Goal: Task Accomplishment & Management: Manage account settings

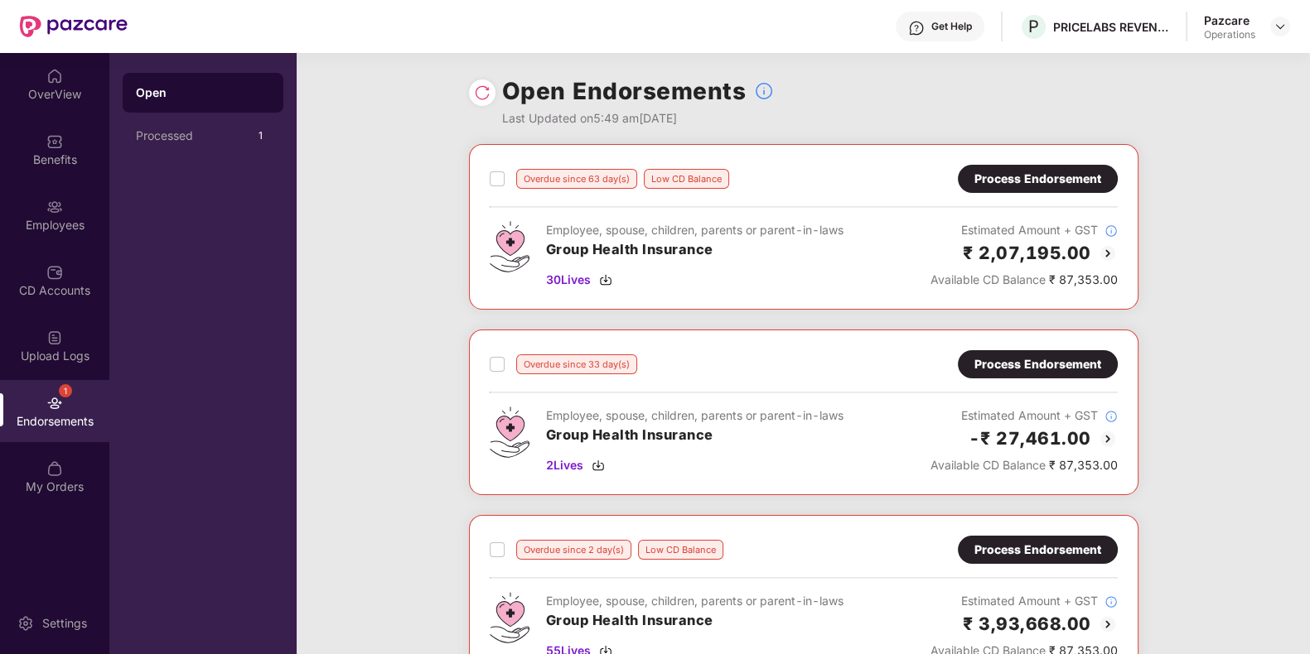
scroll to position [394, 0]
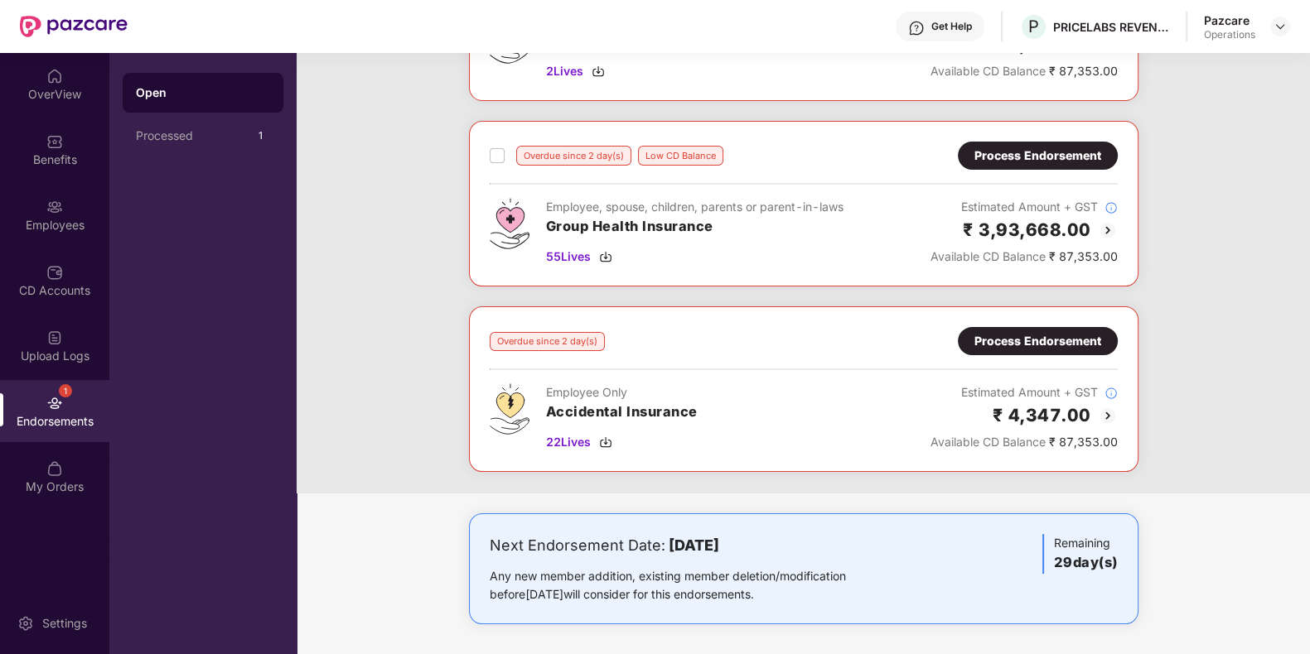
click at [984, 340] on div "Process Endorsement" at bounding box center [1037, 341] width 127 height 18
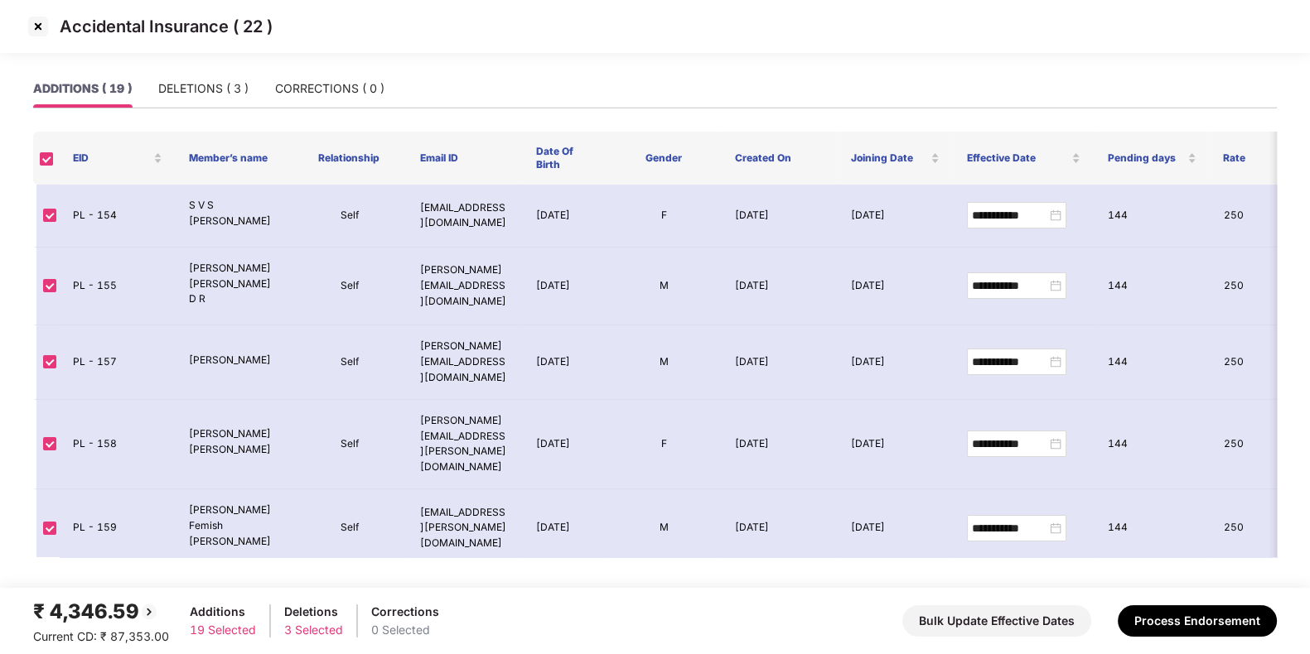
click at [36, 14] on img at bounding box center [38, 26] width 27 height 27
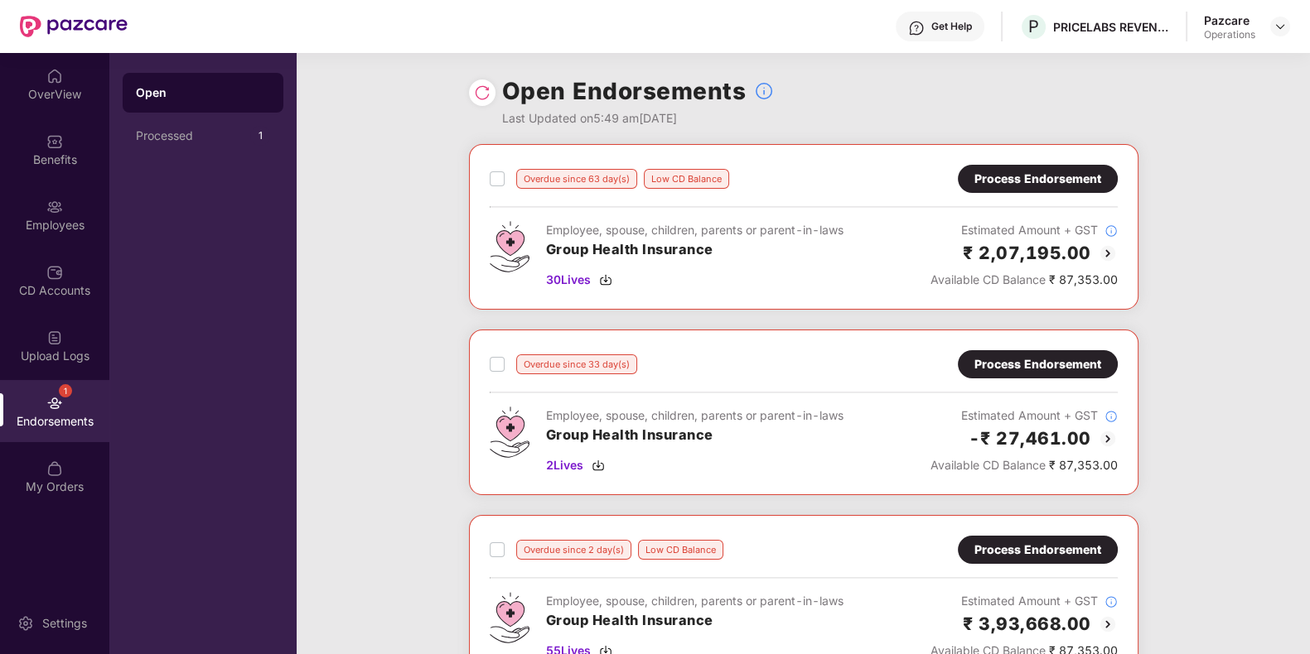
scroll to position [394, 0]
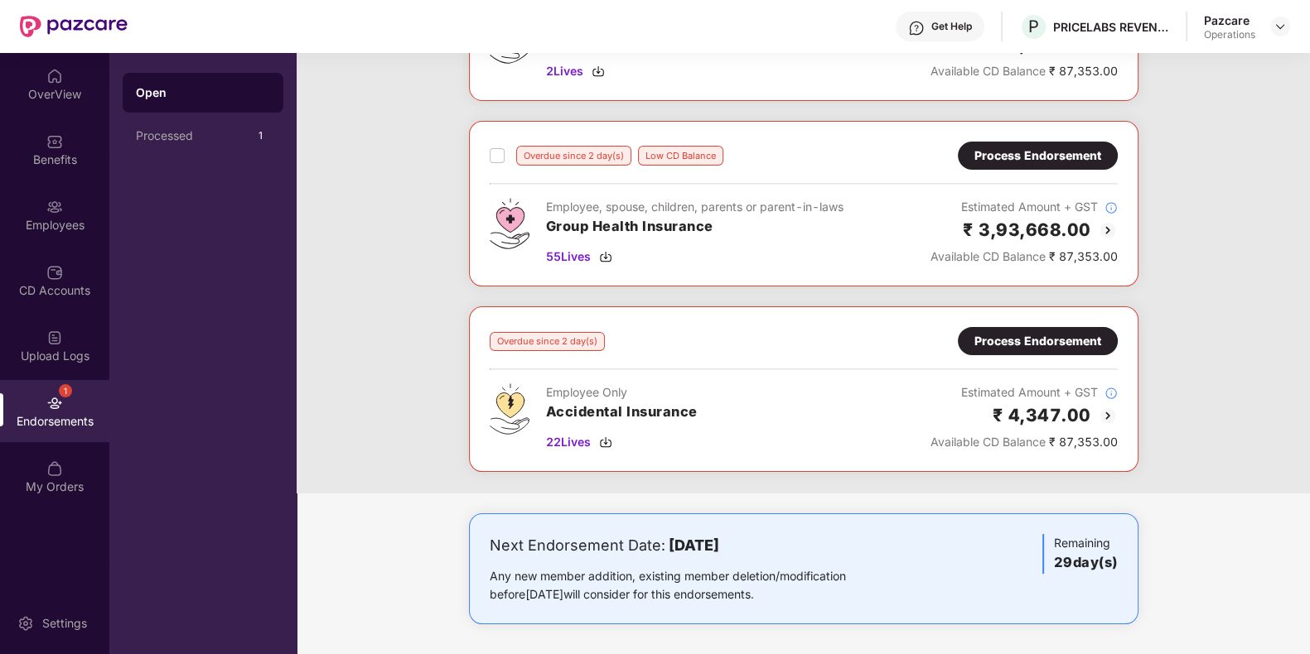
click at [1061, 344] on div "Process Endorsement" at bounding box center [1037, 341] width 127 height 18
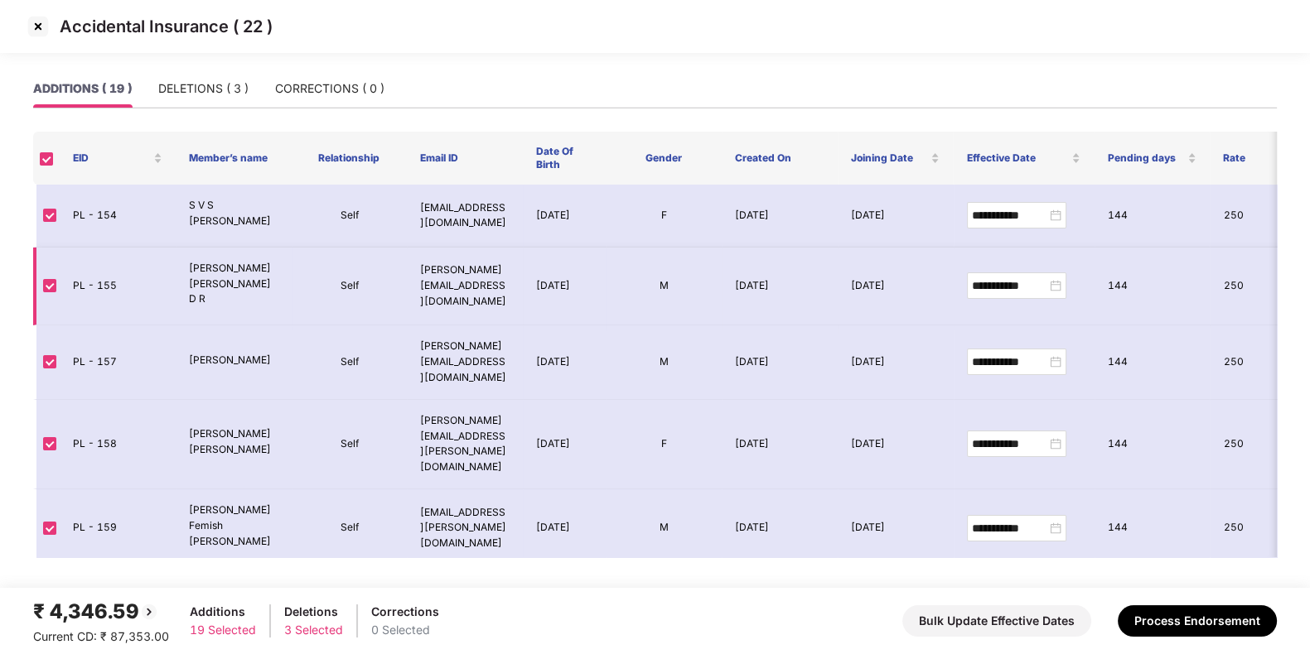
click at [84, 273] on td "PL - 155" at bounding box center [118, 287] width 116 height 79
copy td "PL - 155"
click at [32, 21] on img at bounding box center [38, 26] width 27 height 27
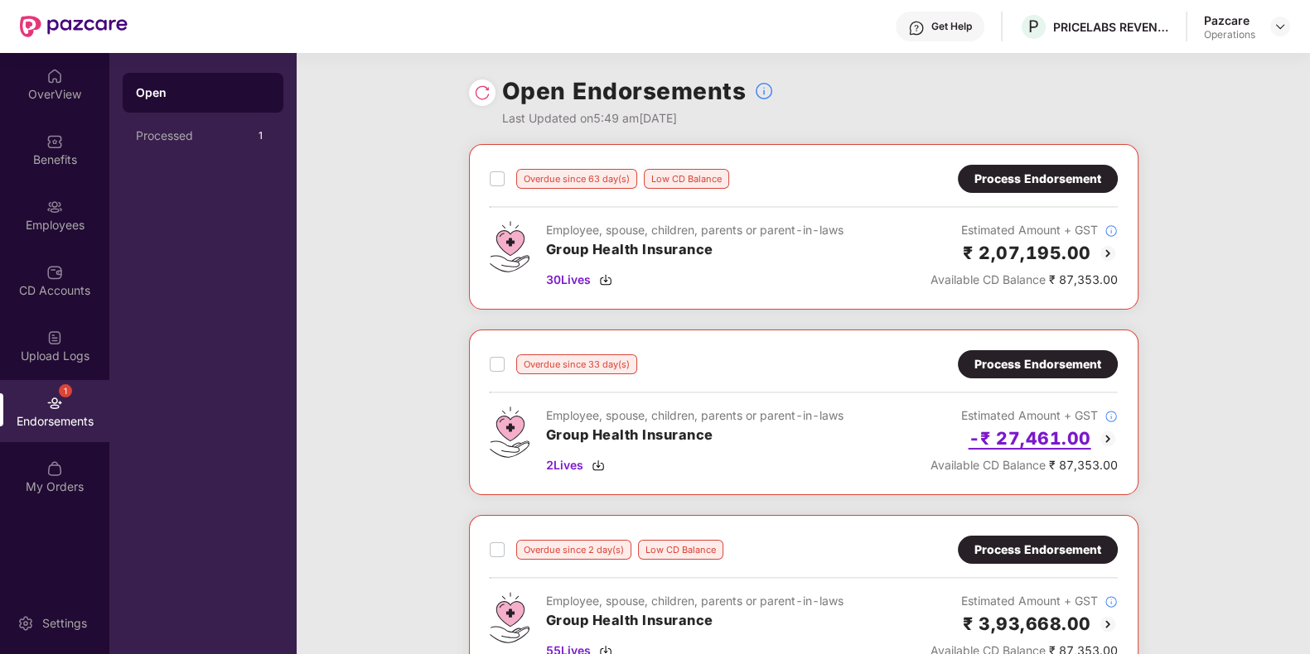
scroll to position [394, 0]
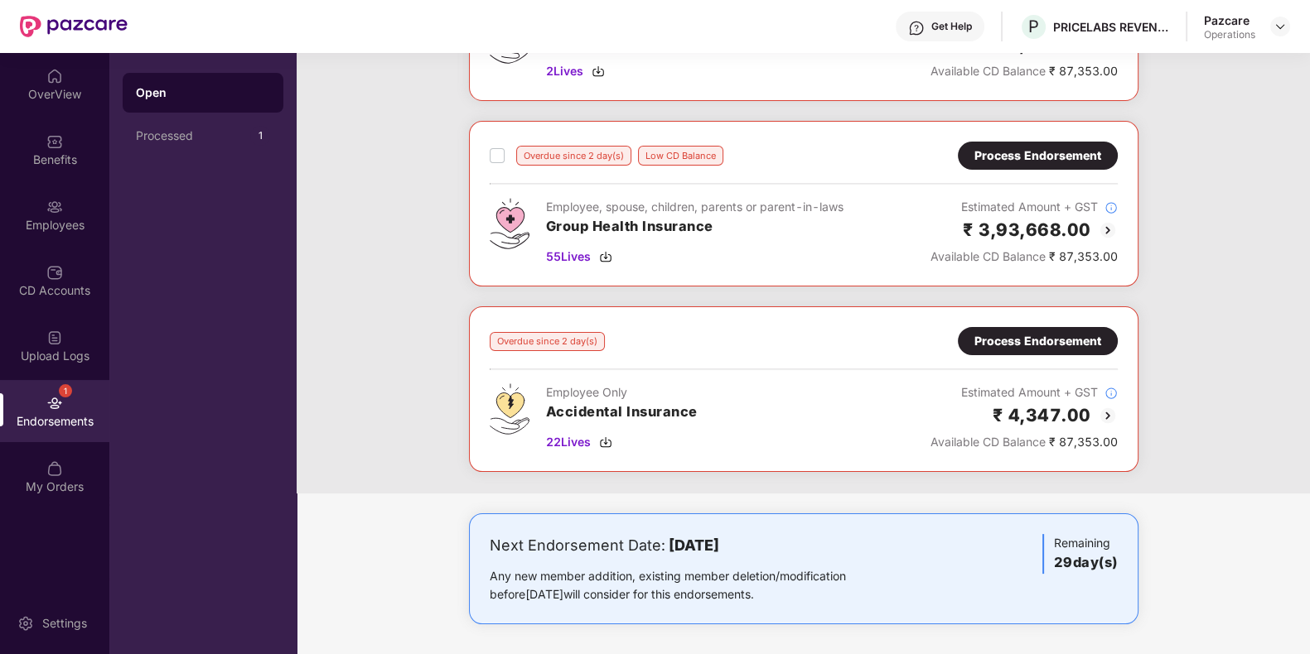
click at [1048, 147] on div "Process Endorsement" at bounding box center [1037, 156] width 127 height 18
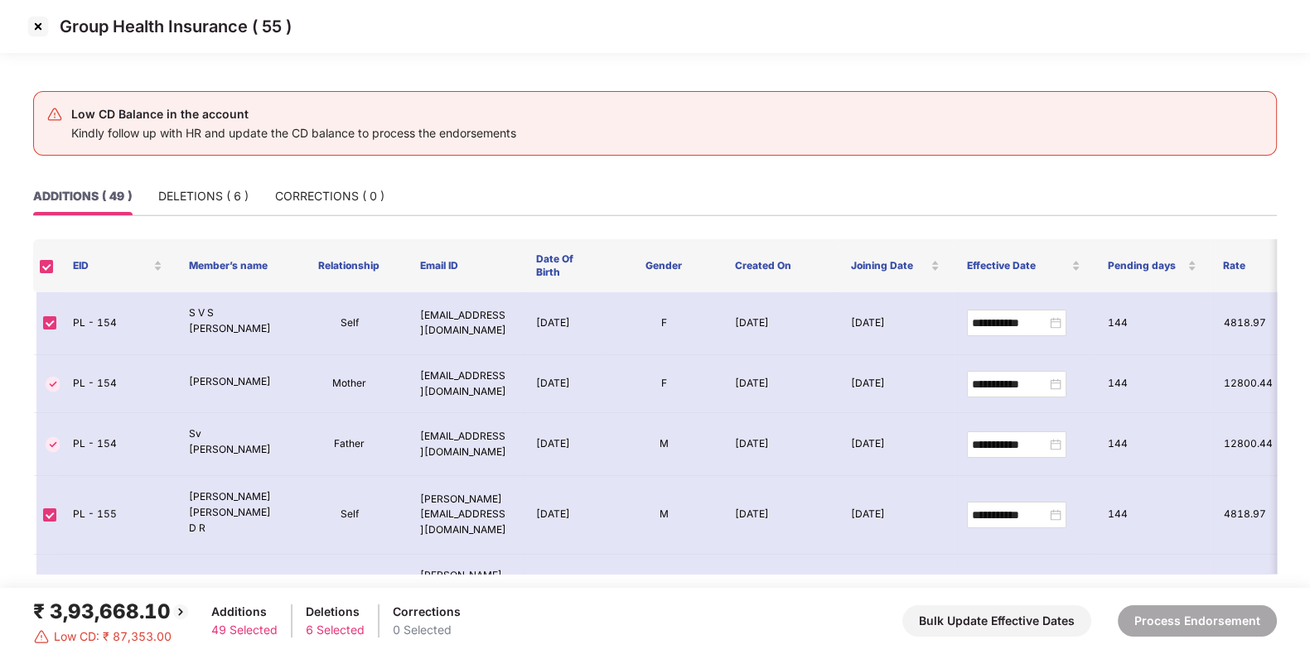
scroll to position [191, 0]
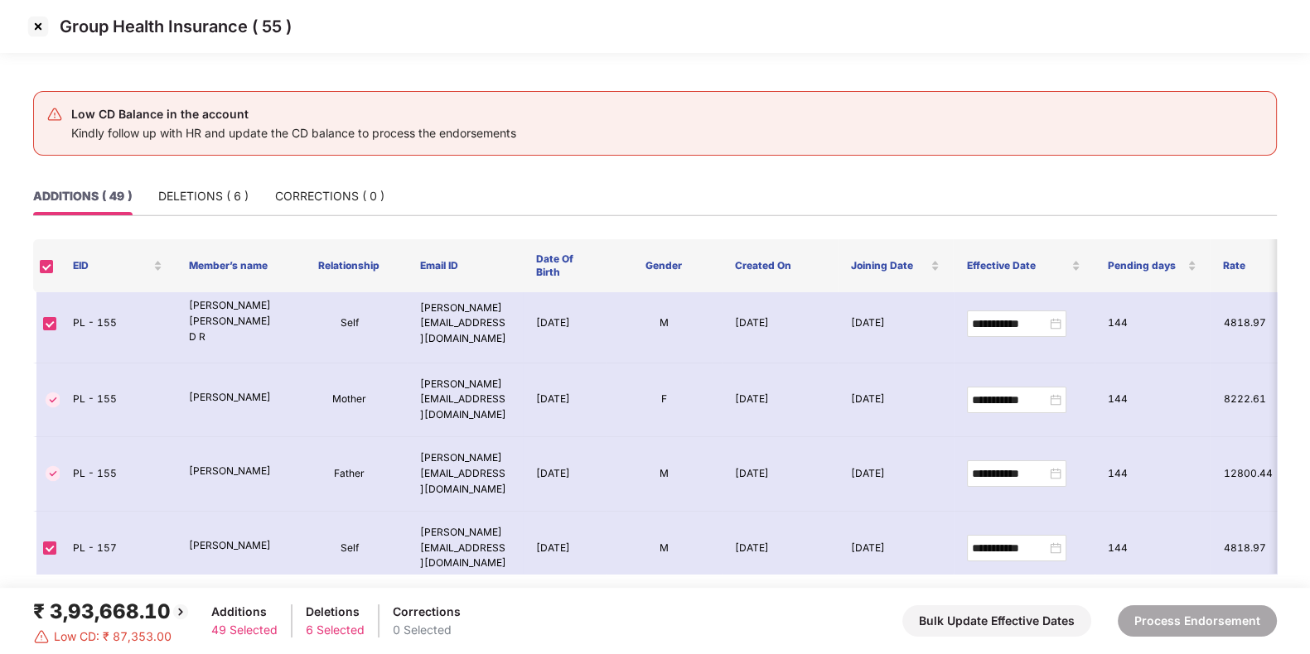
click at [33, 23] on img at bounding box center [38, 26] width 27 height 27
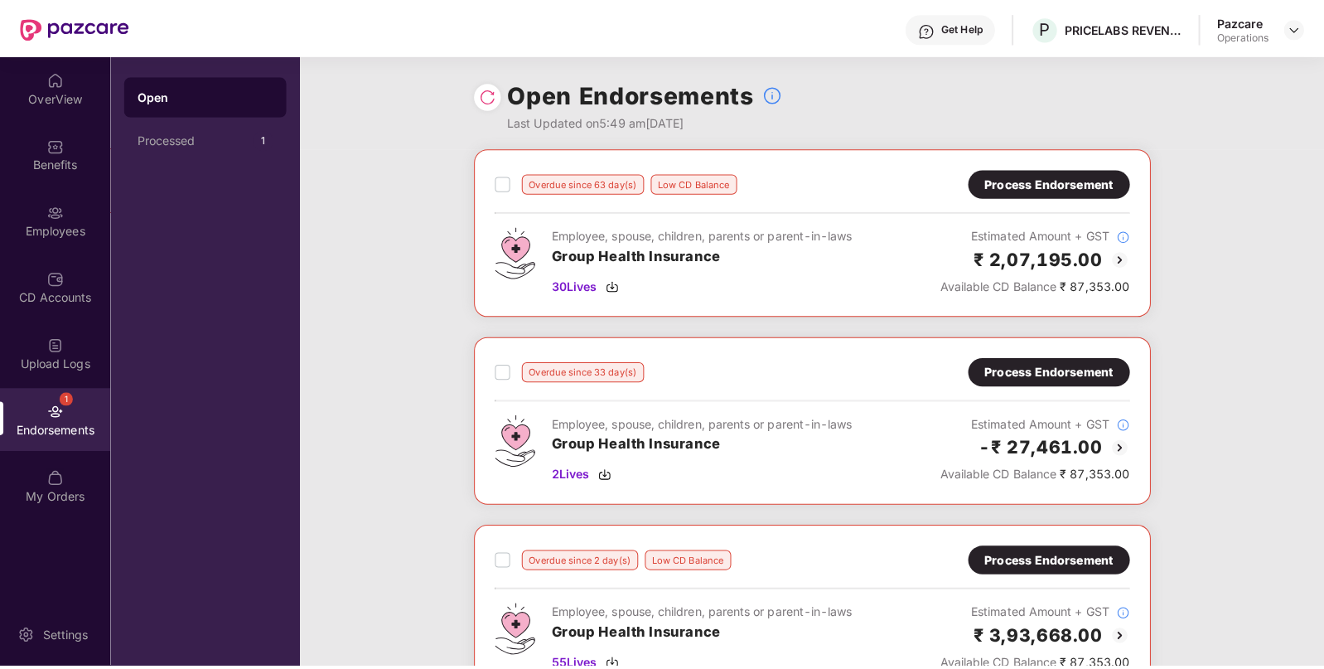
scroll to position [394, 0]
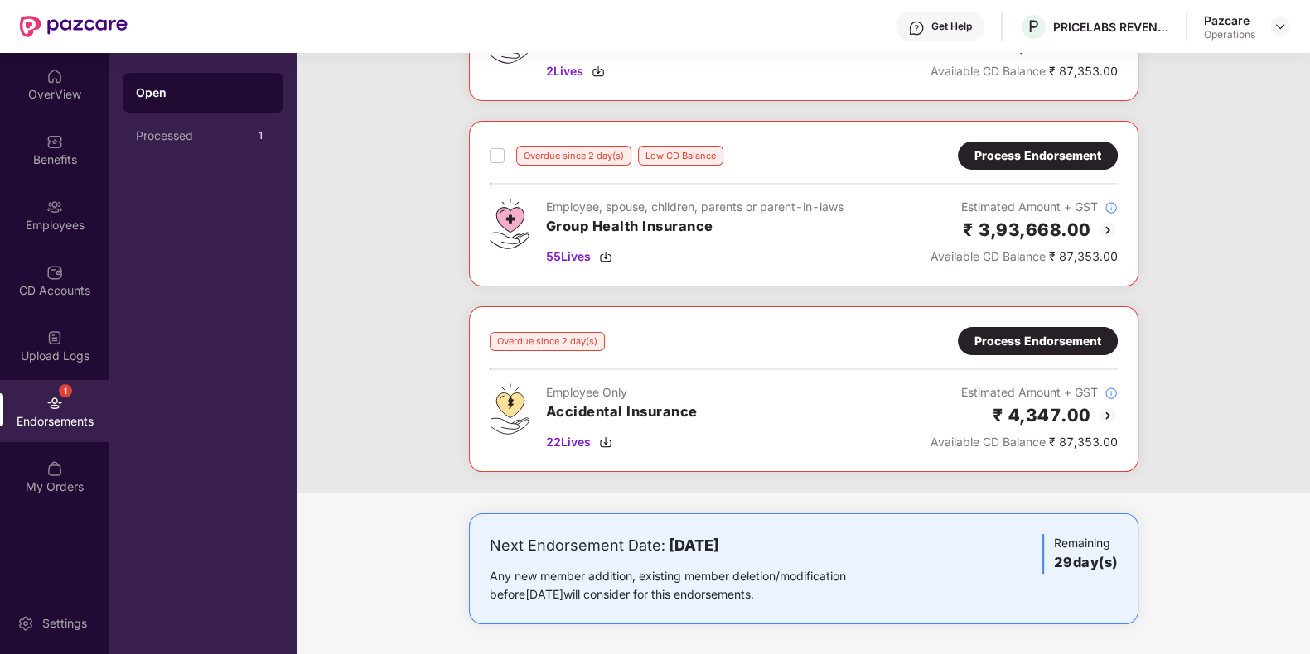
click at [1065, 161] on div "Process Endorsement" at bounding box center [1037, 156] width 127 height 18
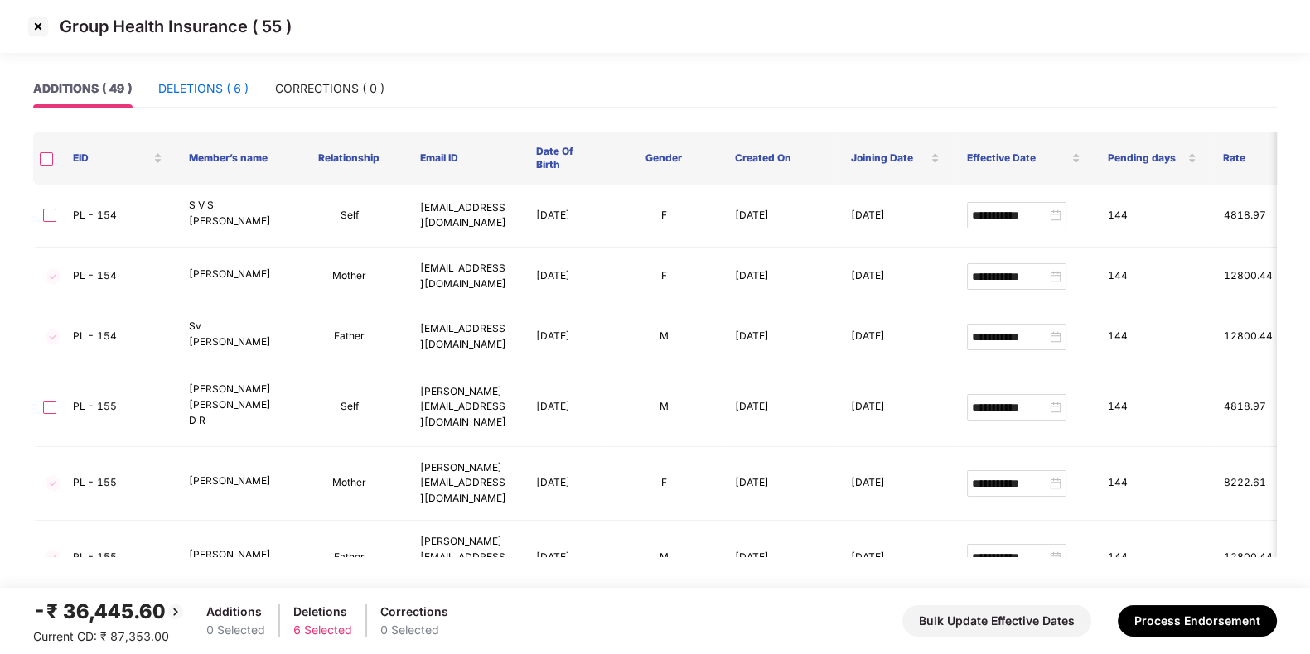
click at [221, 80] on div "DELETIONS ( 6 )" at bounding box center [203, 89] width 90 height 18
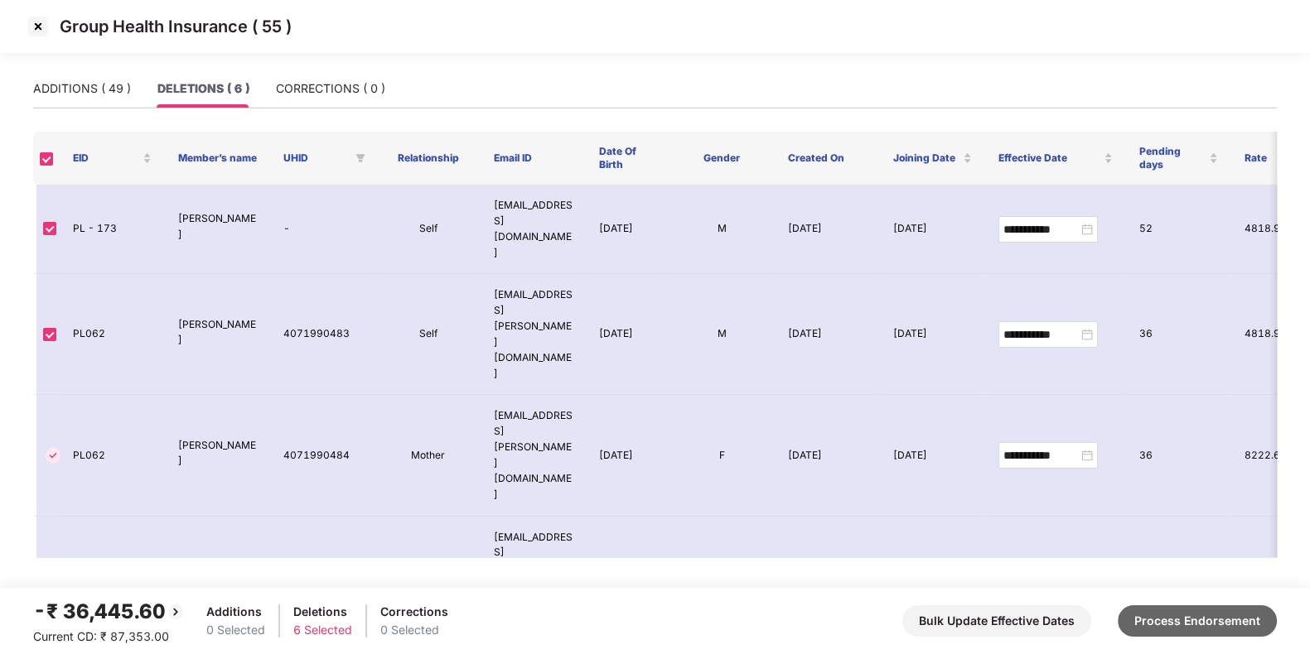
click at [1237, 619] on button "Process Endorsement" at bounding box center [1196, 621] width 159 height 31
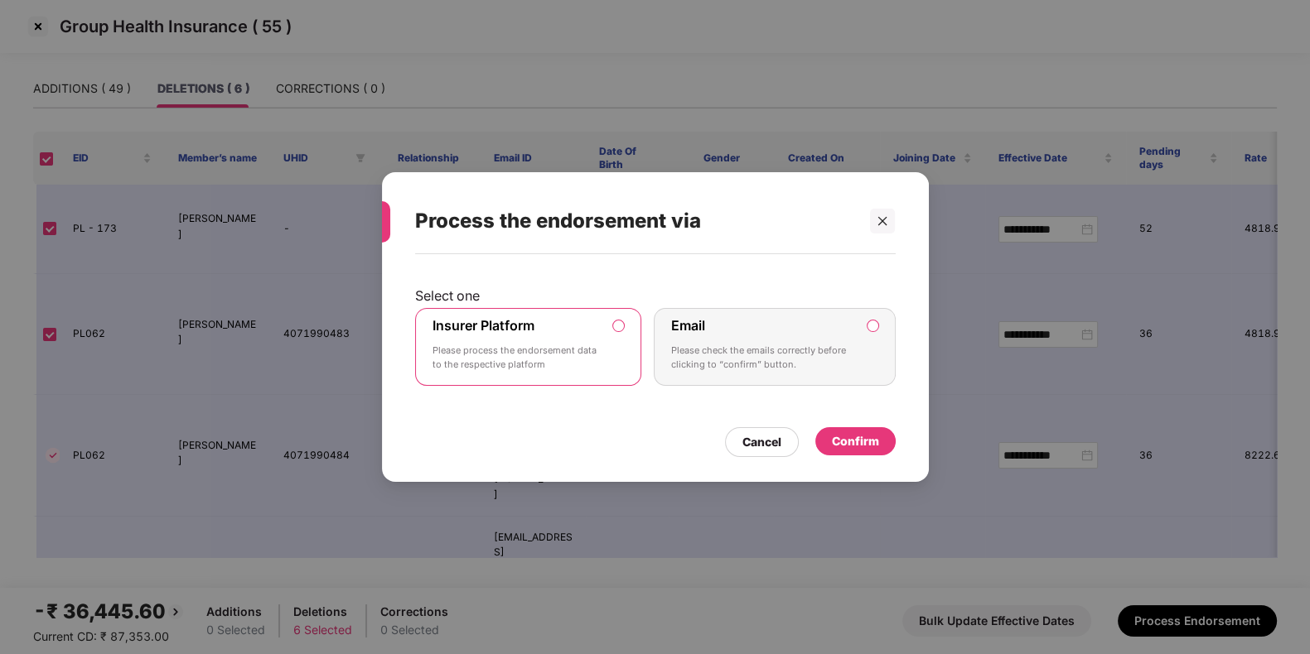
click at [847, 451] on div "Confirm" at bounding box center [855, 441] width 80 height 28
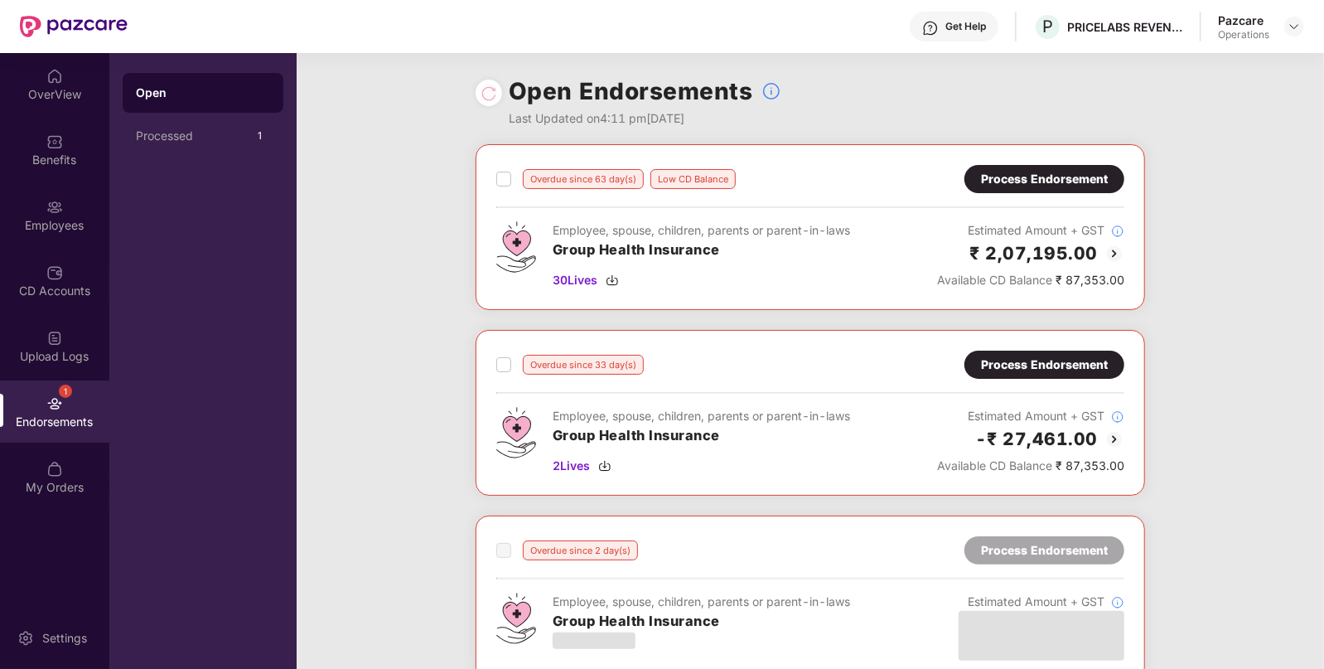
scroll to position [380, 0]
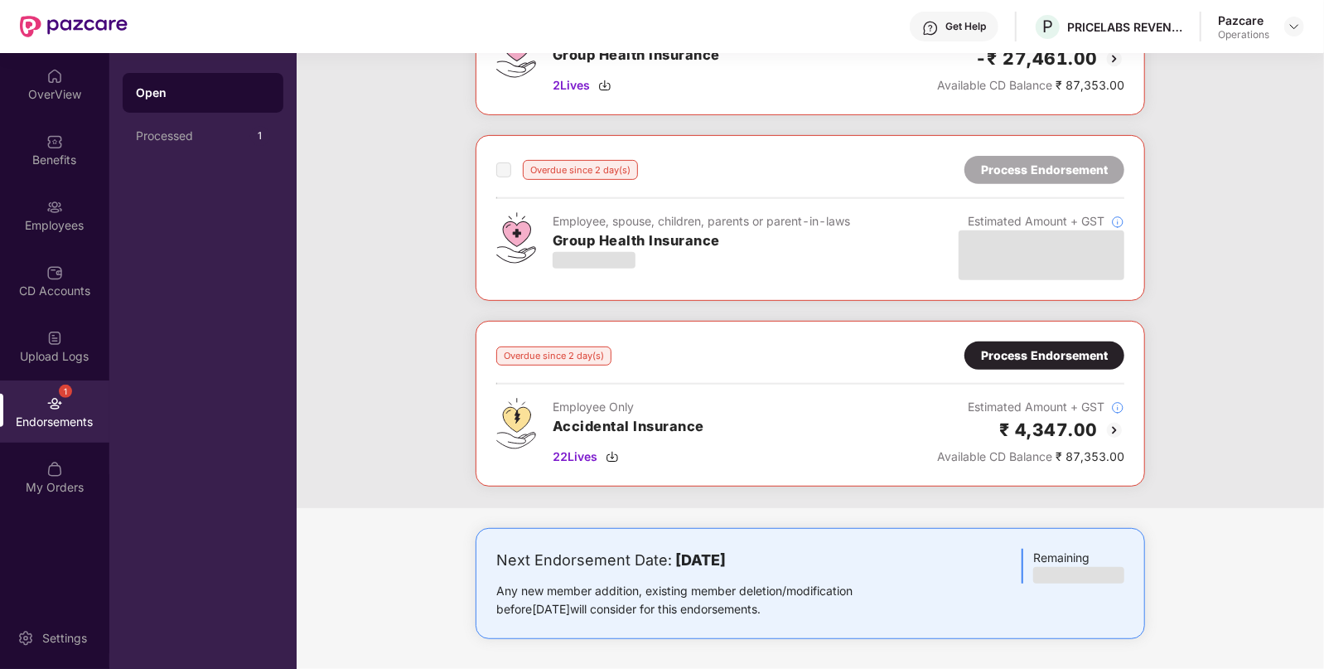
click at [1028, 360] on div "Process Endorsement" at bounding box center [1044, 355] width 127 height 18
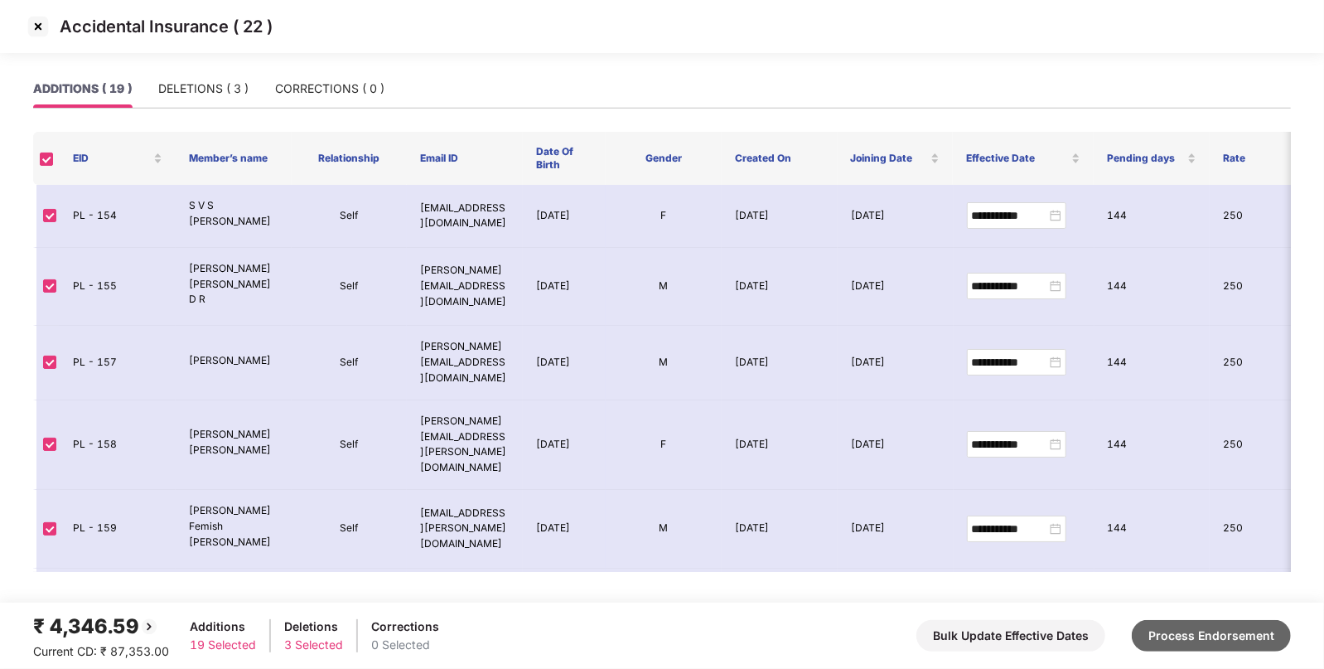
click at [1213, 636] on button "Process Endorsement" at bounding box center [1211, 635] width 159 height 31
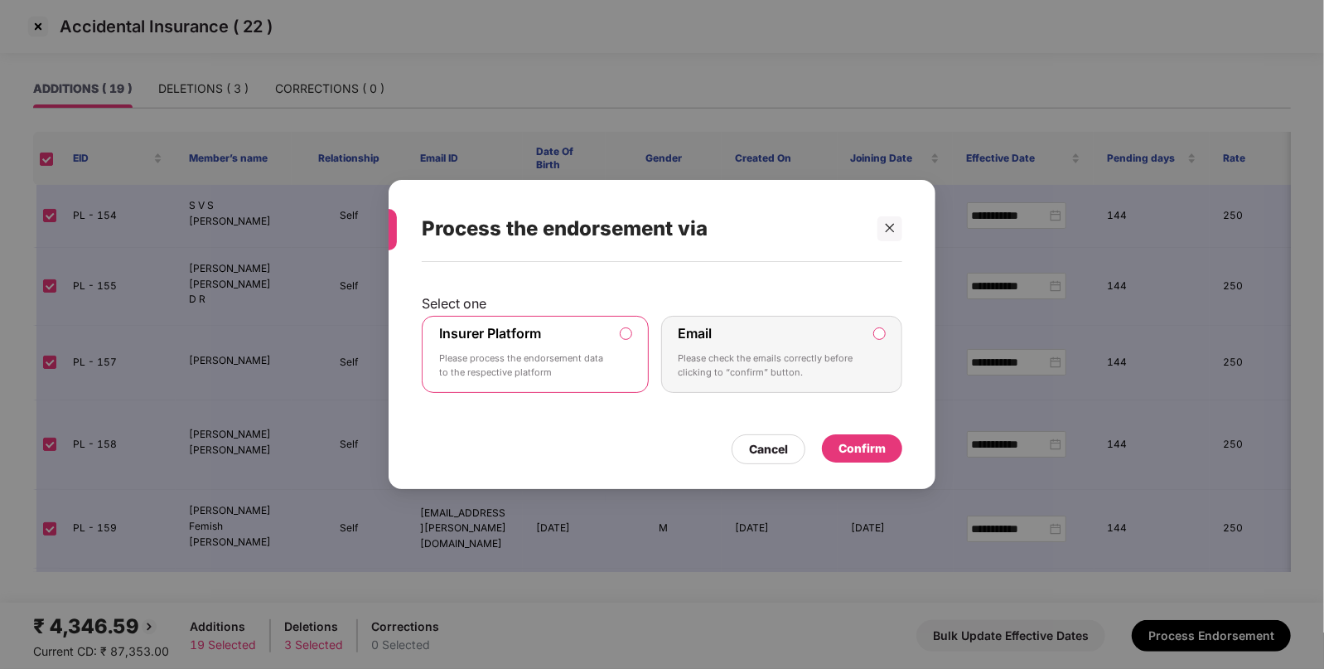
click at [854, 459] on div "Confirm" at bounding box center [862, 448] width 80 height 28
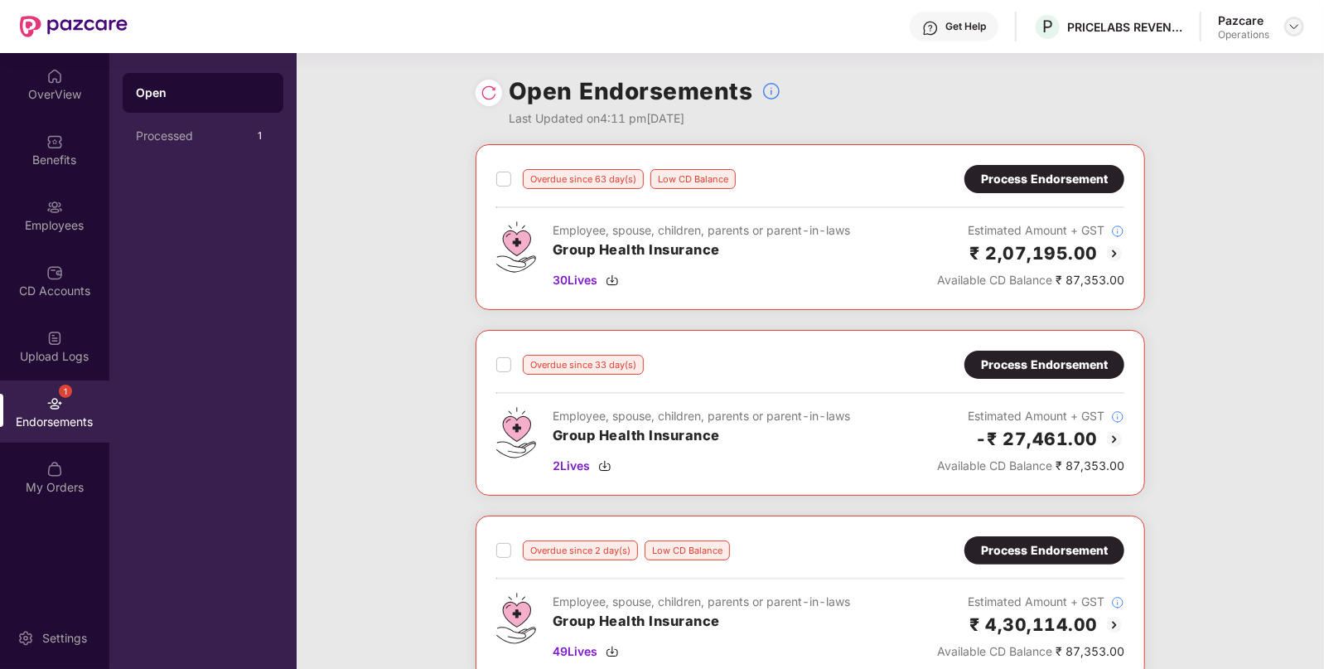
click at [1291, 26] on img at bounding box center [1293, 26] width 13 height 13
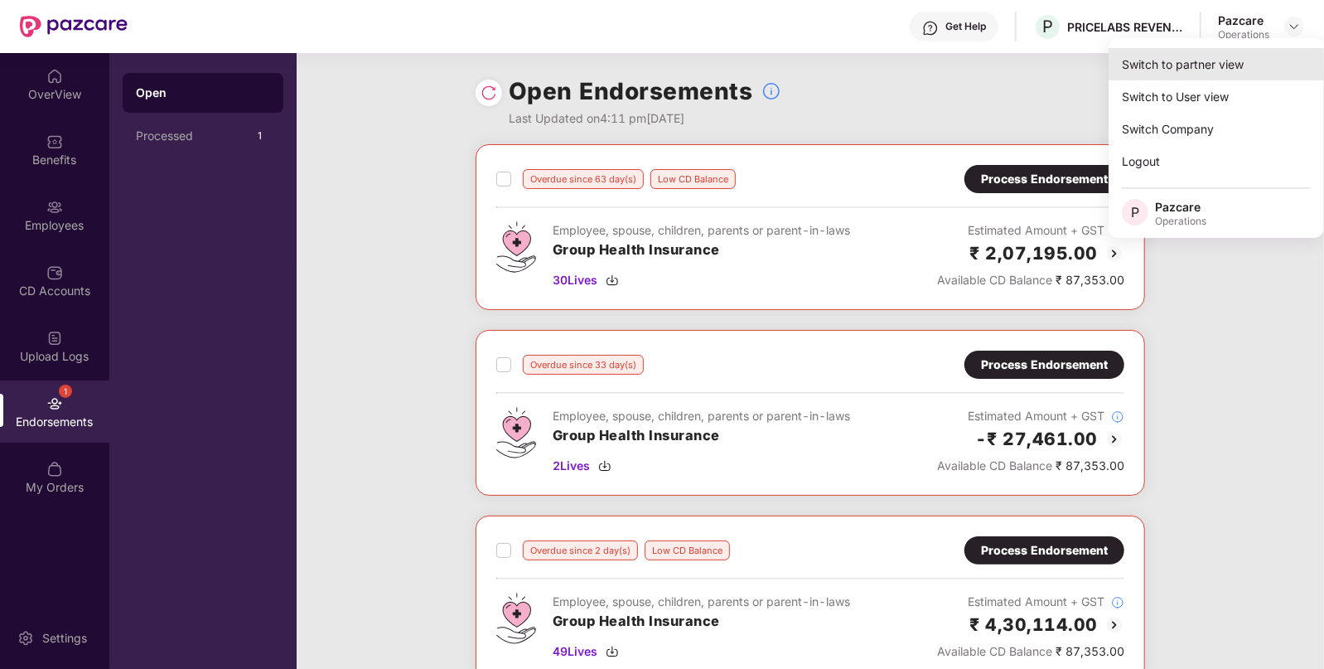
click at [1175, 67] on div "Switch to partner view" at bounding box center [1215, 64] width 215 height 32
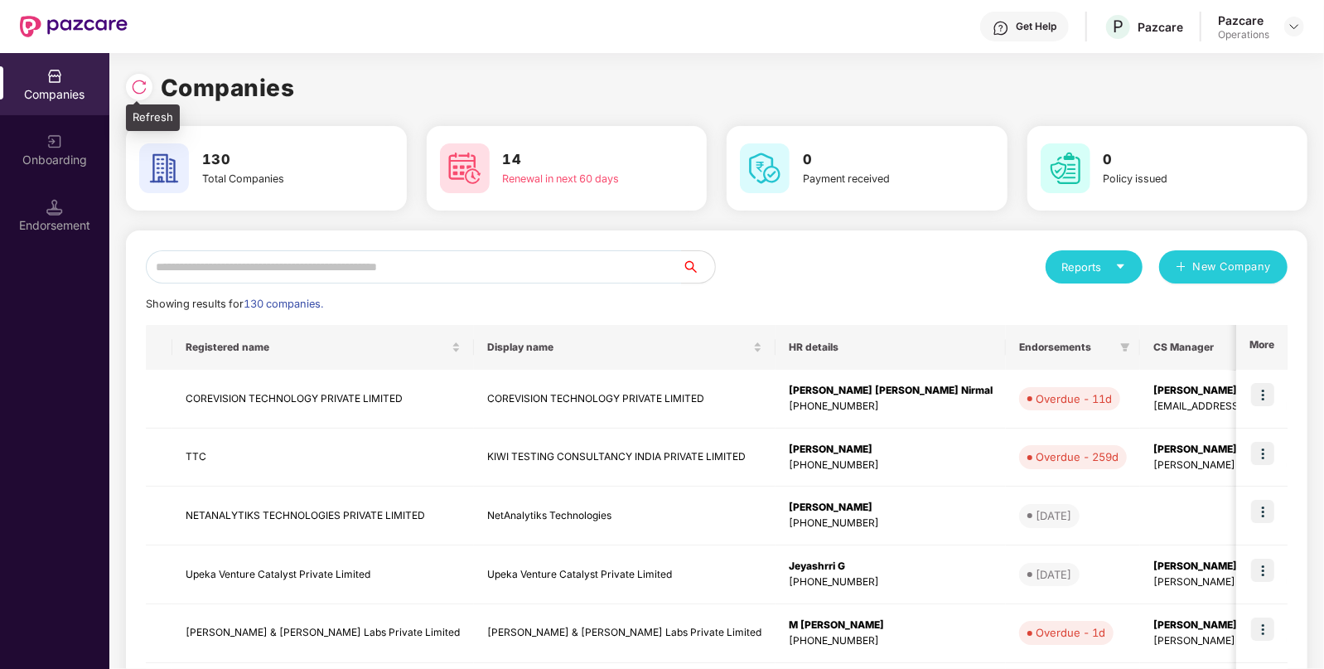
click at [141, 75] on div at bounding box center [139, 87] width 27 height 27
click at [521, 268] on input "text" at bounding box center [414, 266] width 536 height 33
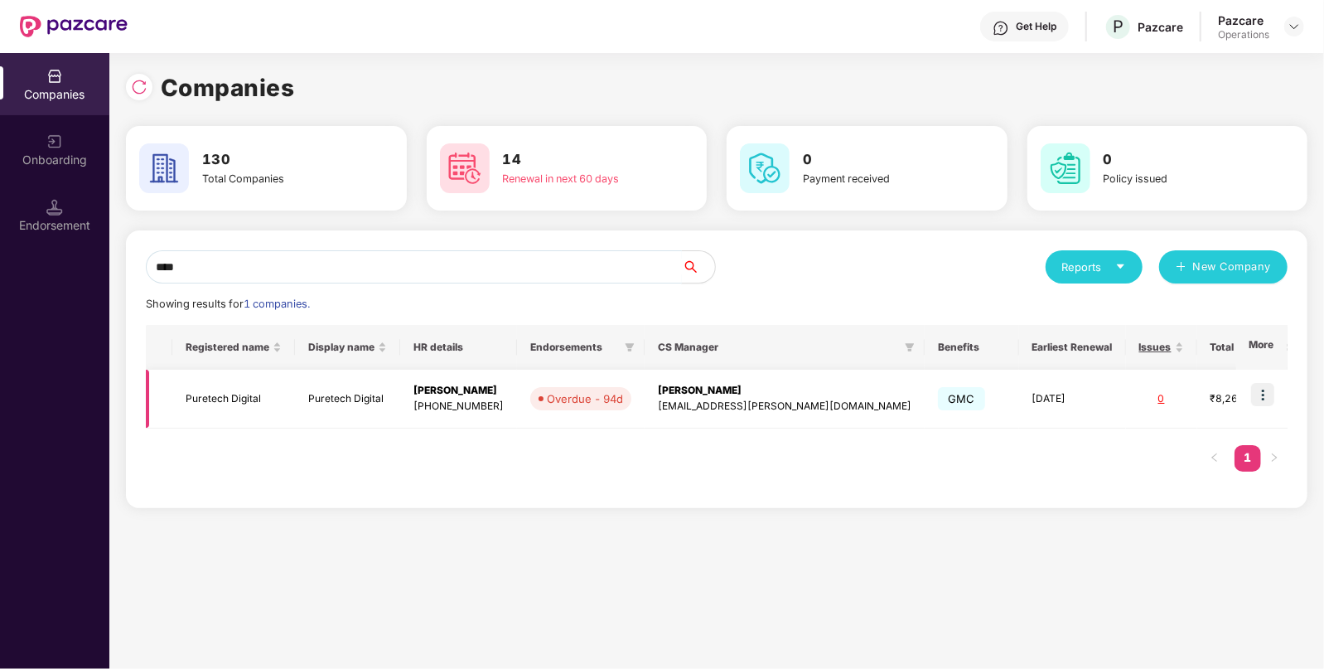
type input "****"
click at [1259, 393] on img at bounding box center [1262, 394] width 23 height 23
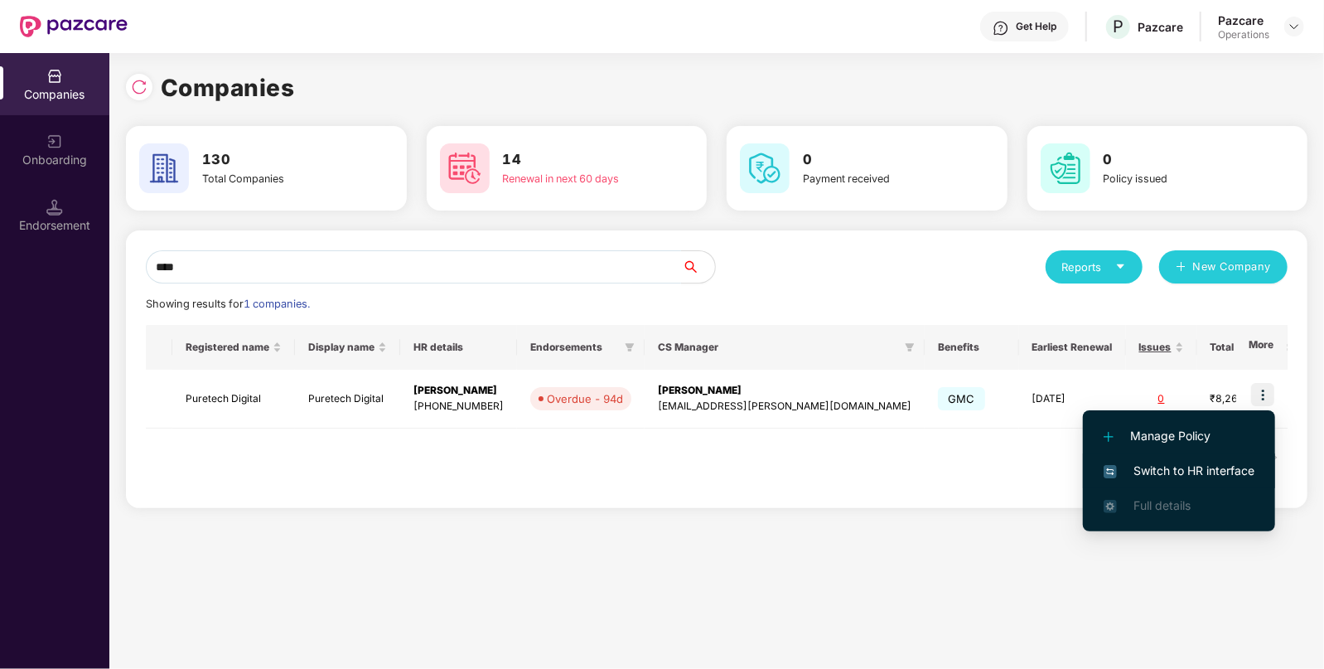
click at [1151, 472] on span "Switch to HR interface" at bounding box center [1178, 470] width 151 height 18
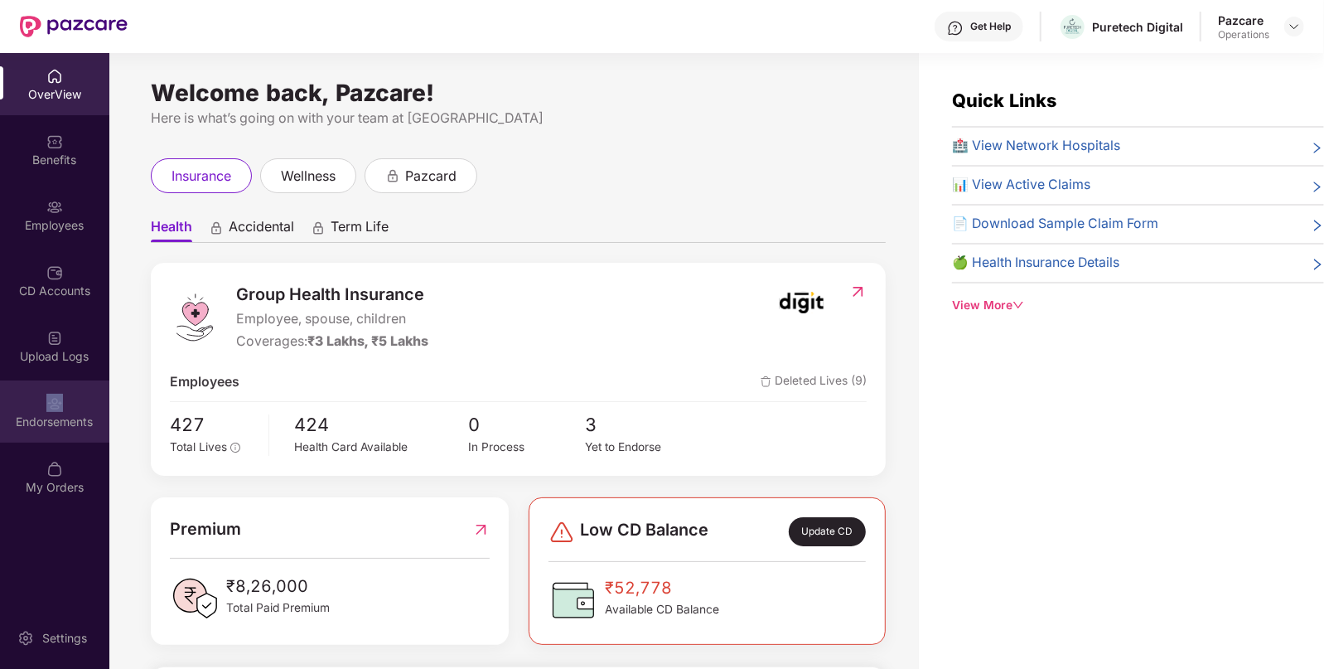
click at [71, 398] on div "Endorsements" at bounding box center [54, 411] width 109 height 62
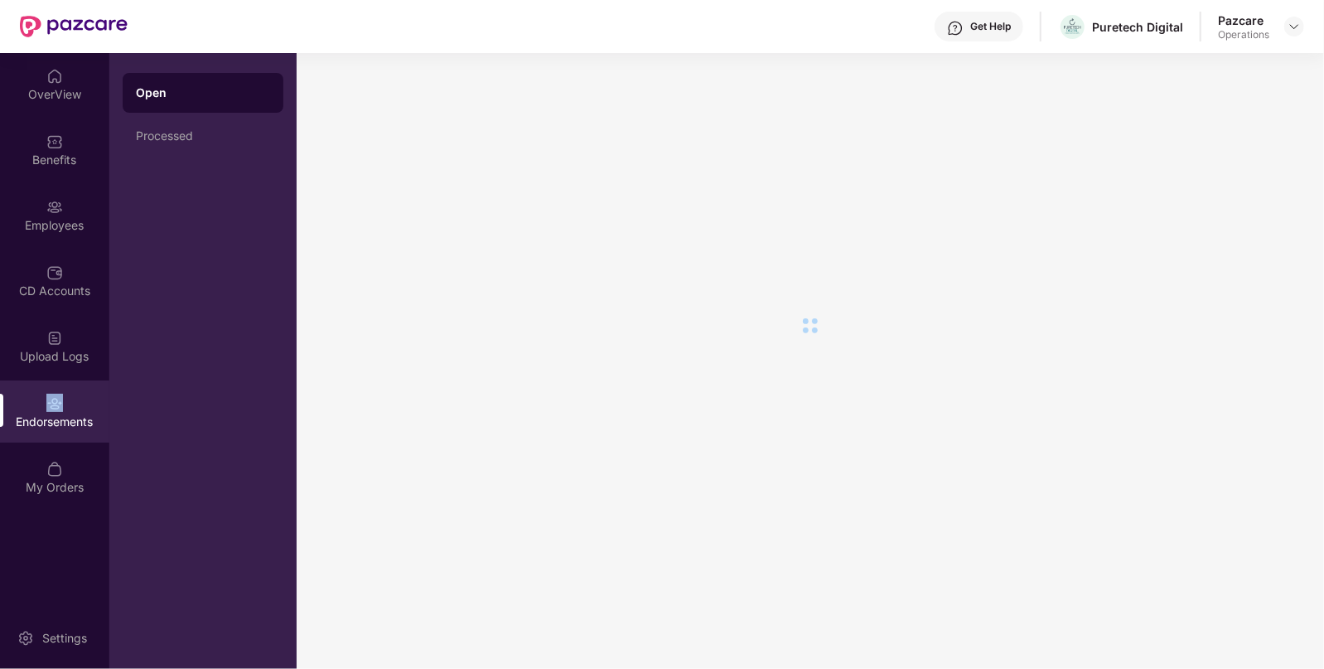
click at [71, 398] on div "Endorsements" at bounding box center [54, 411] width 109 height 62
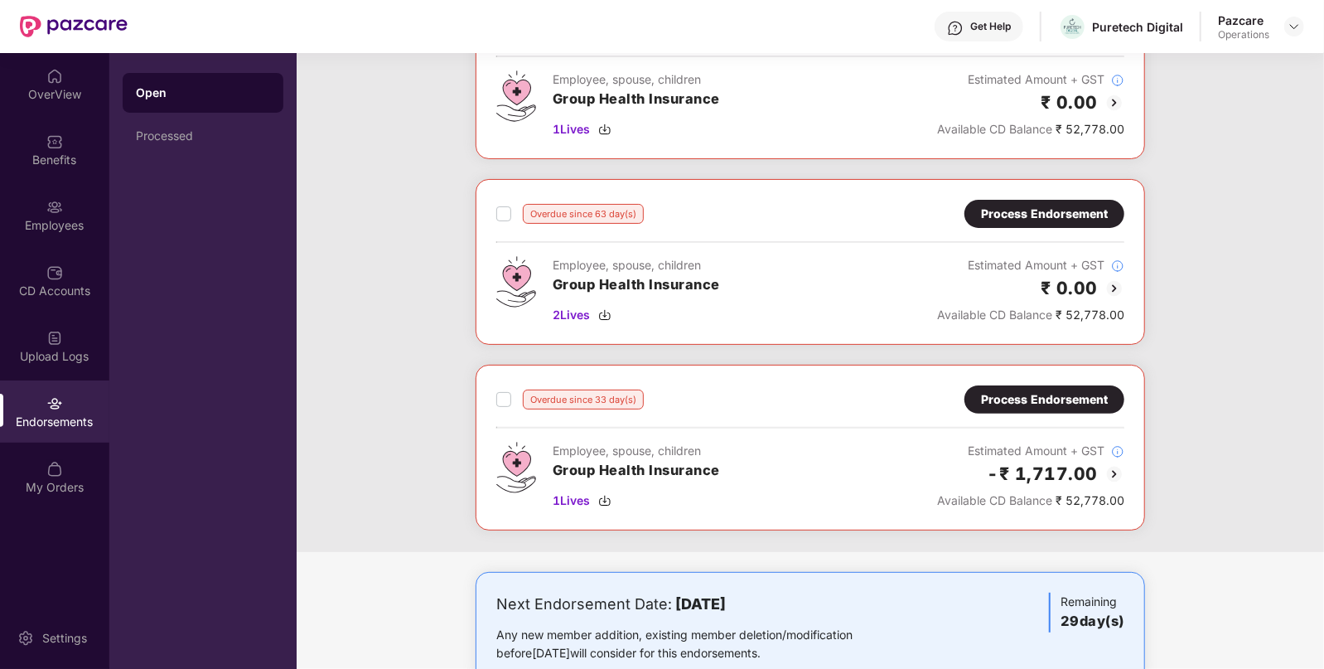
scroll to position [152, 0]
click at [1060, 409] on div "Process Endorsement" at bounding box center [1044, 398] width 160 height 28
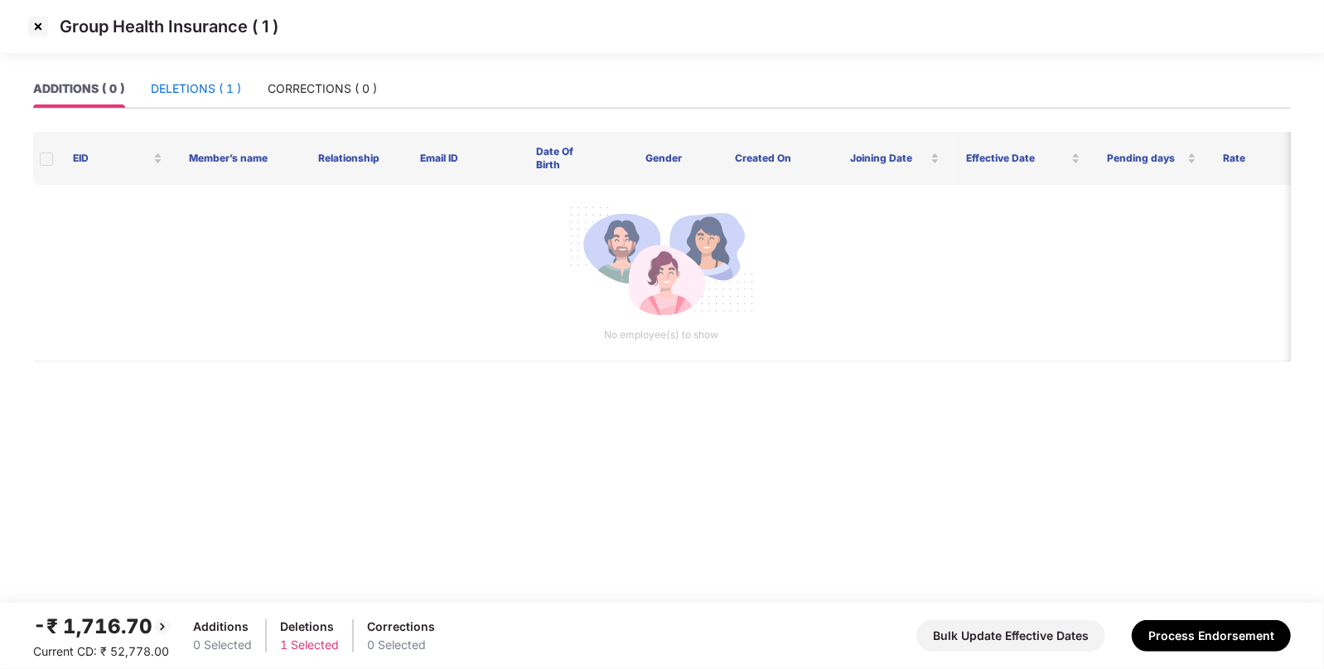
click at [216, 96] on div "DELETIONS ( 1 )" at bounding box center [196, 89] width 90 height 18
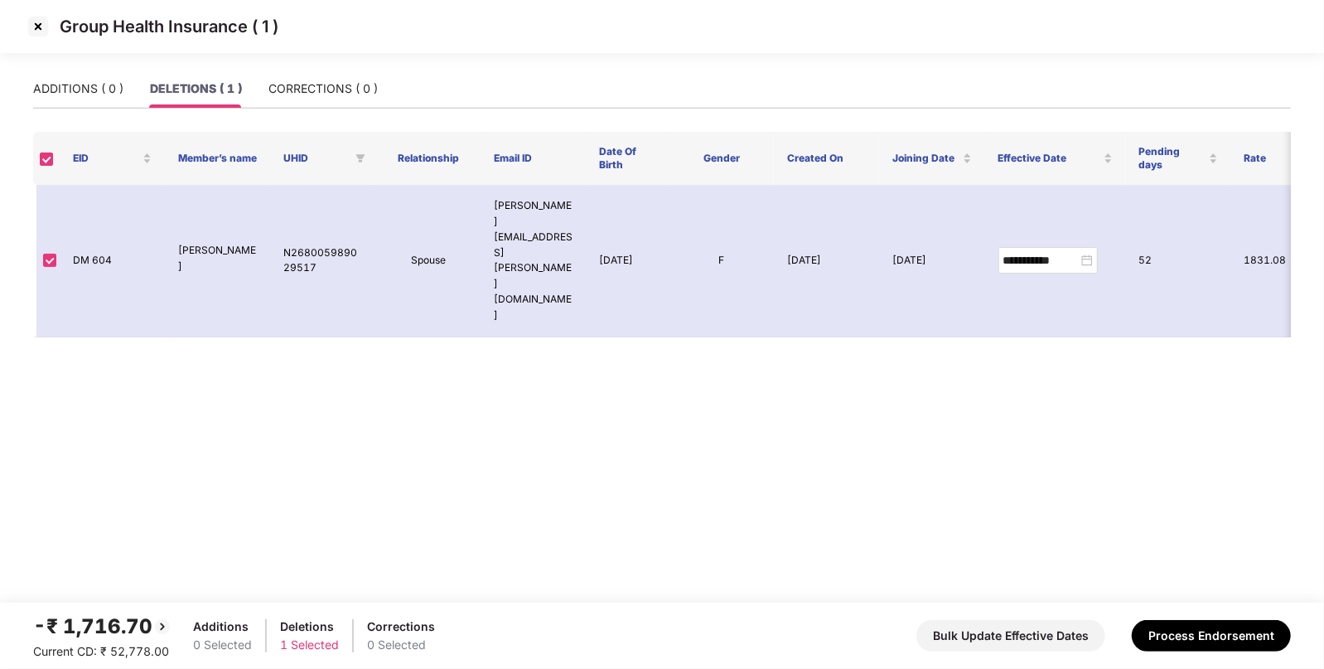
click at [41, 29] on img at bounding box center [38, 26] width 27 height 27
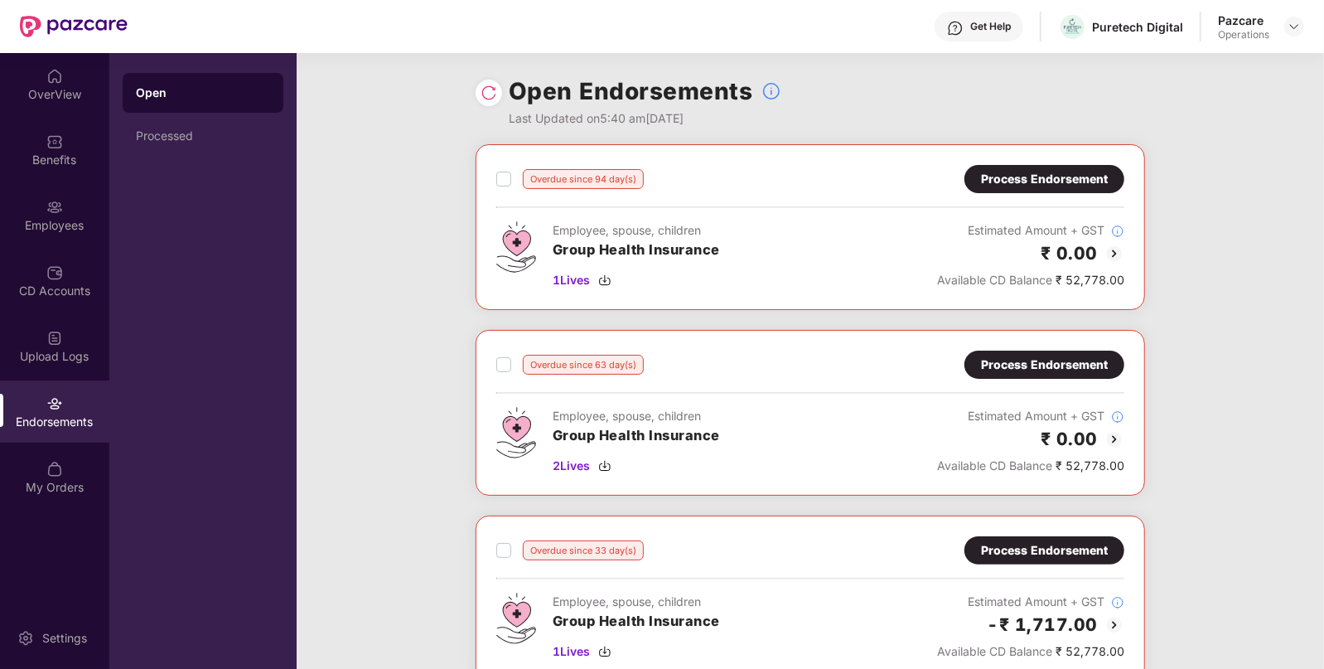
scroll to position [195, 0]
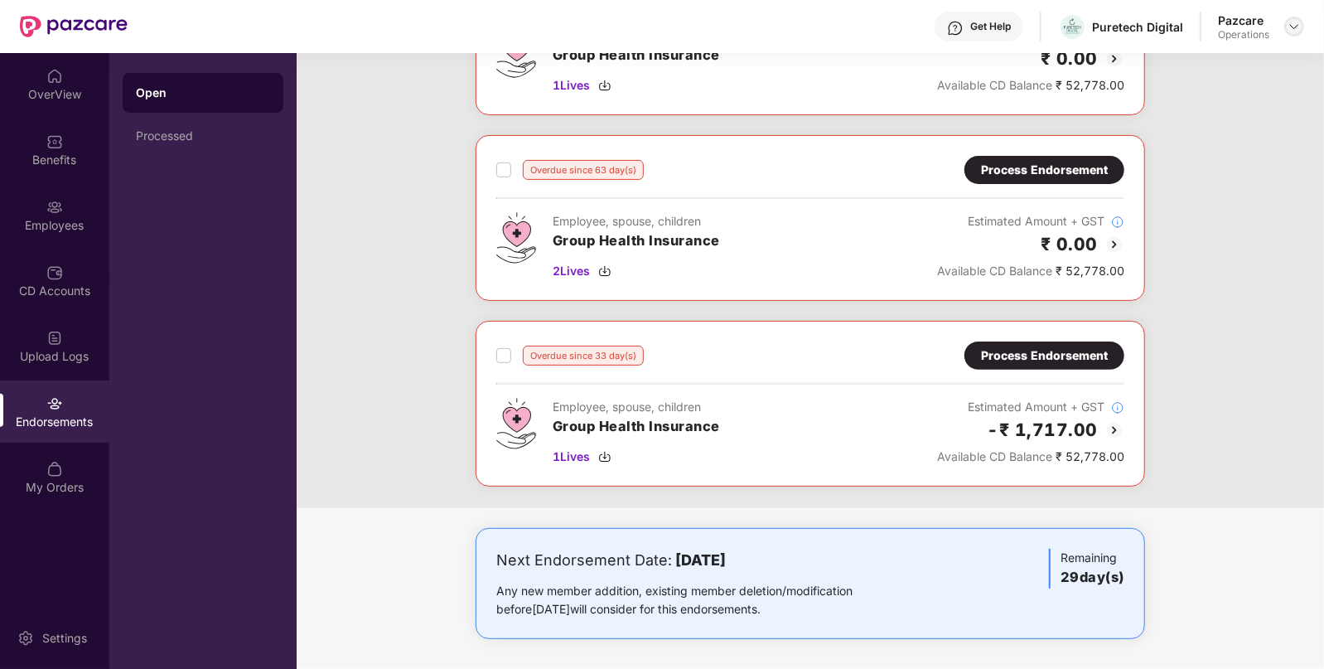
click at [1296, 31] on img at bounding box center [1293, 26] width 13 height 13
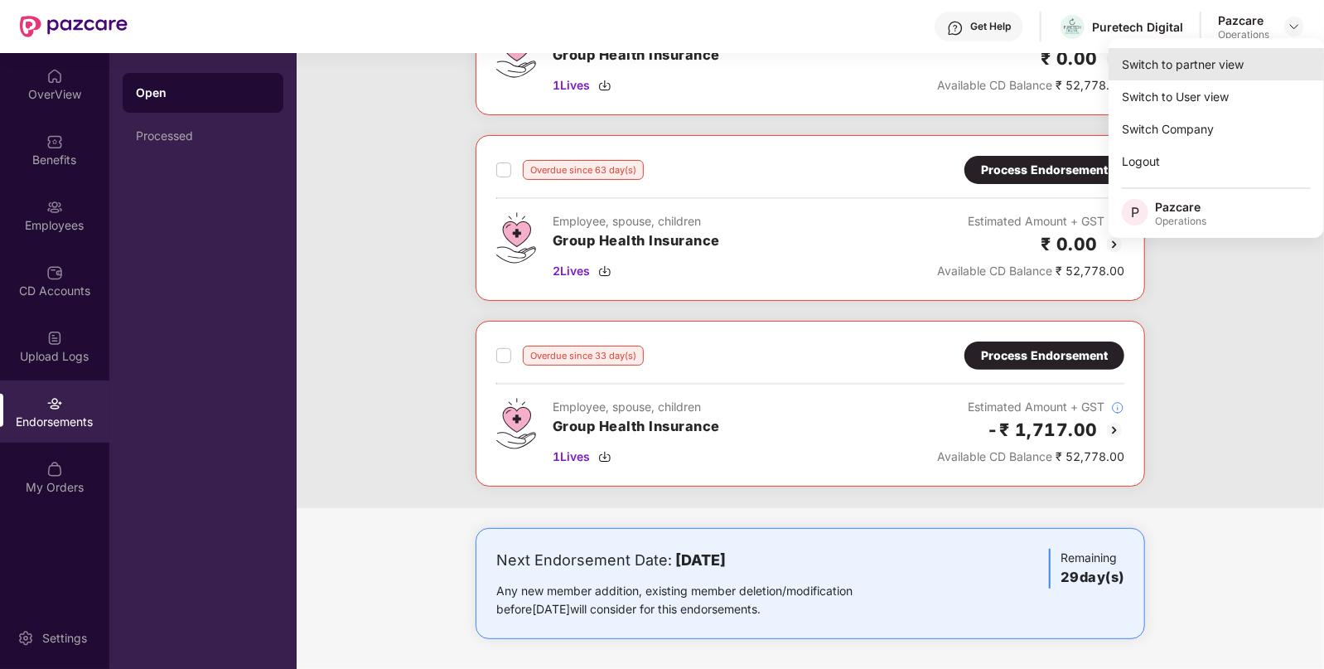
click at [1200, 64] on div "Switch to partner view" at bounding box center [1215, 64] width 215 height 32
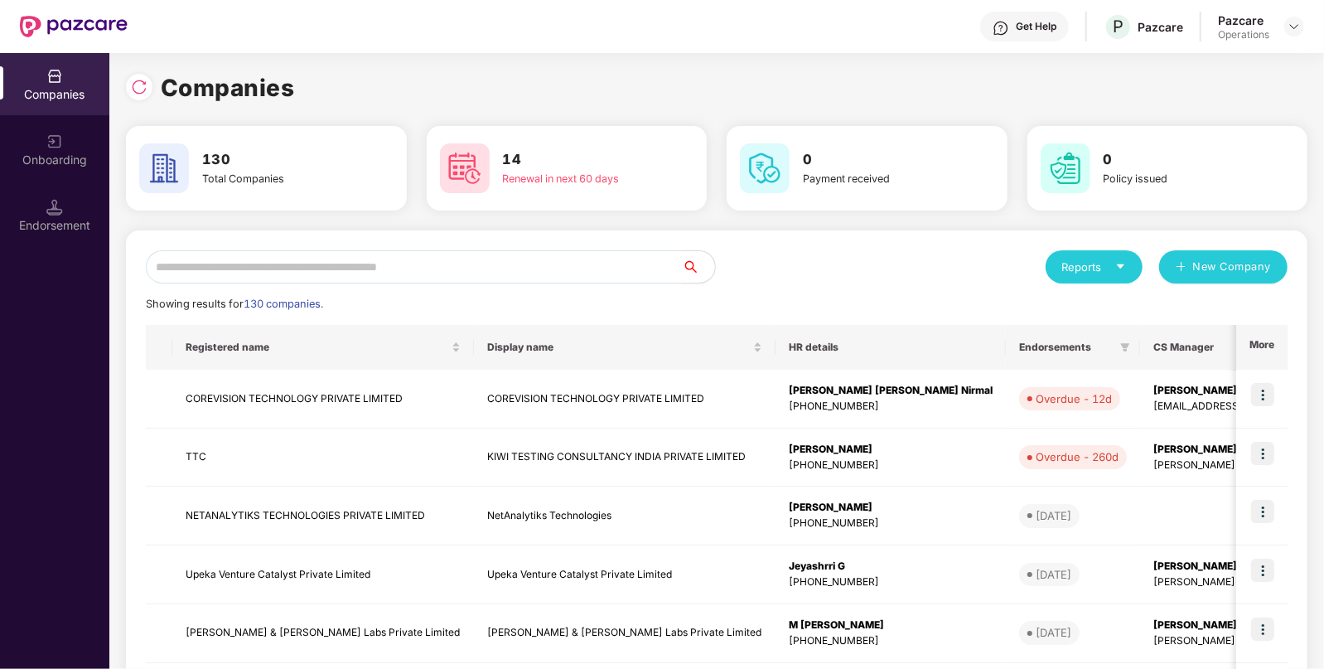
click at [514, 258] on input "text" at bounding box center [414, 266] width 536 height 33
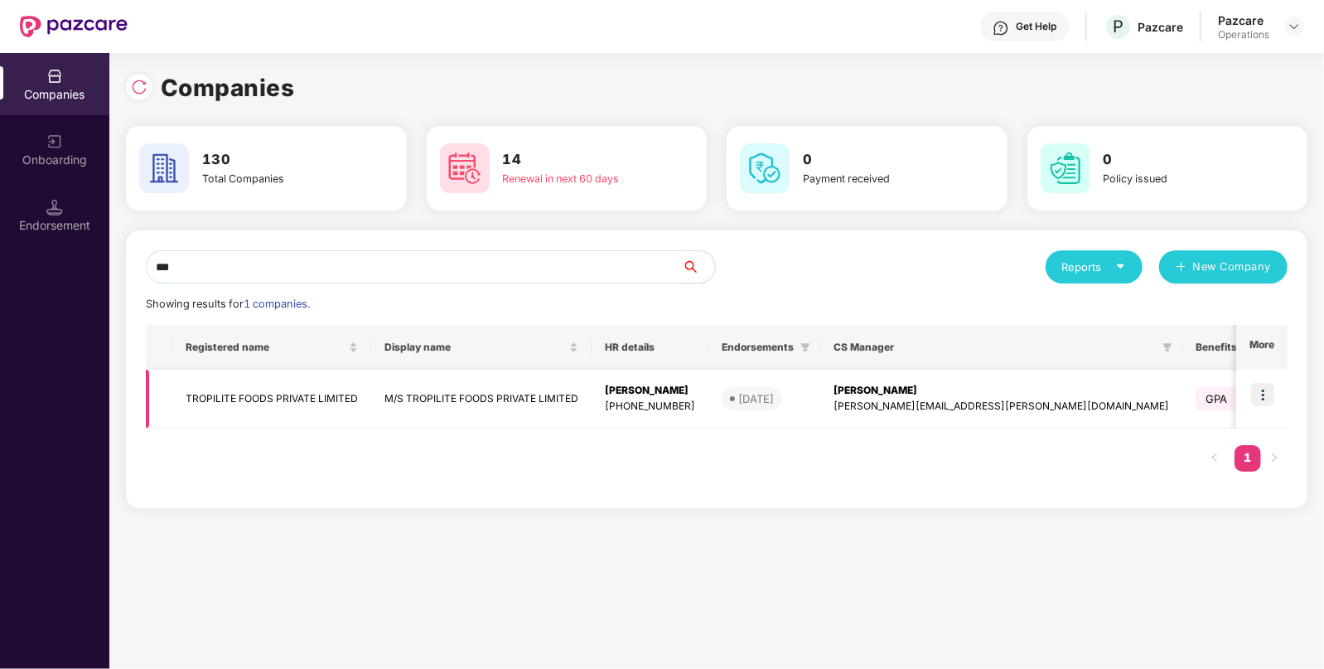
type input "***"
click at [1273, 391] on img at bounding box center [1262, 394] width 23 height 23
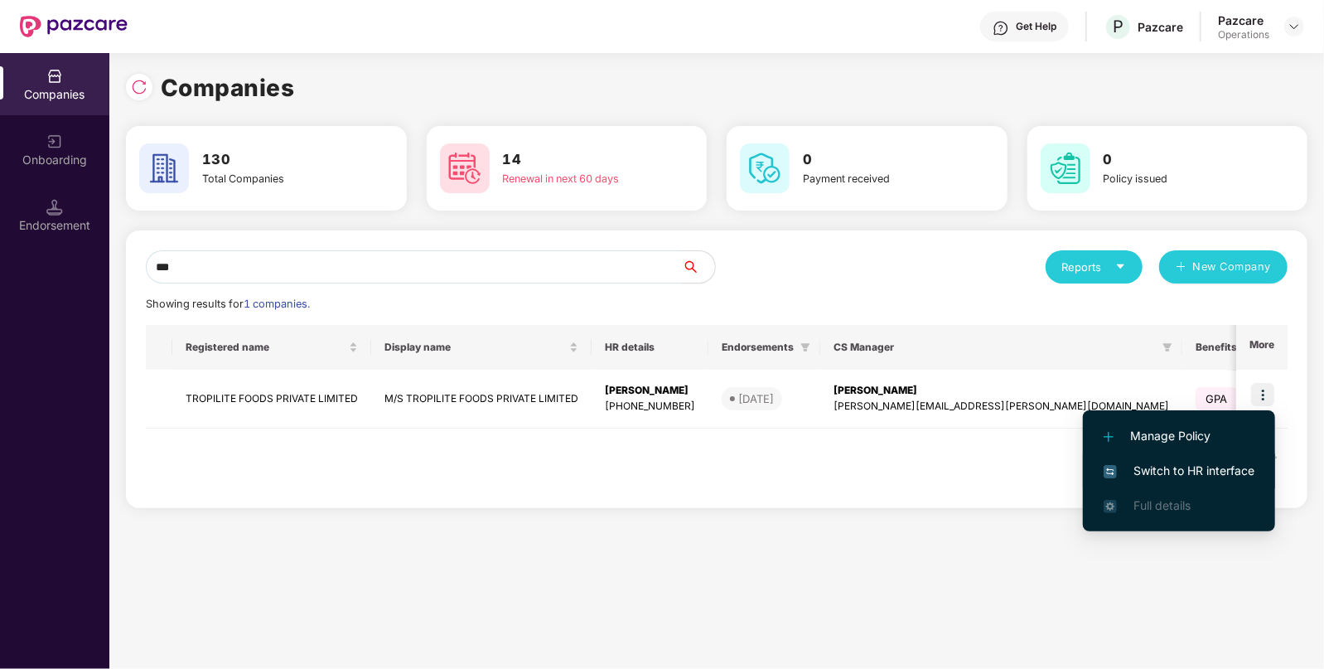
click at [1176, 468] on span "Switch to HR interface" at bounding box center [1178, 470] width 151 height 18
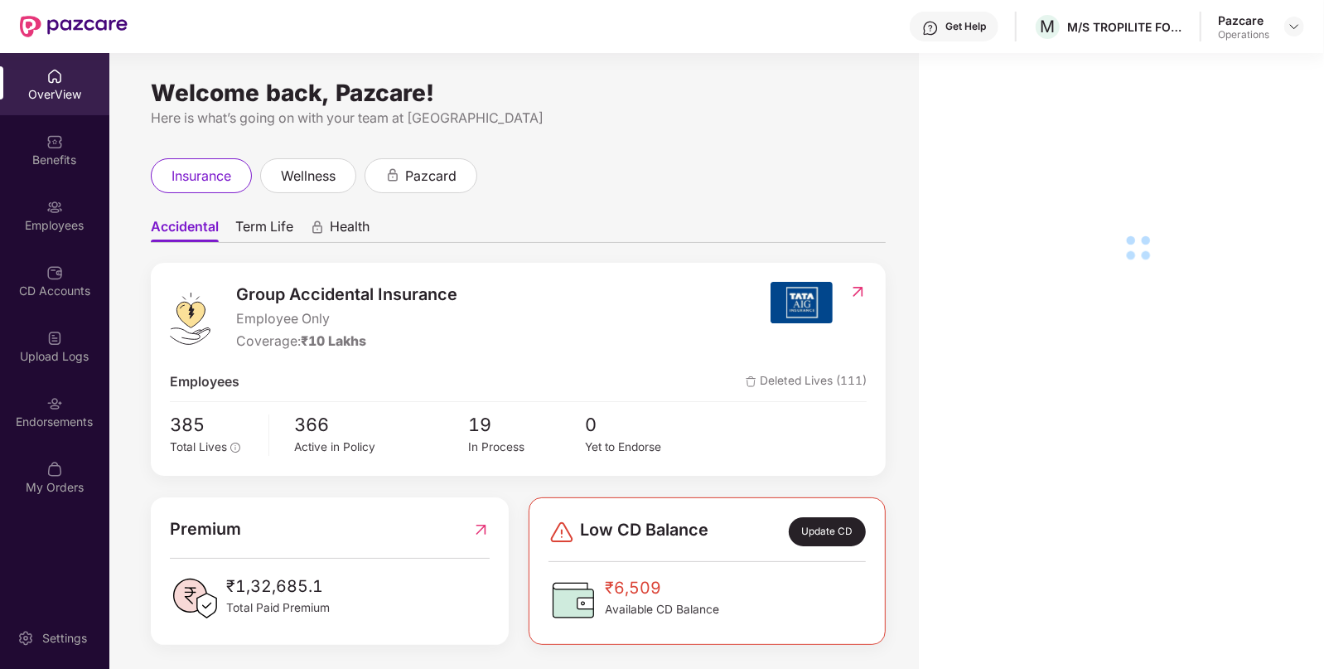
click at [49, 416] on div "Endorsements" at bounding box center [54, 421] width 109 height 17
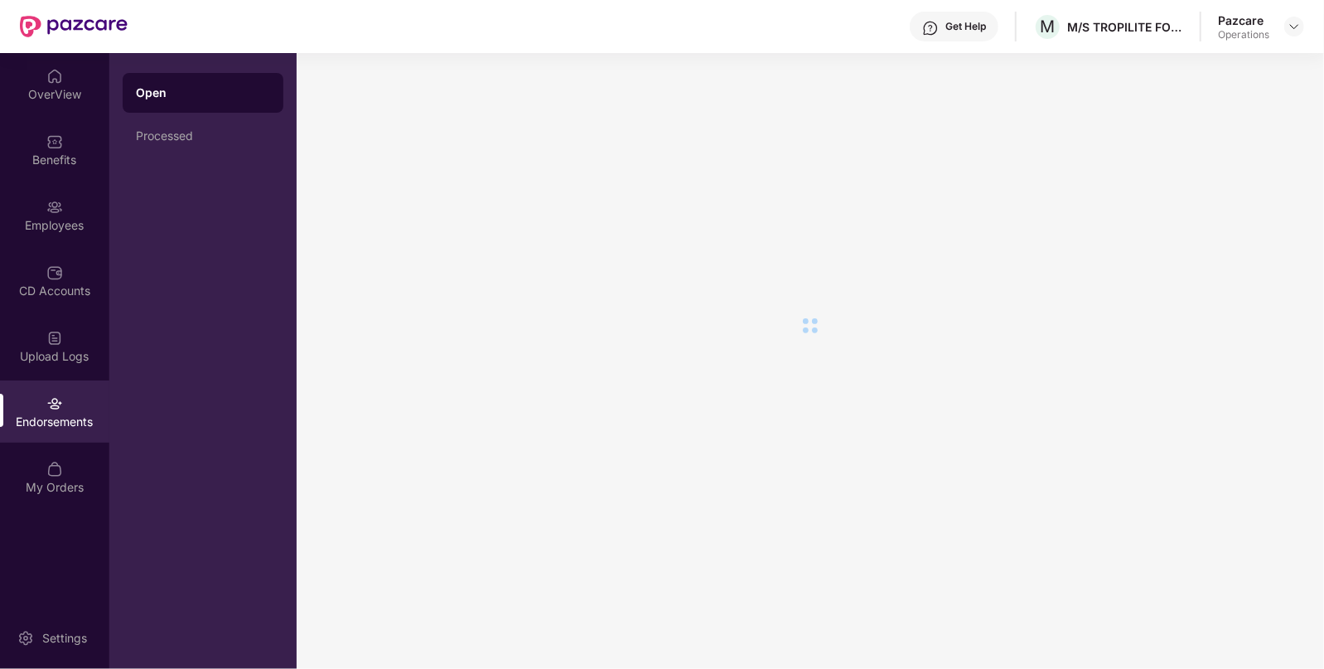
click at [49, 416] on div "Endorsements" at bounding box center [54, 421] width 109 height 17
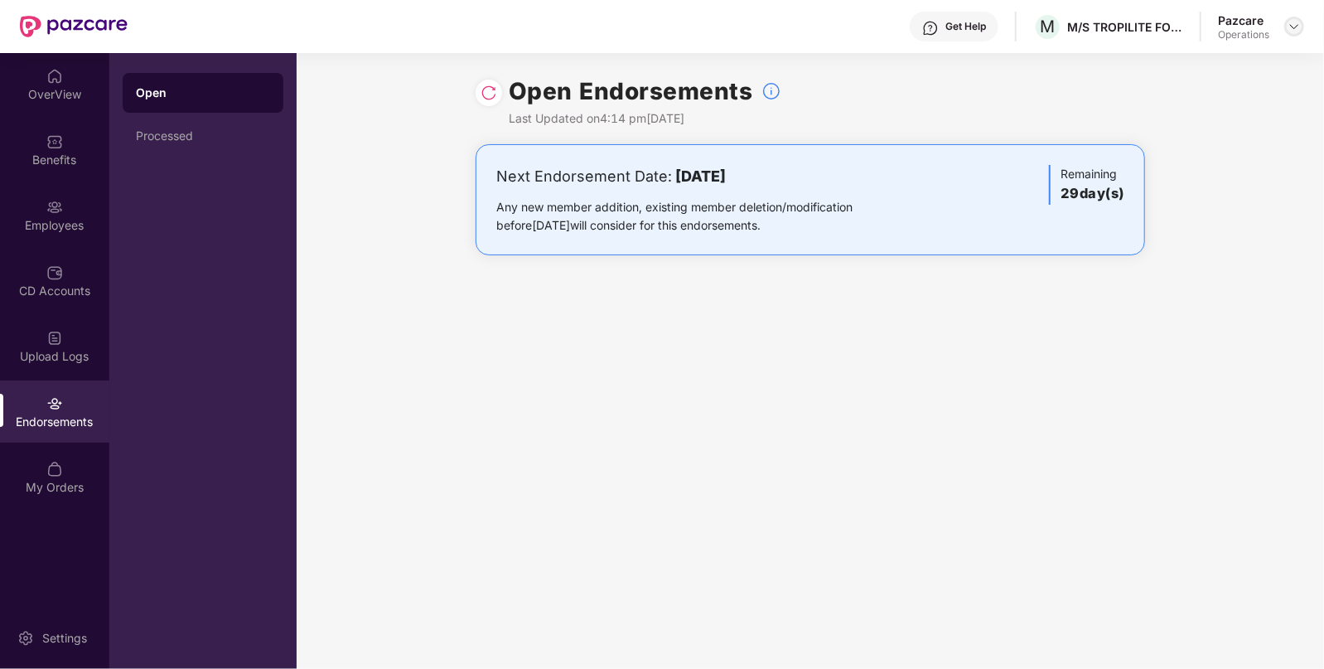
click at [1288, 18] on div at bounding box center [1294, 27] width 20 height 20
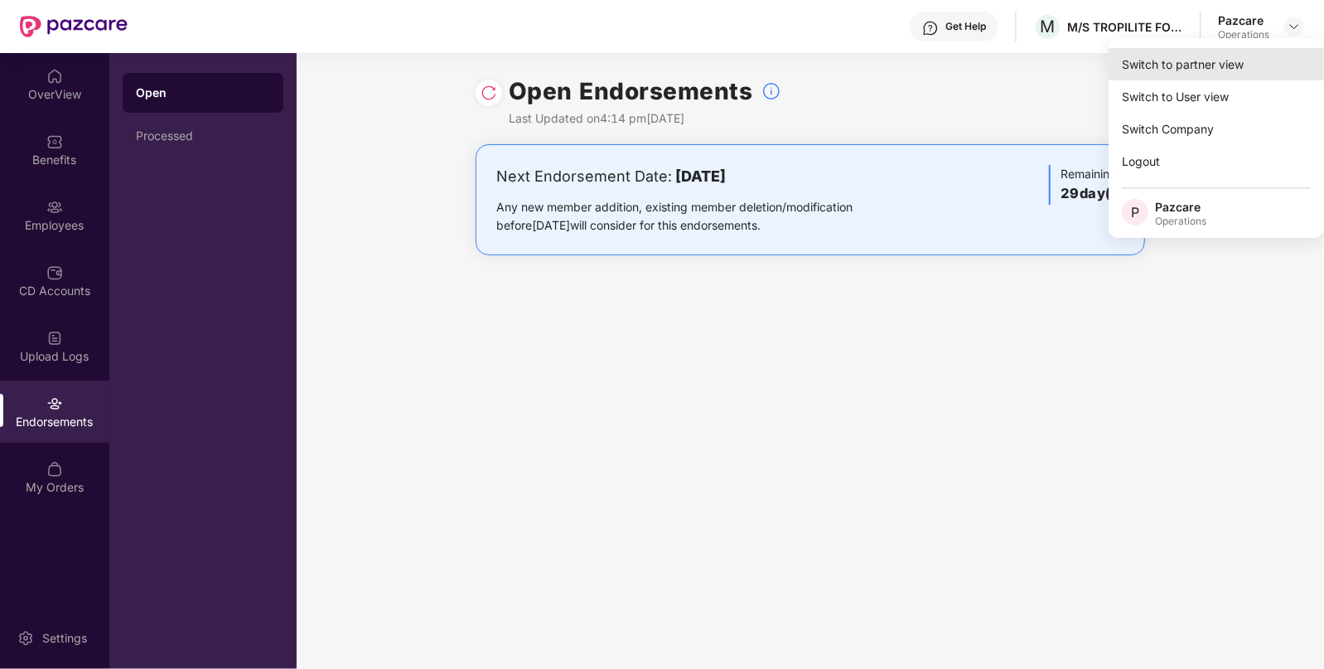
click at [1201, 56] on div "Switch to partner view" at bounding box center [1215, 64] width 215 height 32
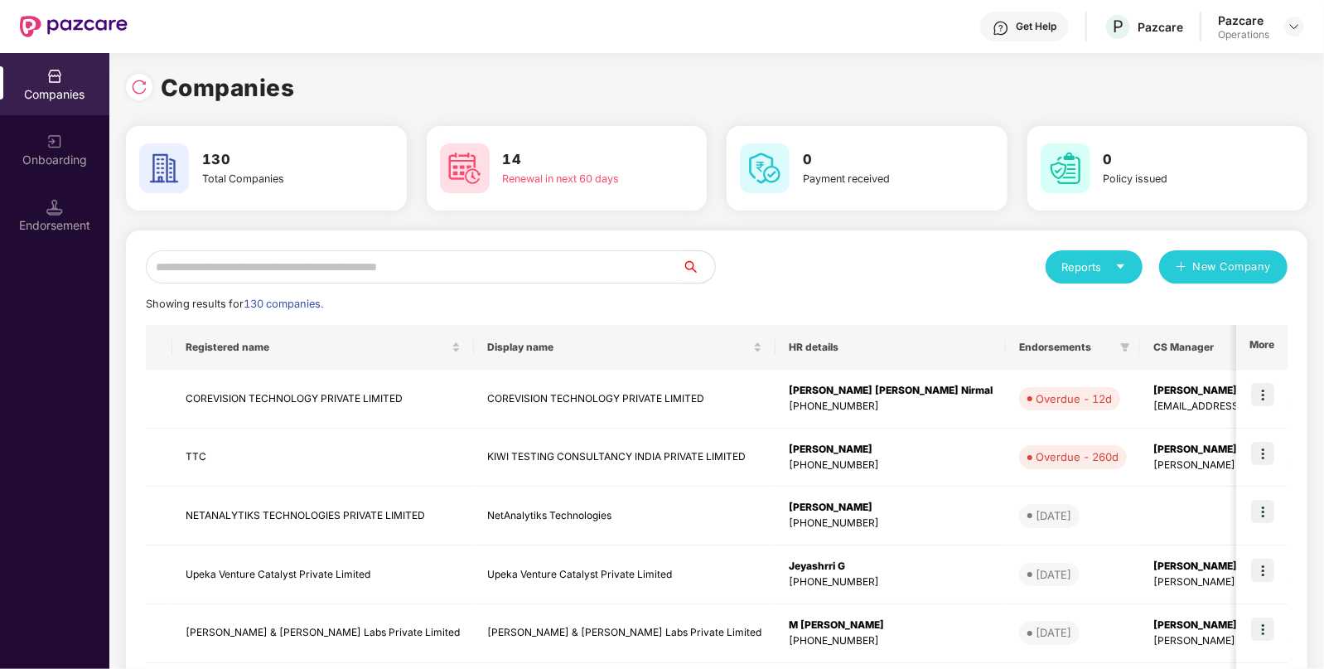
click at [516, 261] on input "text" at bounding box center [414, 266] width 536 height 33
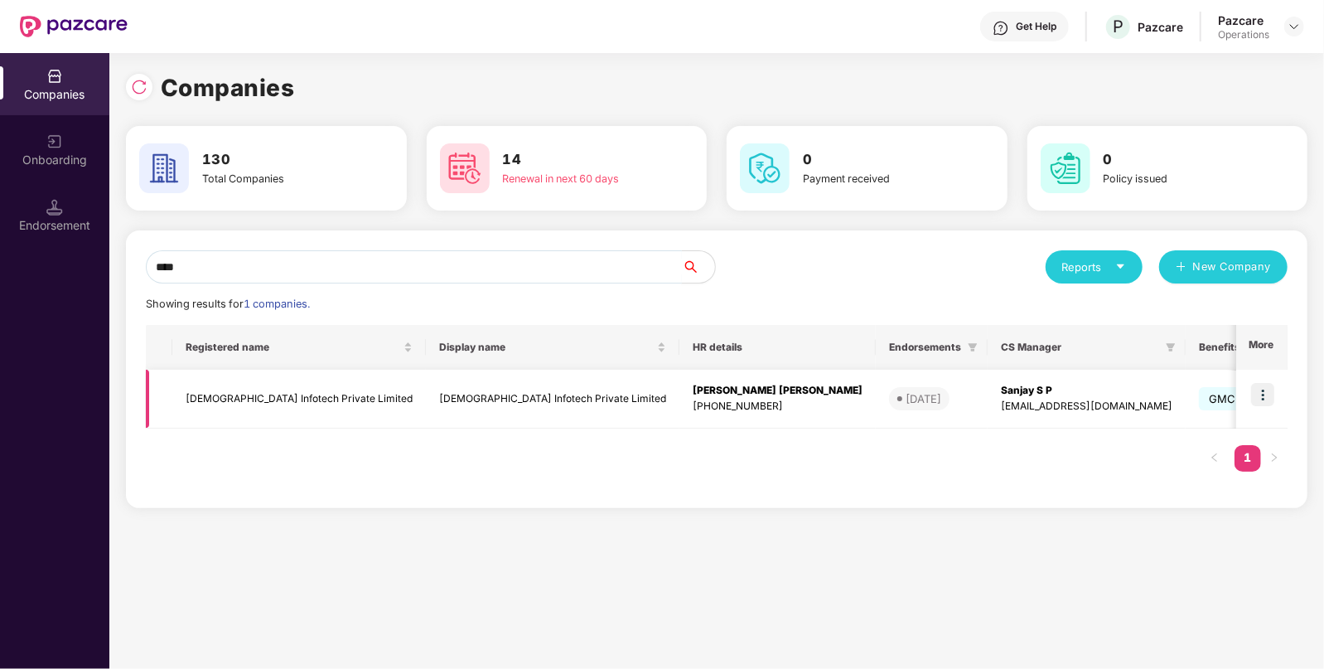
type input "****"
click at [1267, 386] on img at bounding box center [1262, 394] width 23 height 23
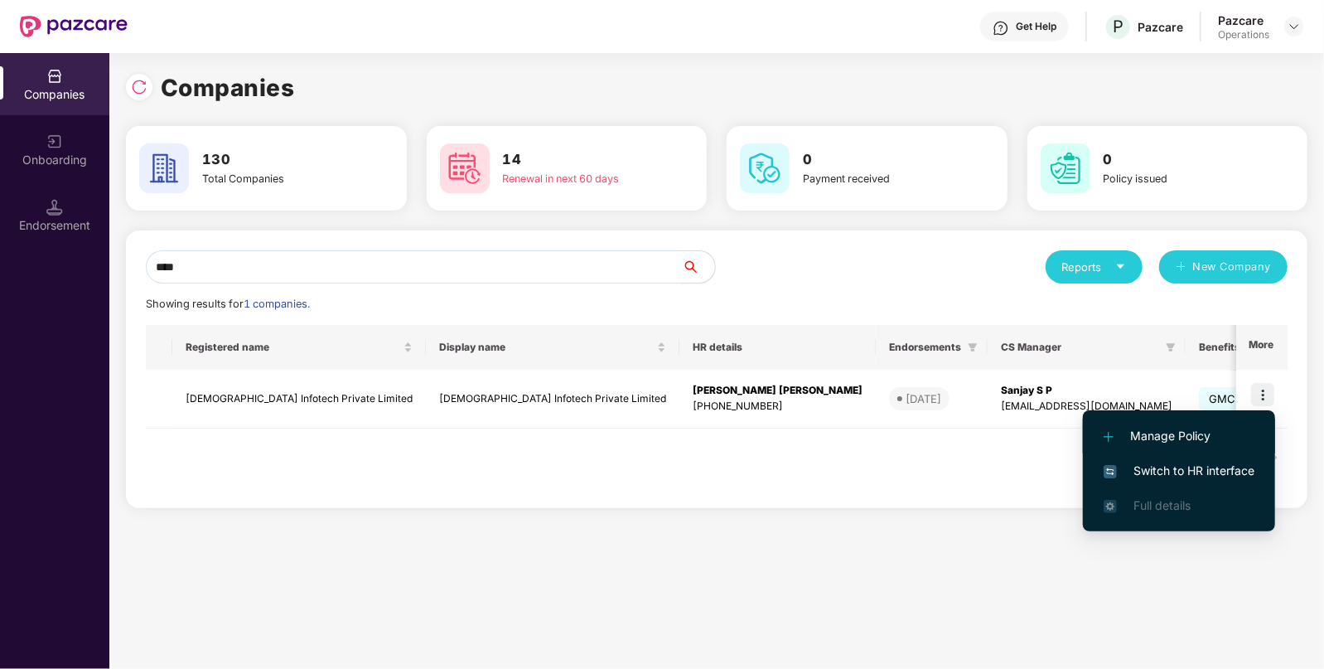
click at [1195, 441] on span "Manage Policy" at bounding box center [1178, 436] width 151 height 18
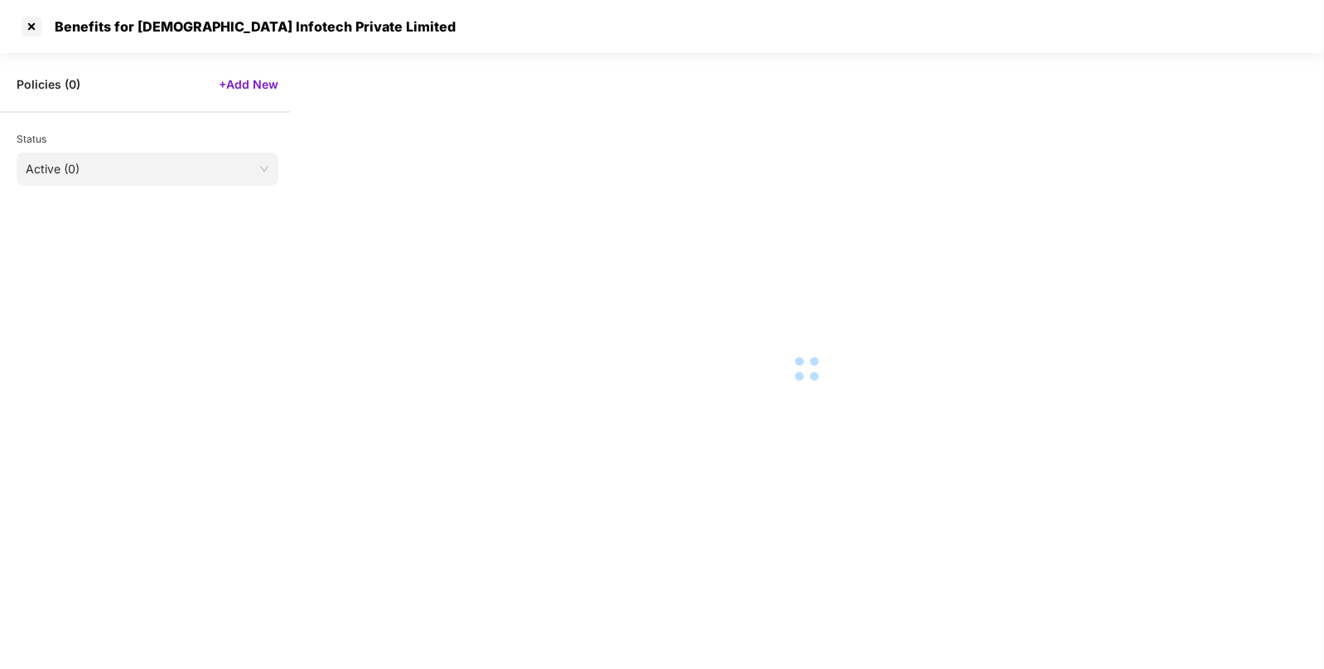
scroll to position [16, 0]
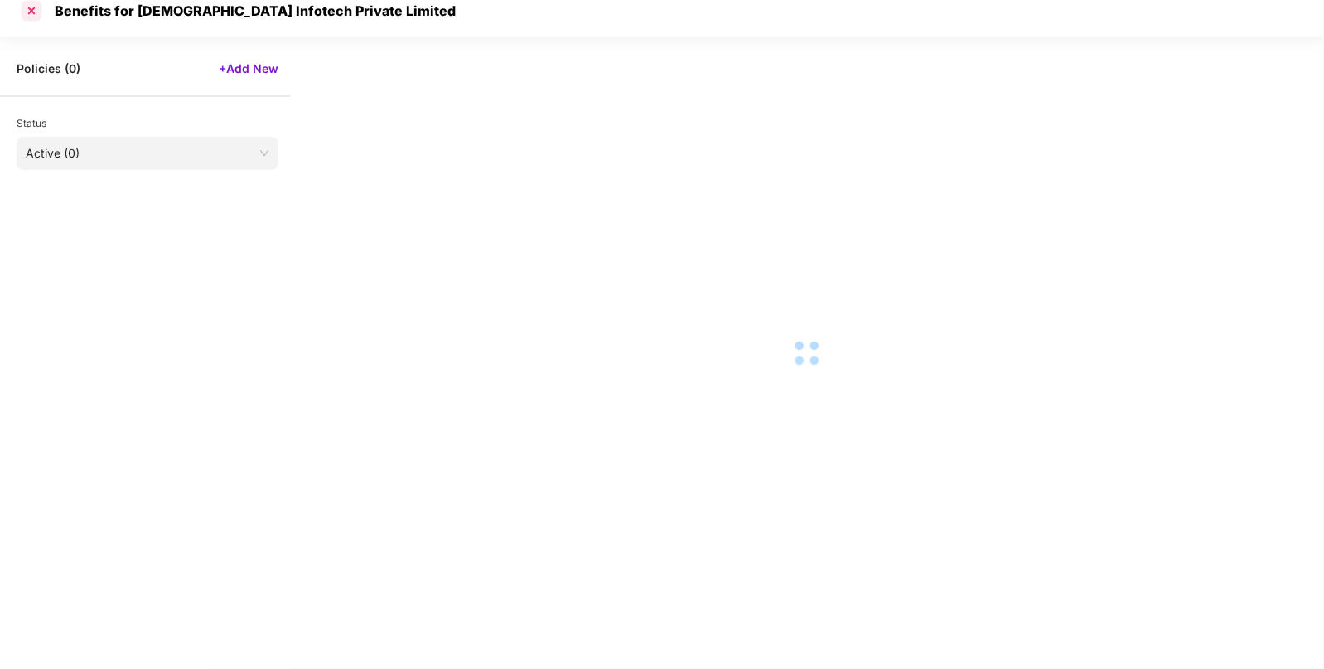
select select "**********"
select select "*****"
select select "******"
select select "********"
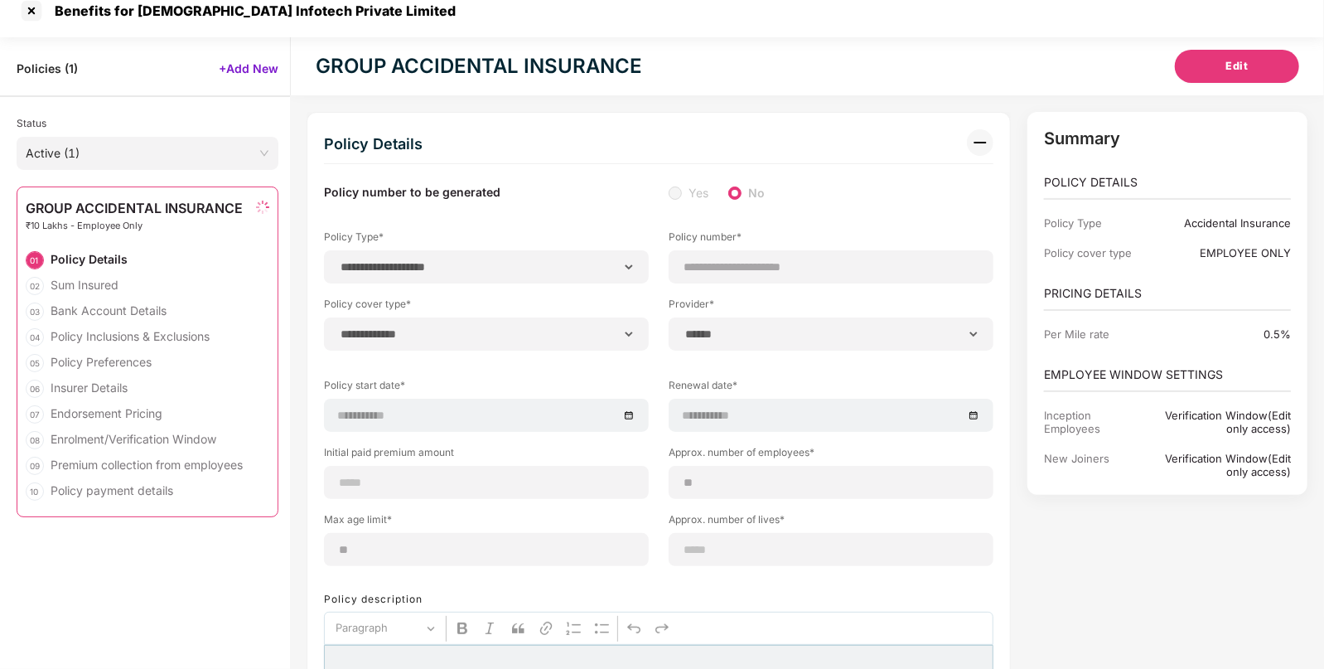
click at [31, 37] on div "Policies ( 1 ) +Add New" at bounding box center [145, 62] width 290 height 50
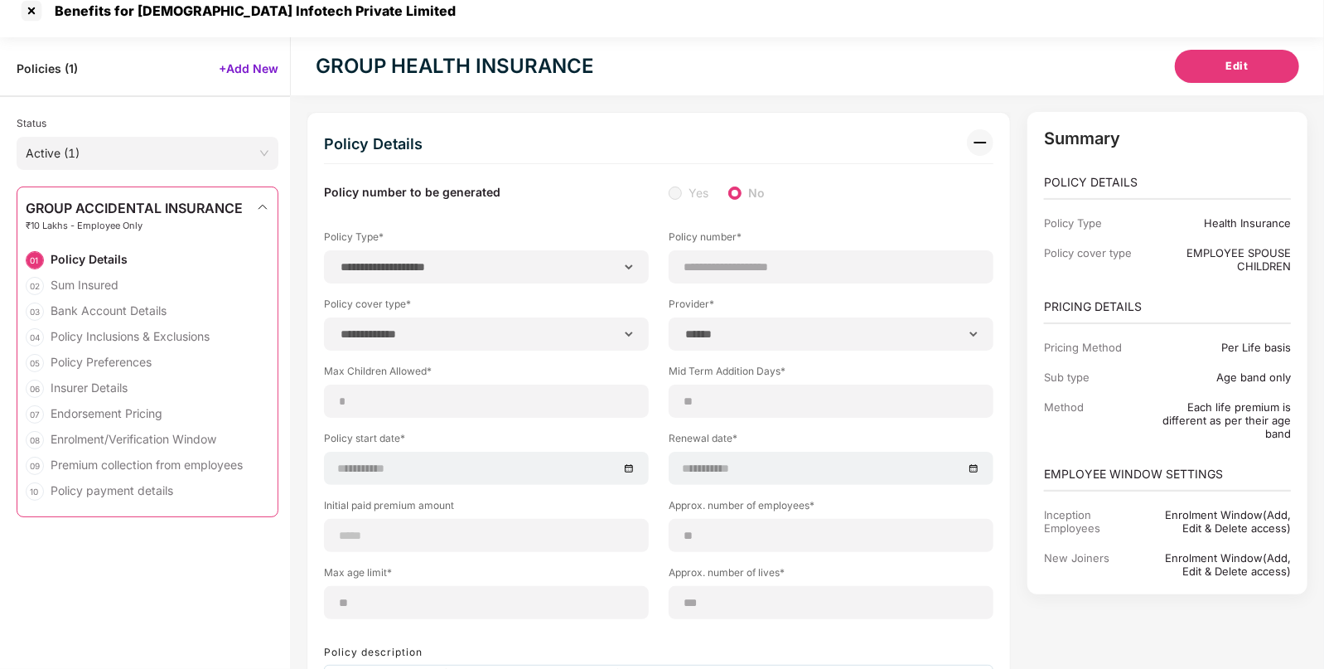
select select "**********"
type input "**********"
select select "**********"
type input "**********"
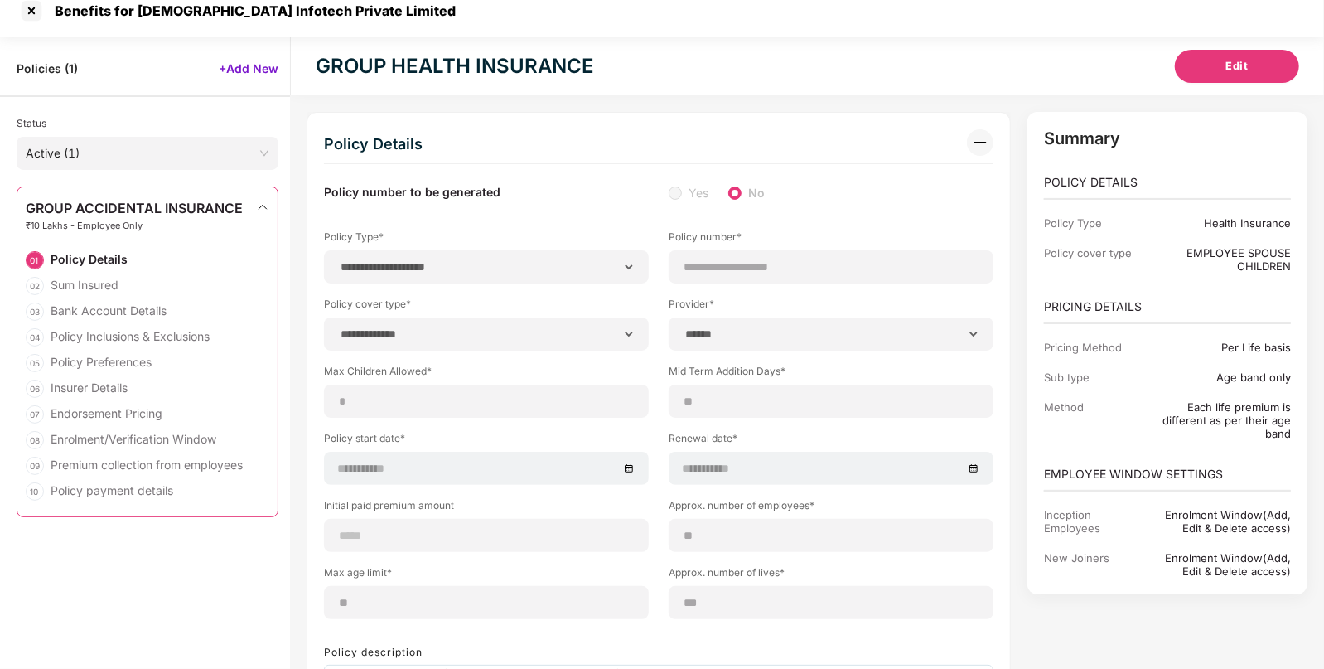
type input "**"
type input "***"
type input "******"
type input "**********"
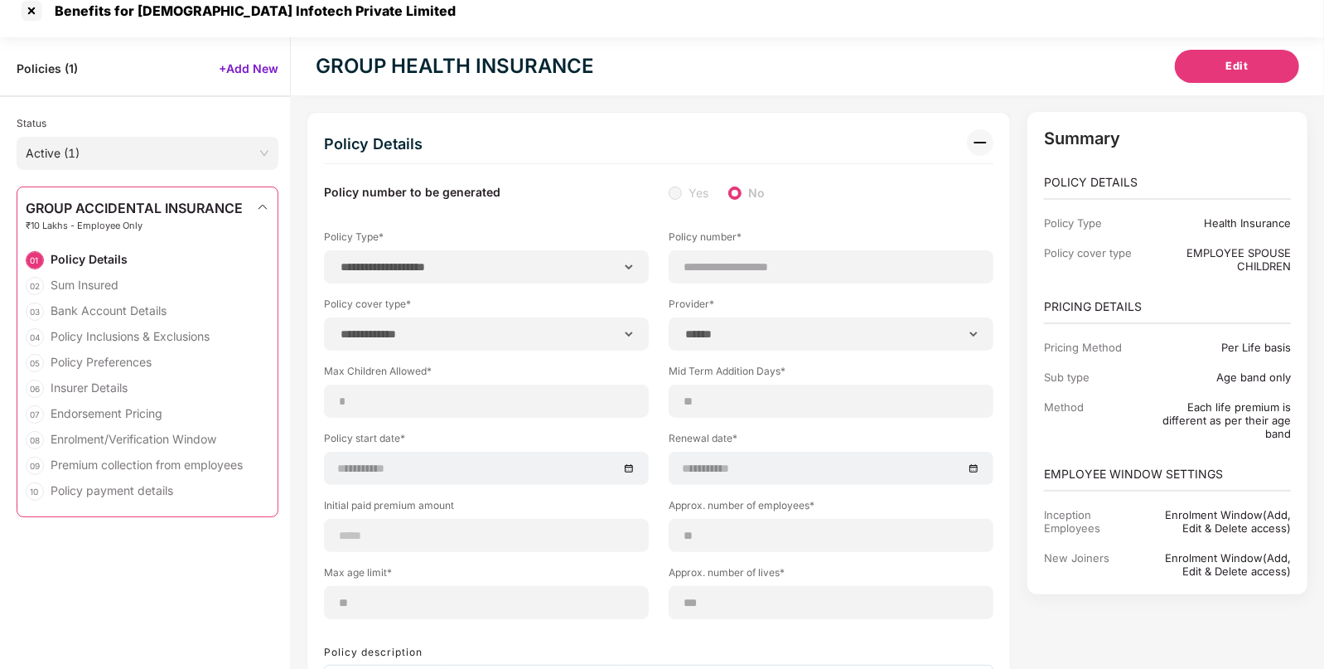
type input "**********"
type input "******"
select select "*"
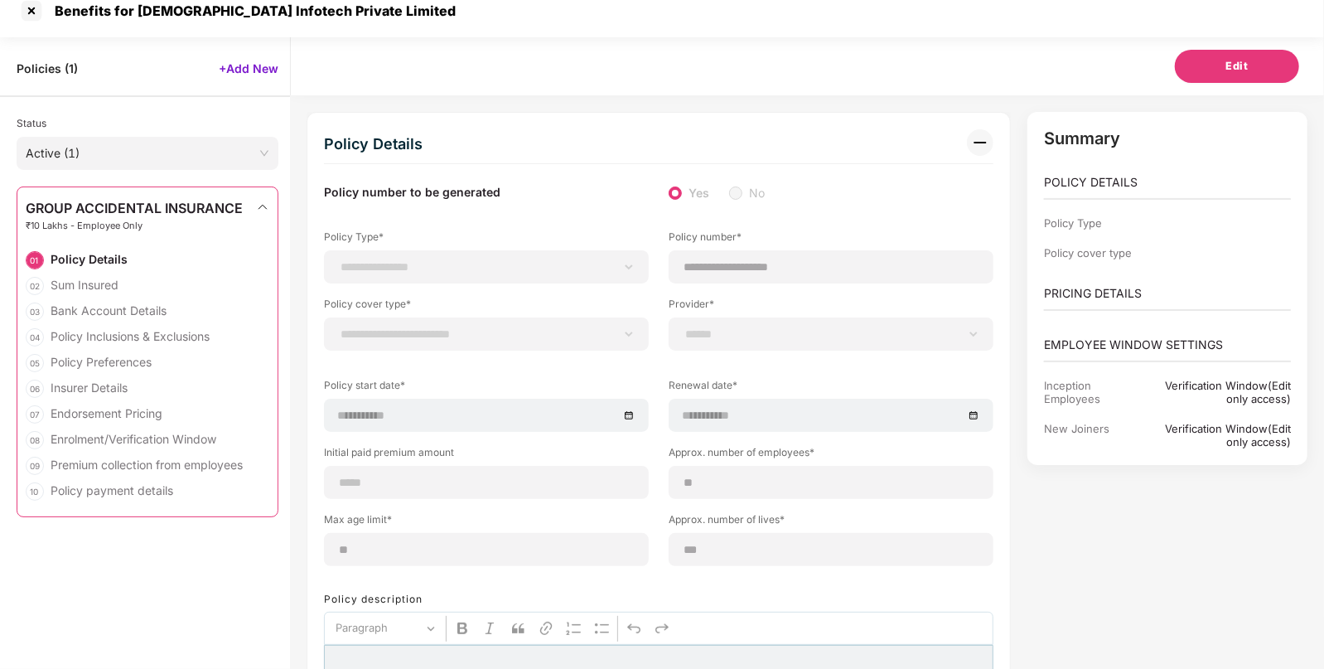
scroll to position [0, 0]
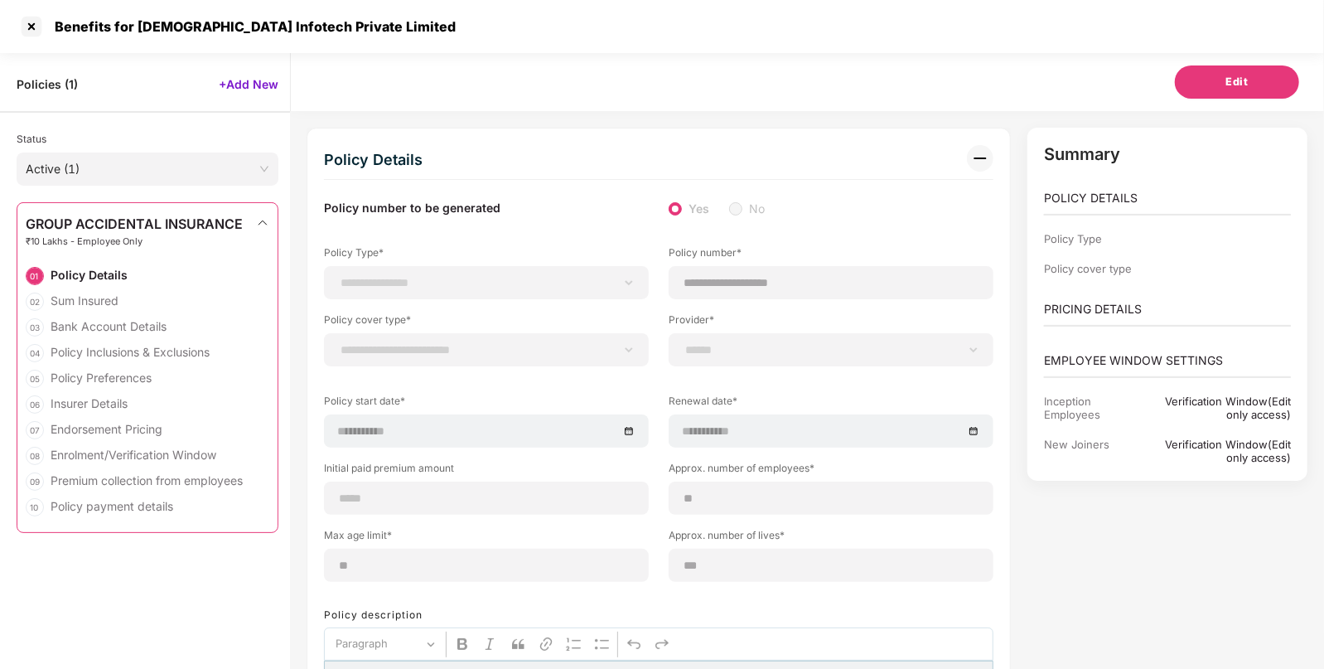
select select
type input "**********"
select select
type input "*"
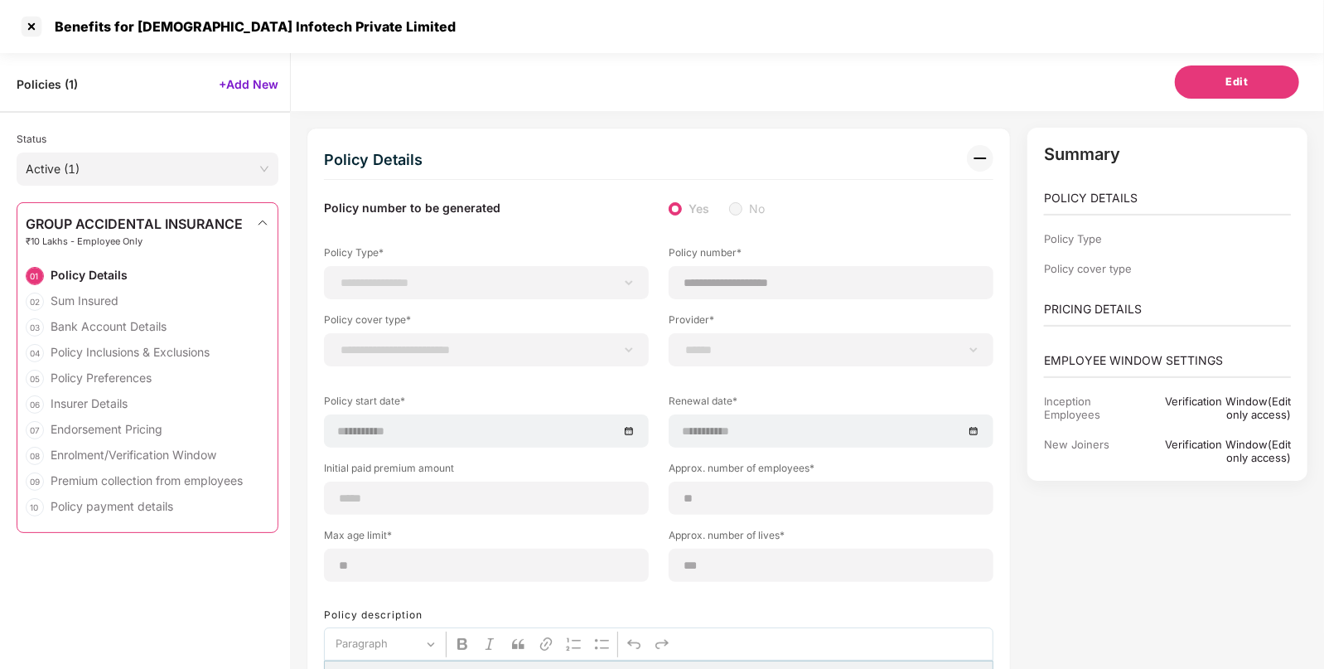
select select
click at [32, 25] on div at bounding box center [31, 26] width 27 height 27
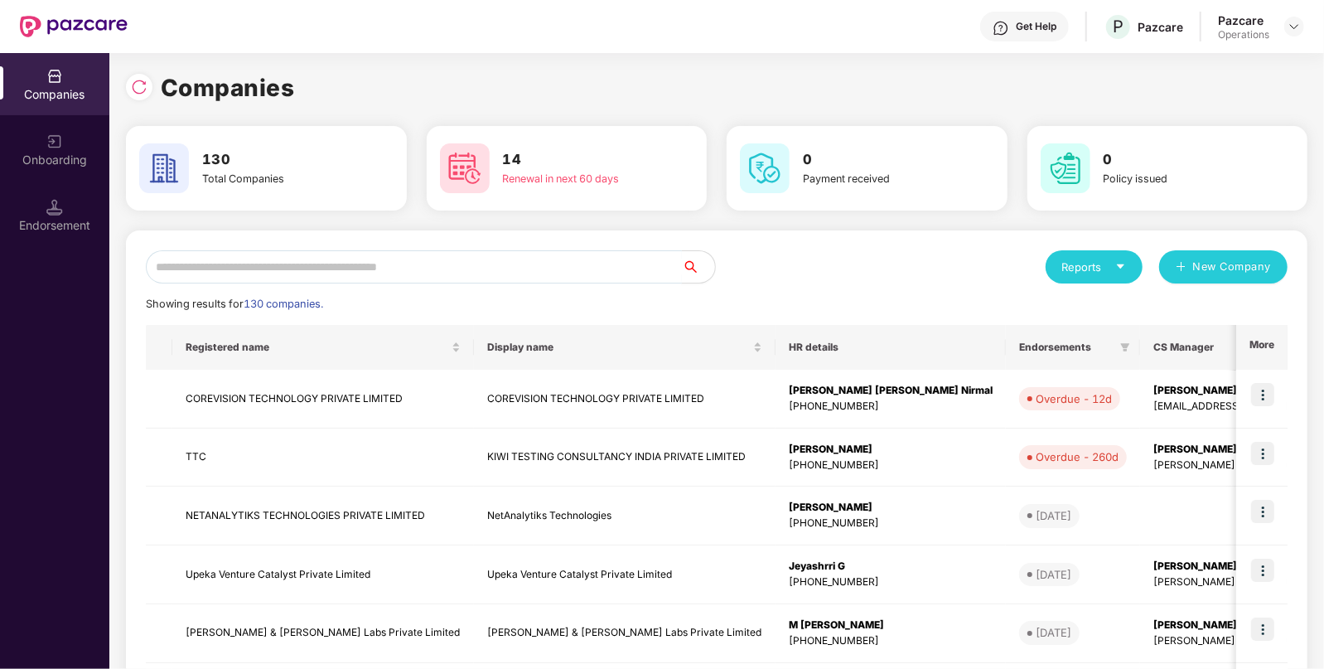
click at [331, 273] on input "text" at bounding box center [414, 266] width 536 height 33
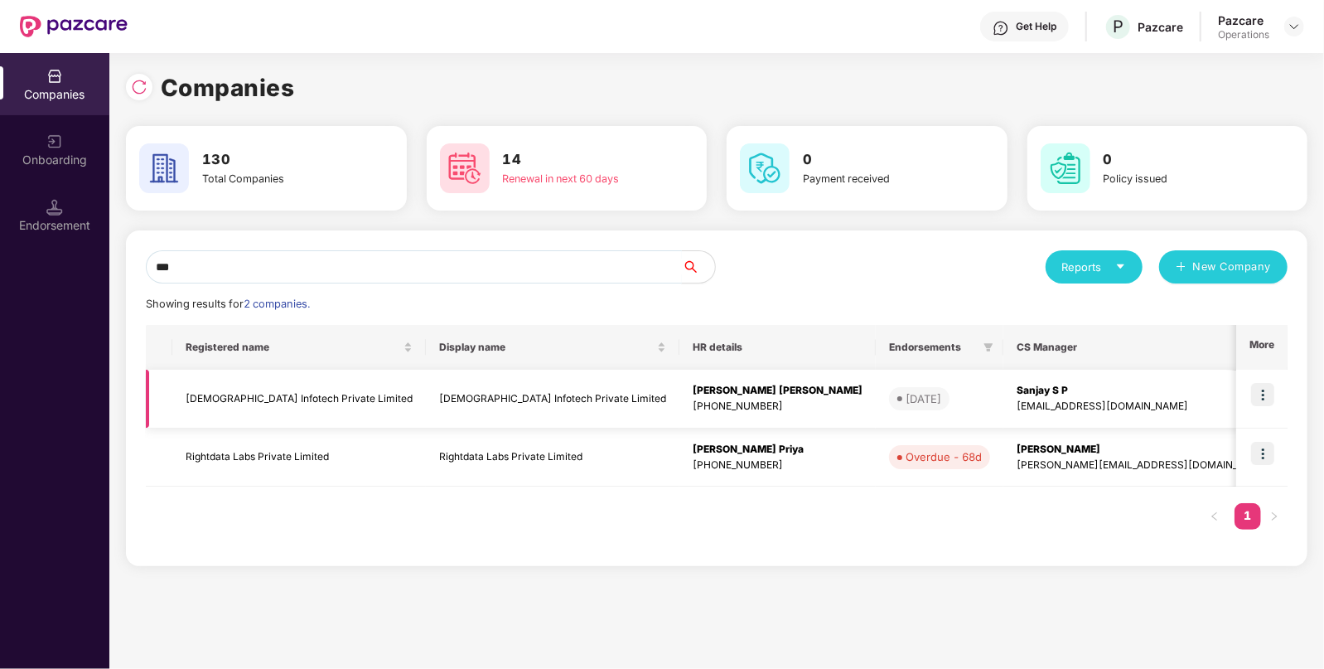
type input "***"
click at [1259, 392] on img at bounding box center [1262, 394] width 23 height 23
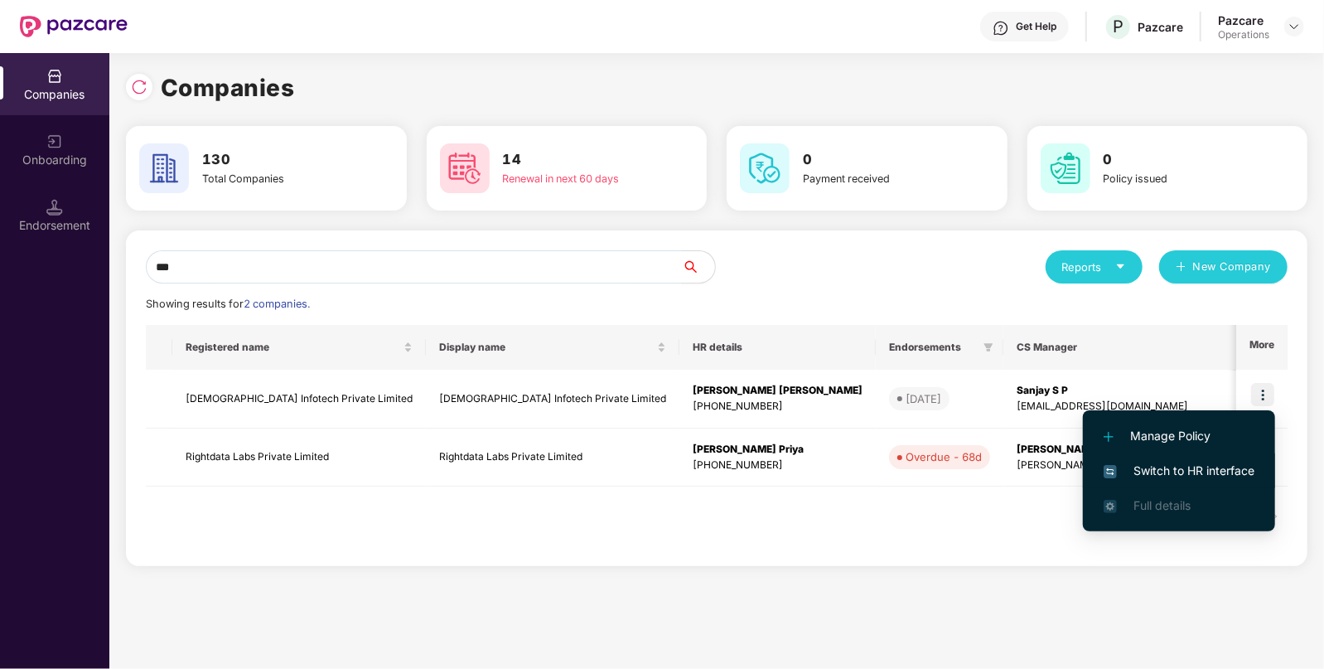
click at [1165, 475] on span "Switch to HR interface" at bounding box center [1178, 470] width 151 height 18
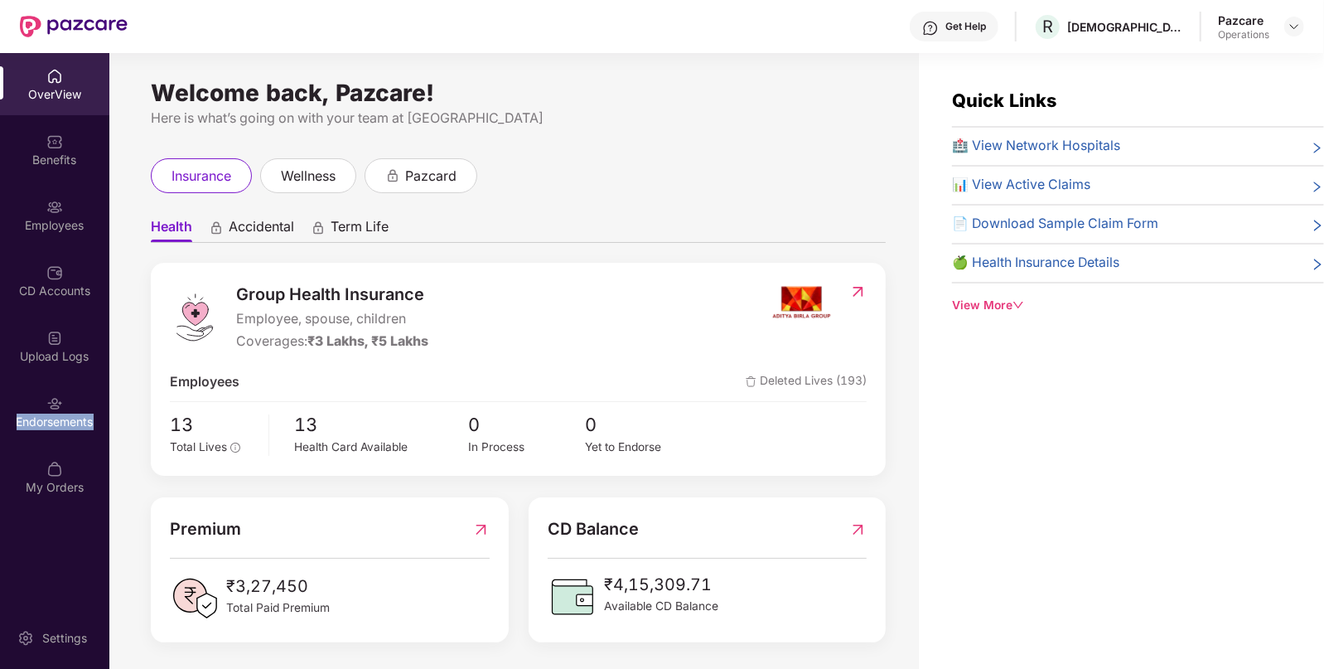
click at [69, 441] on div "Endorsements" at bounding box center [54, 411] width 109 height 62
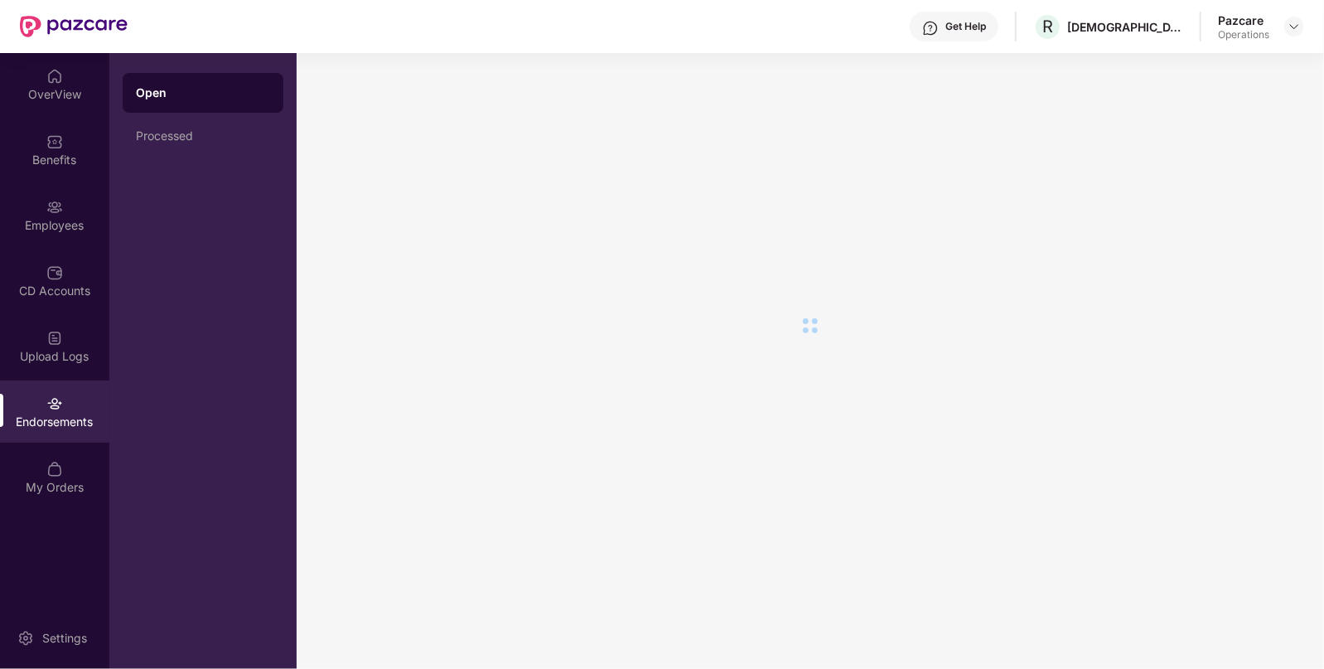
click at [69, 441] on div "Endorsements" at bounding box center [54, 411] width 109 height 62
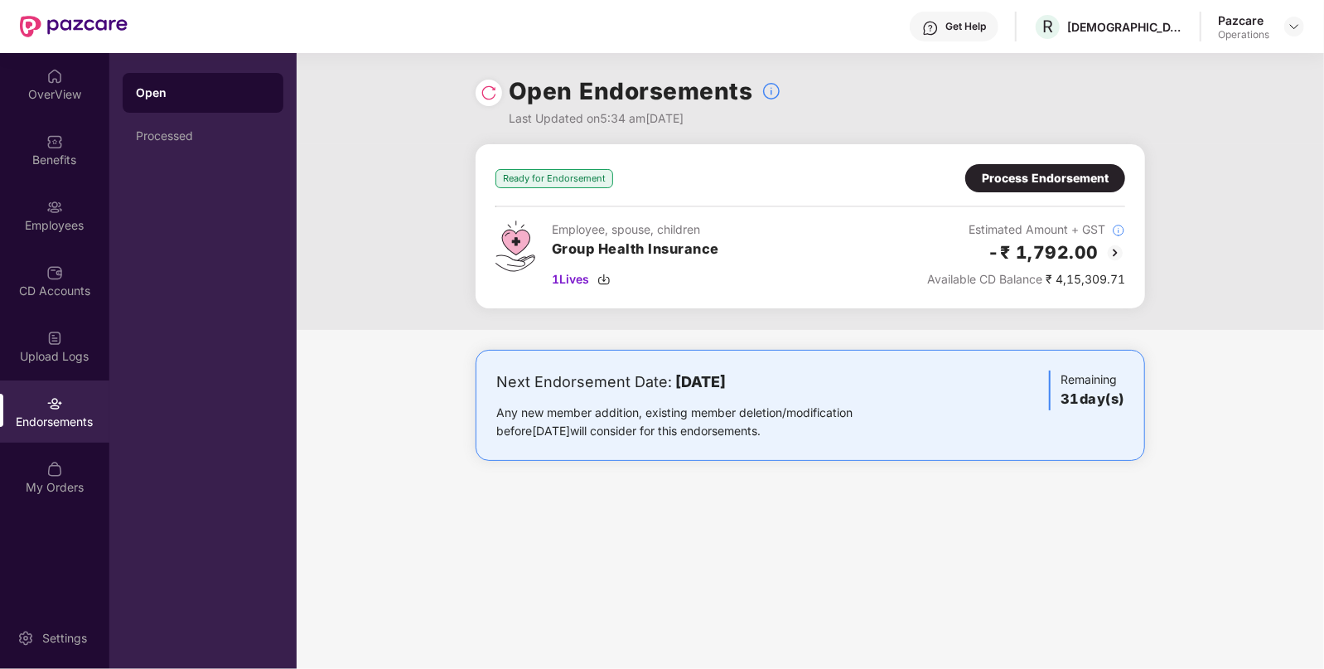
click at [1044, 191] on div "Process Endorsement" at bounding box center [1045, 178] width 160 height 28
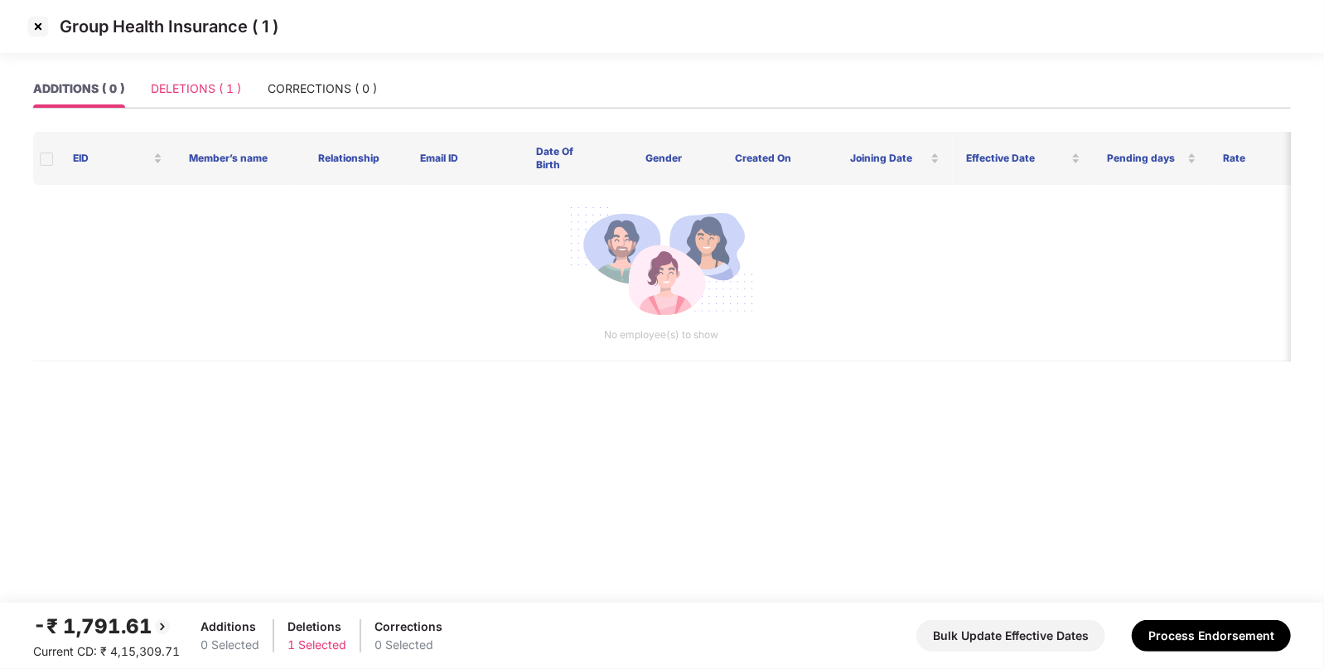
click at [236, 101] on div "DELETIONS ( 1 )" at bounding box center [196, 89] width 90 height 38
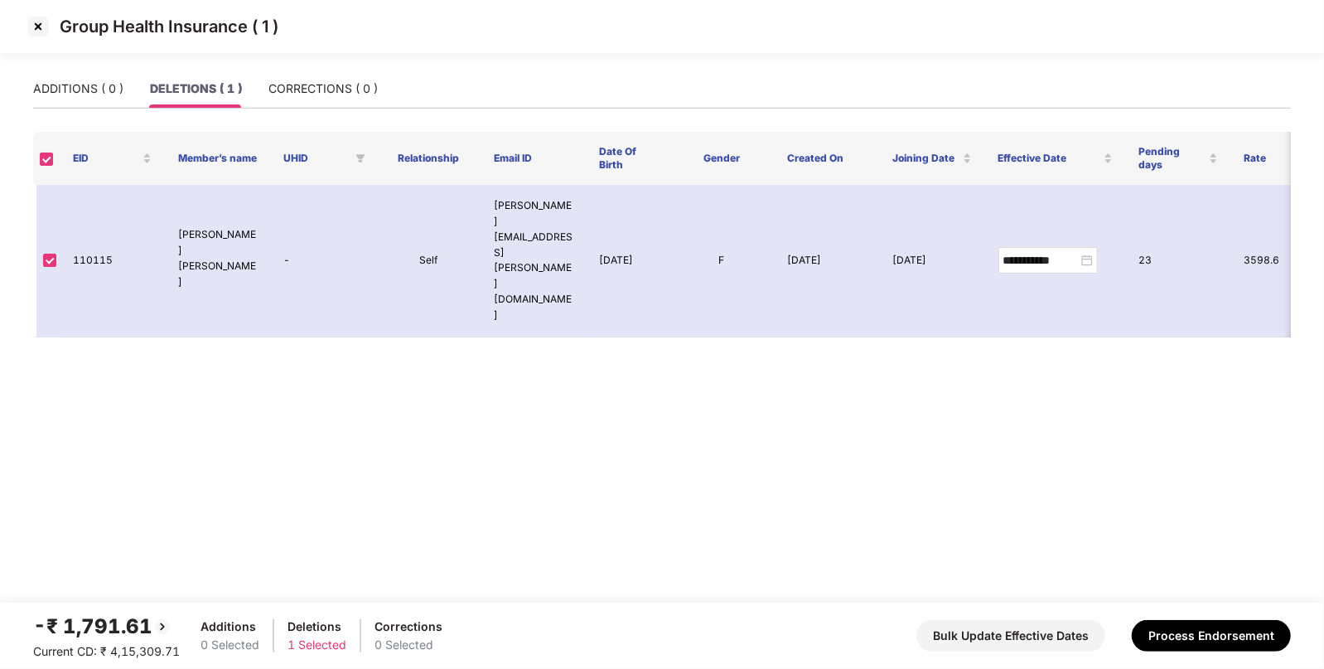
click at [33, 31] on img at bounding box center [38, 26] width 27 height 27
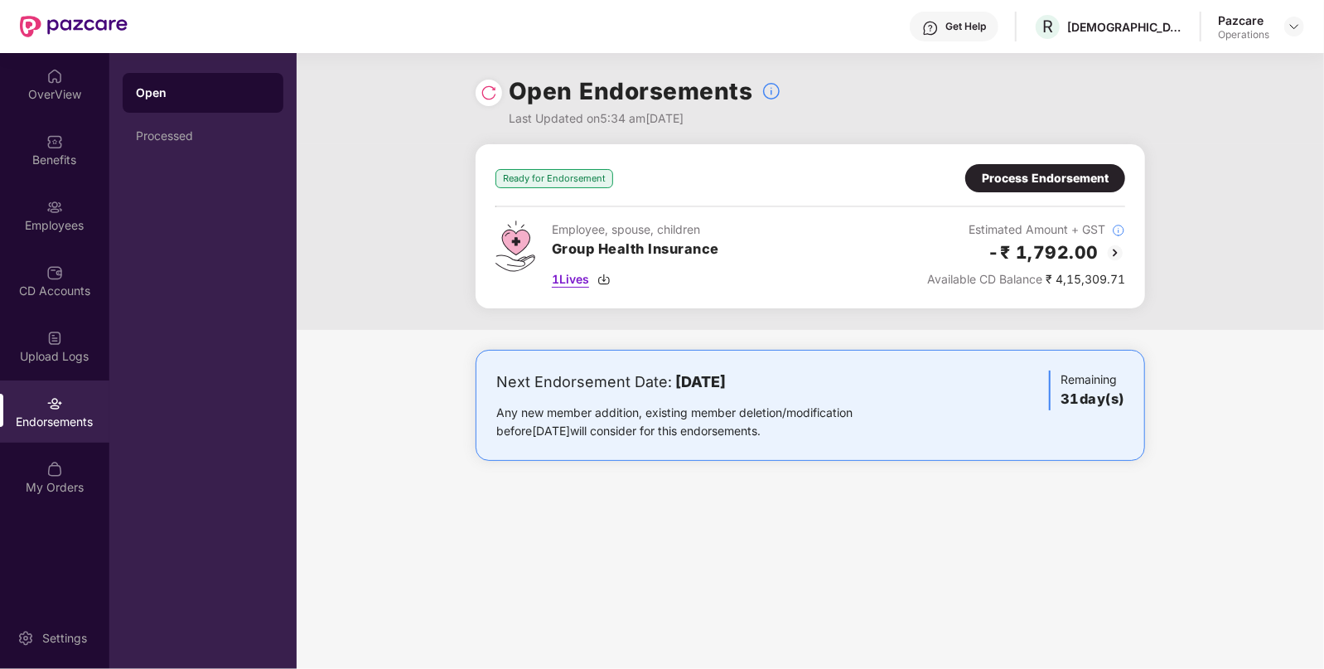
click at [605, 277] on img at bounding box center [603, 279] width 13 height 13
click at [1015, 176] on div "Process Endorsement" at bounding box center [1045, 178] width 127 height 18
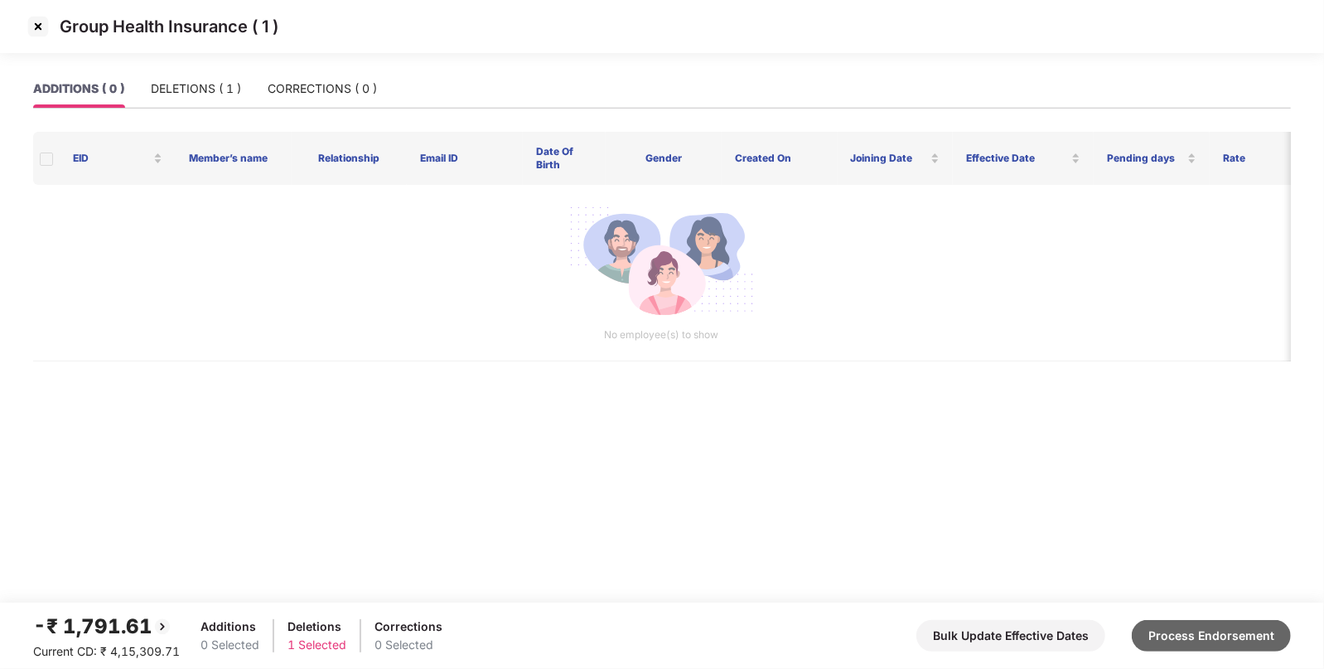
click at [1205, 628] on button "Process Endorsement" at bounding box center [1211, 635] width 159 height 31
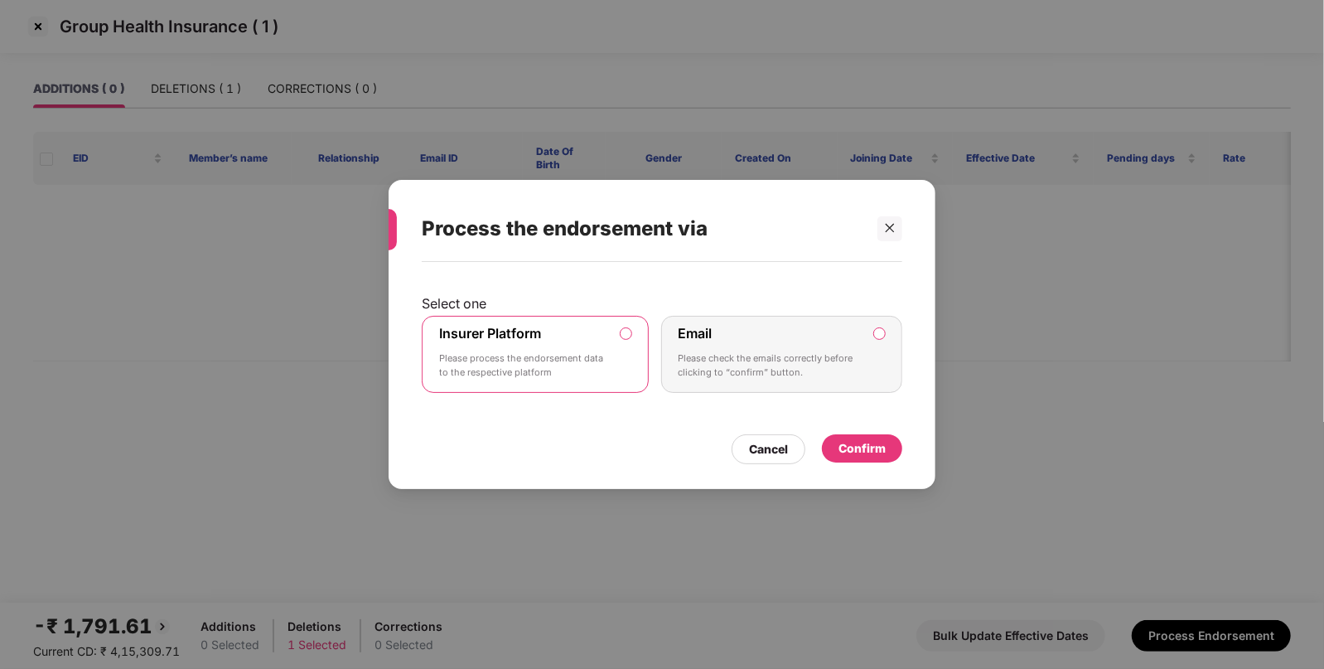
click at [861, 437] on div "Confirm" at bounding box center [862, 448] width 80 height 28
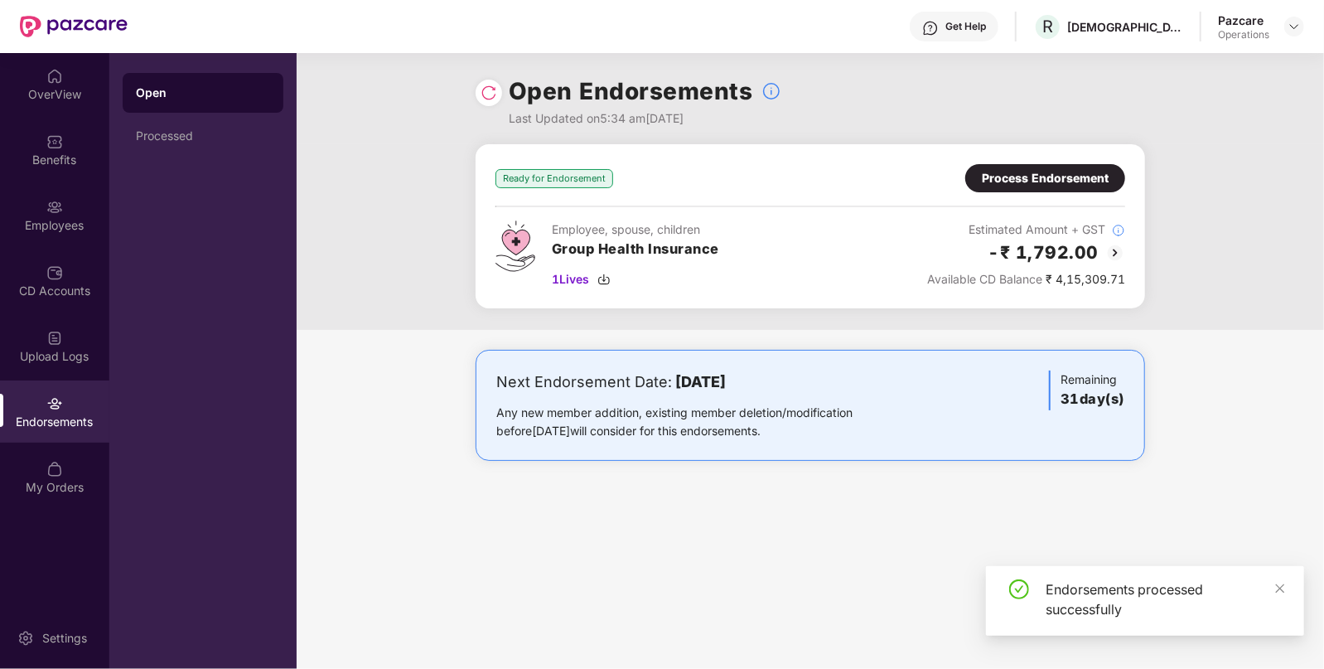
click at [496, 92] on img at bounding box center [488, 92] width 17 height 17
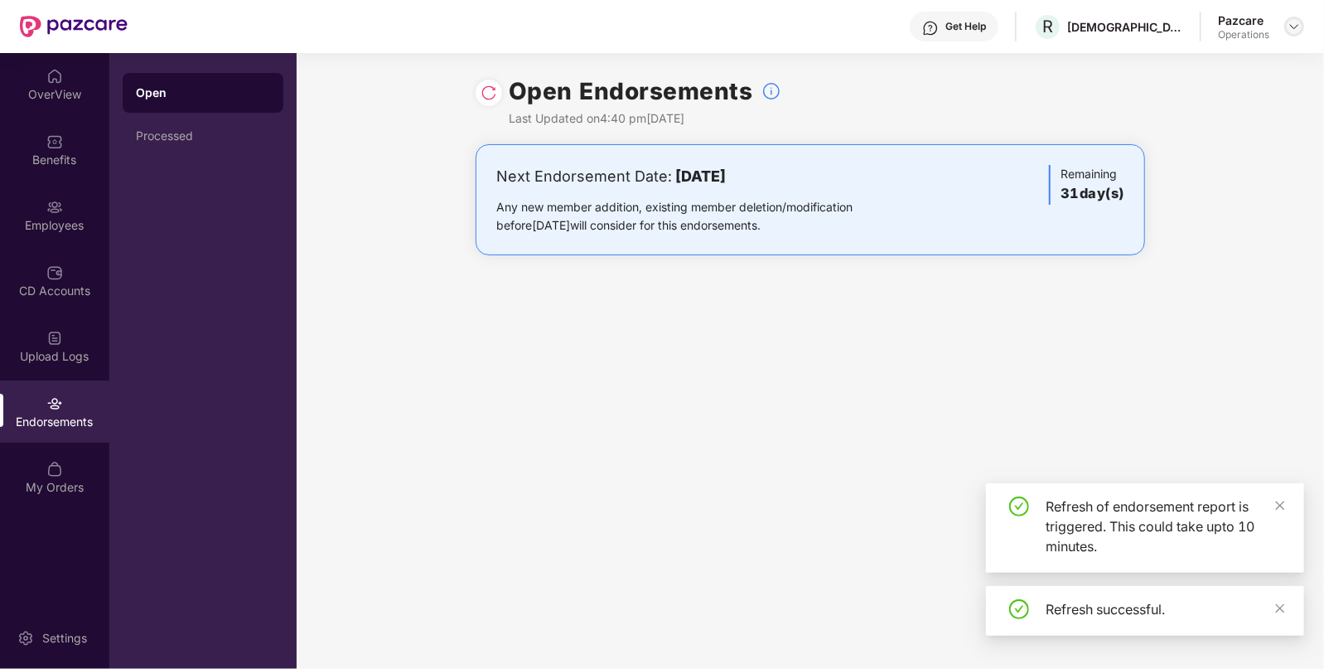
click at [1299, 24] on img at bounding box center [1293, 26] width 13 height 13
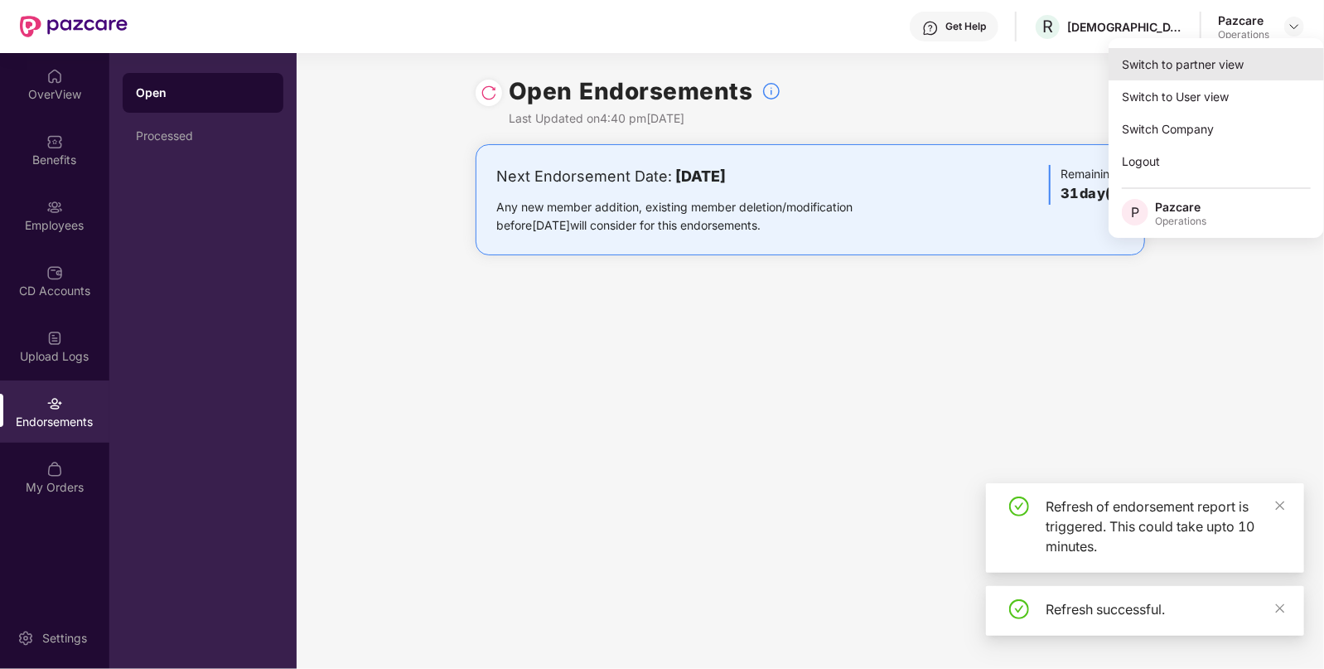
click at [1180, 51] on div "Switch to partner view" at bounding box center [1215, 64] width 215 height 32
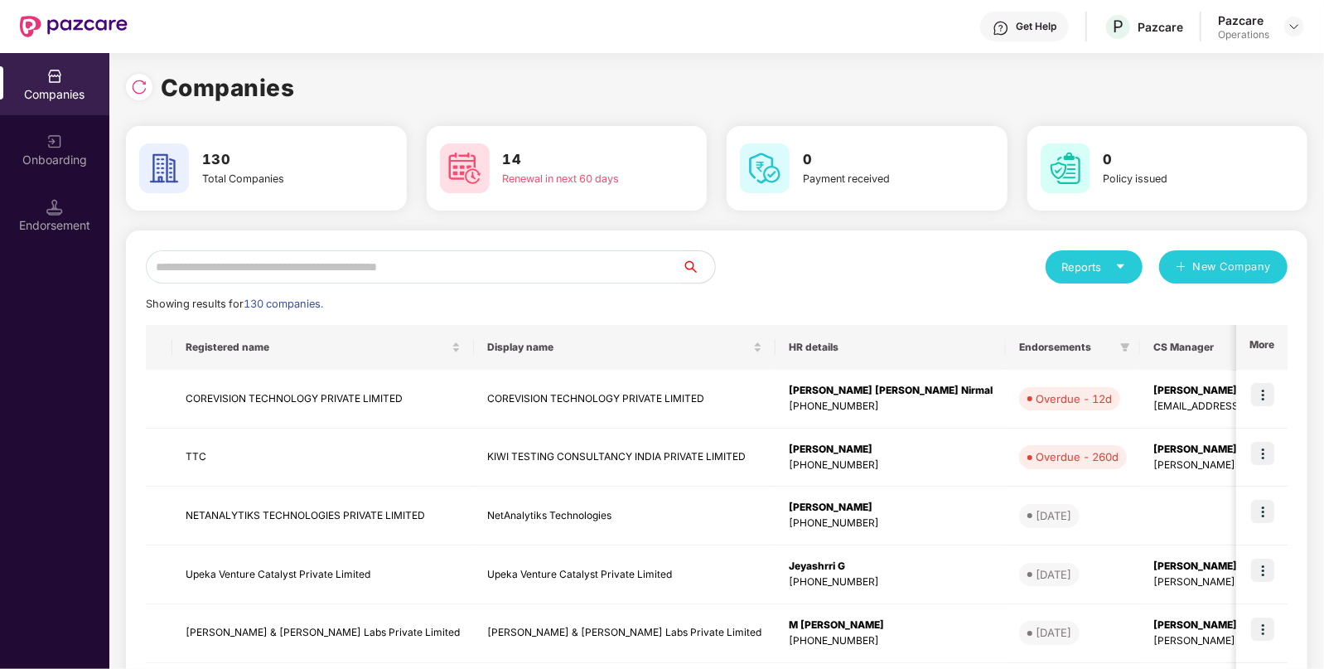
click at [385, 260] on input "text" at bounding box center [414, 266] width 536 height 33
type input "*"
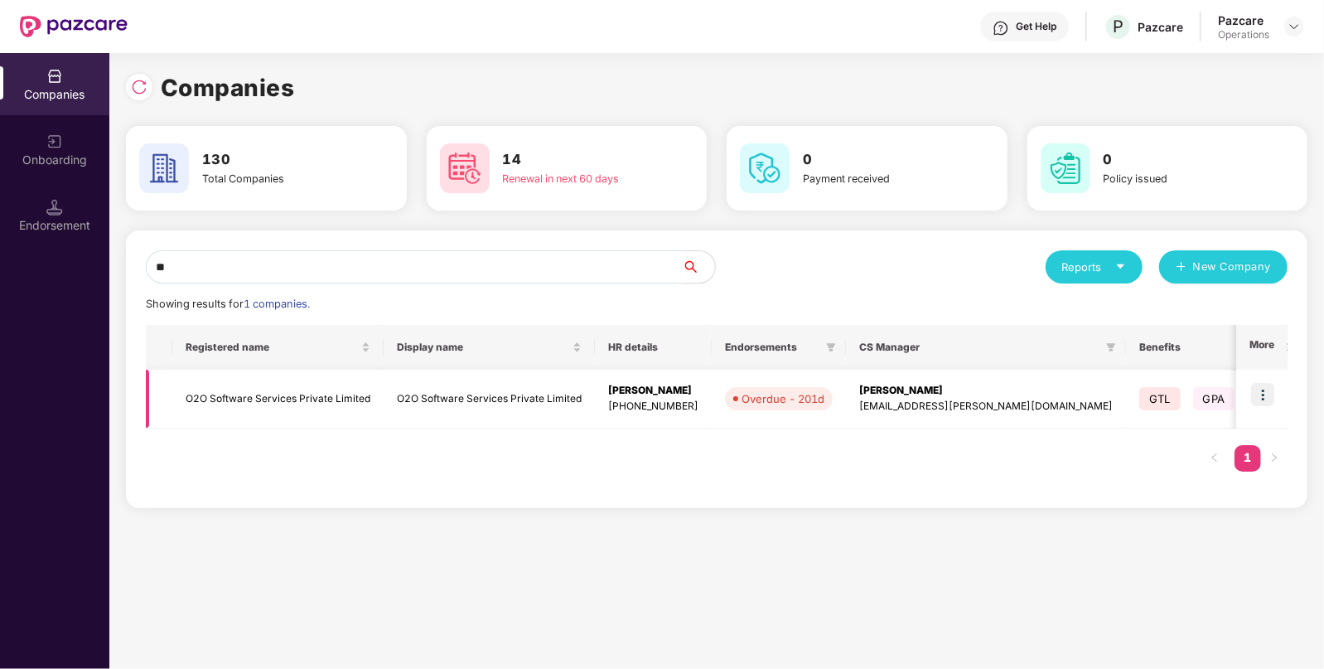
type input "**"
click at [1268, 393] on img at bounding box center [1262, 394] width 23 height 23
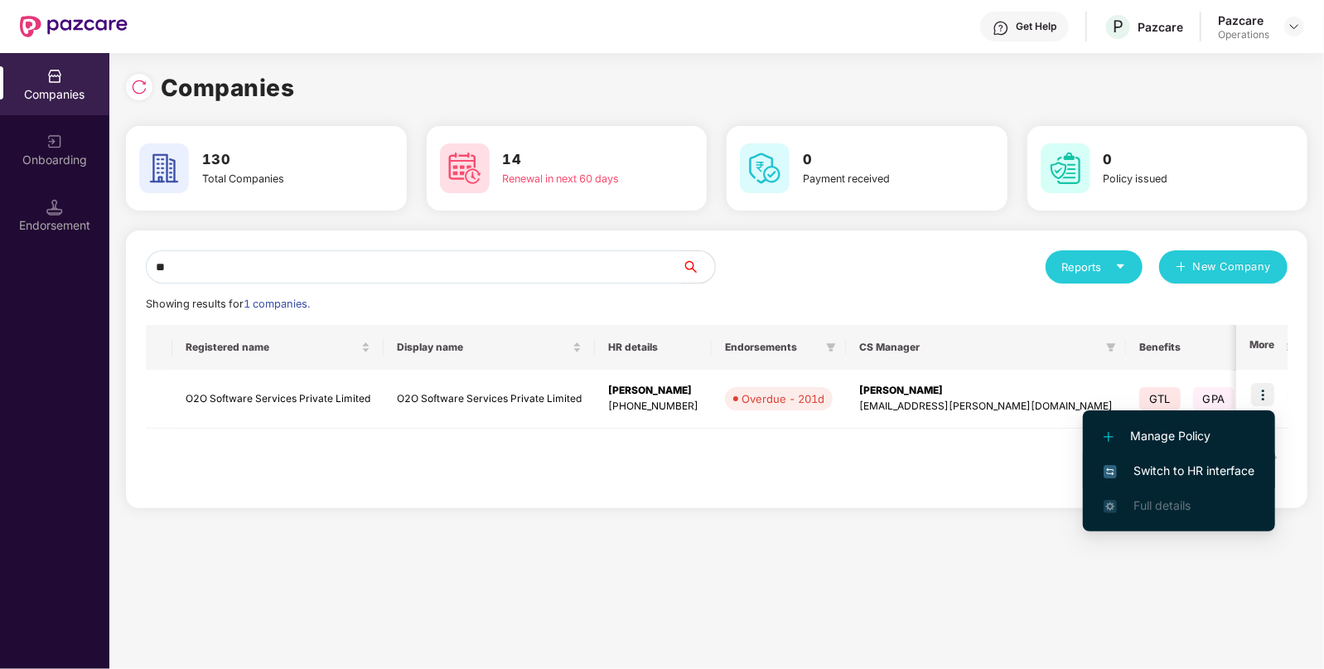
click at [1179, 480] on li "Switch to HR interface" at bounding box center [1179, 470] width 192 height 35
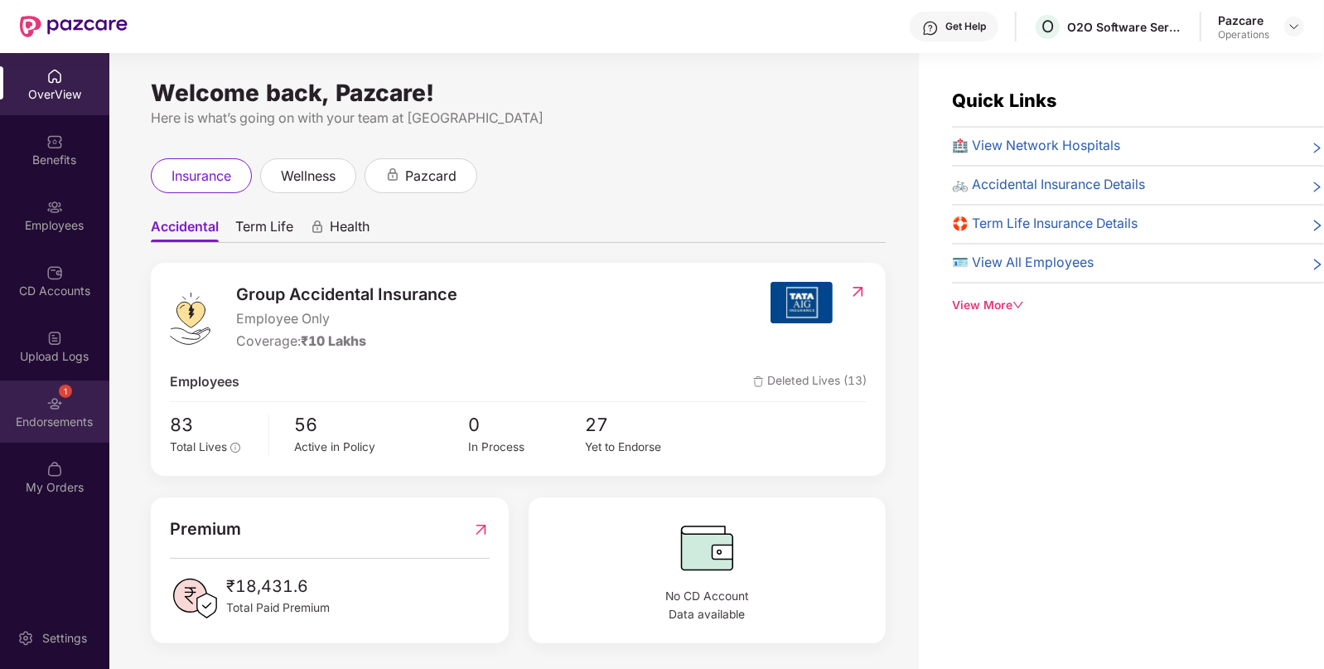
click at [66, 407] on div "1 Endorsements" at bounding box center [54, 411] width 109 height 62
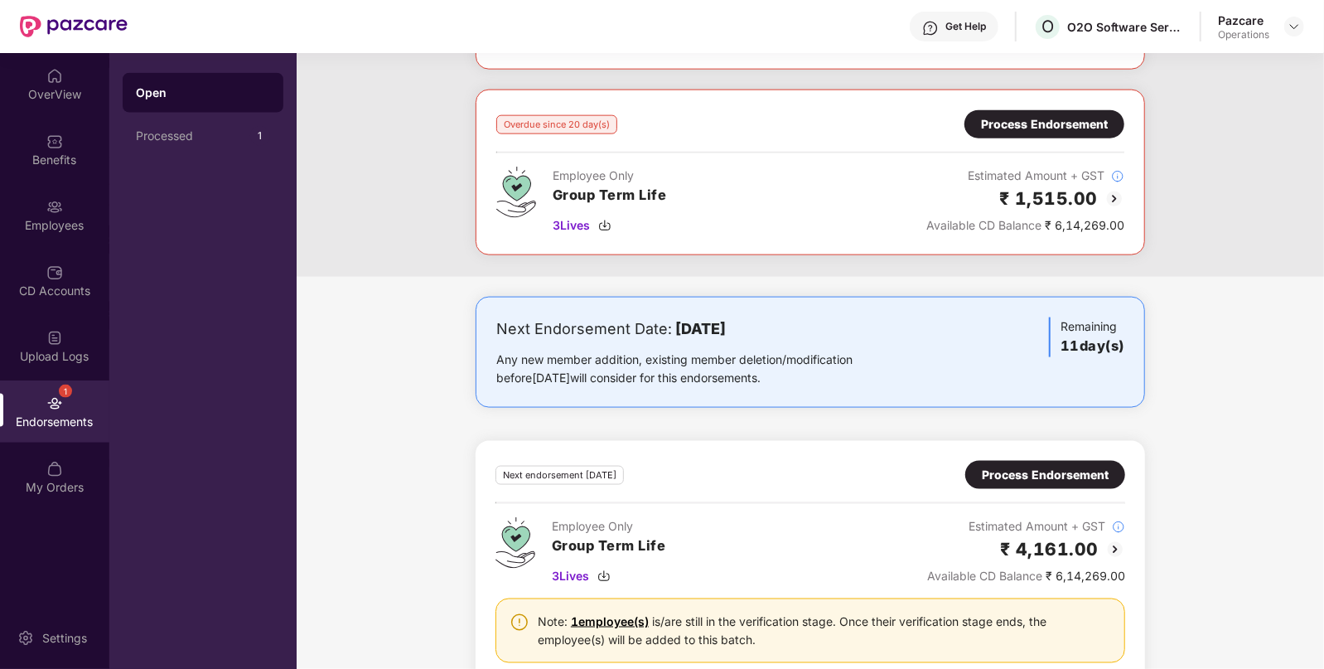
scroll to position [1248, 0]
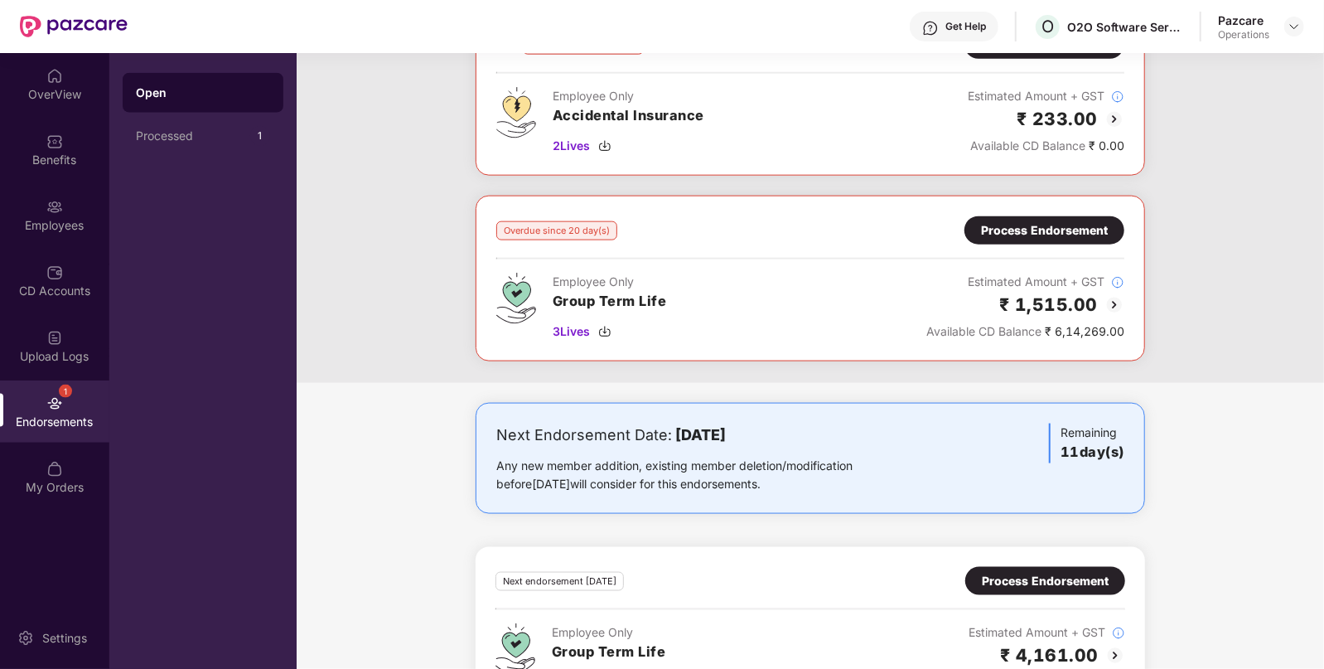
click at [992, 229] on div "Process Endorsement" at bounding box center [1044, 230] width 127 height 18
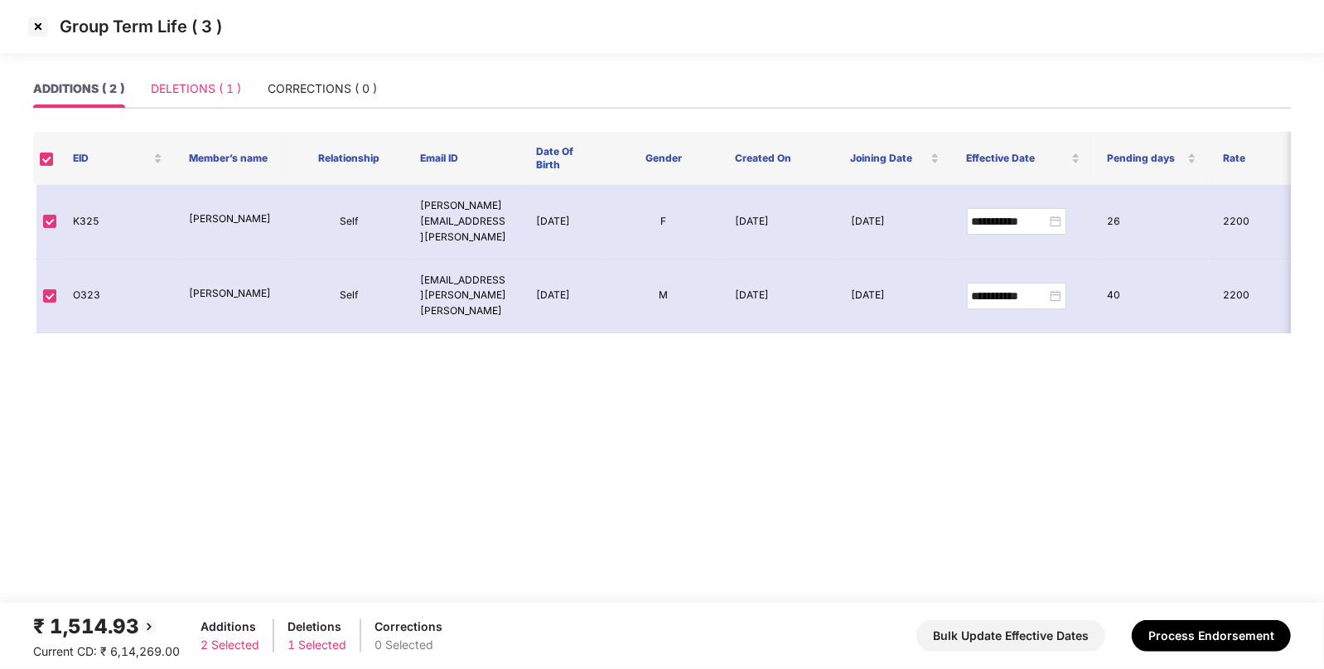
click at [224, 76] on div "DELETIONS ( 1 )" at bounding box center [196, 89] width 90 height 38
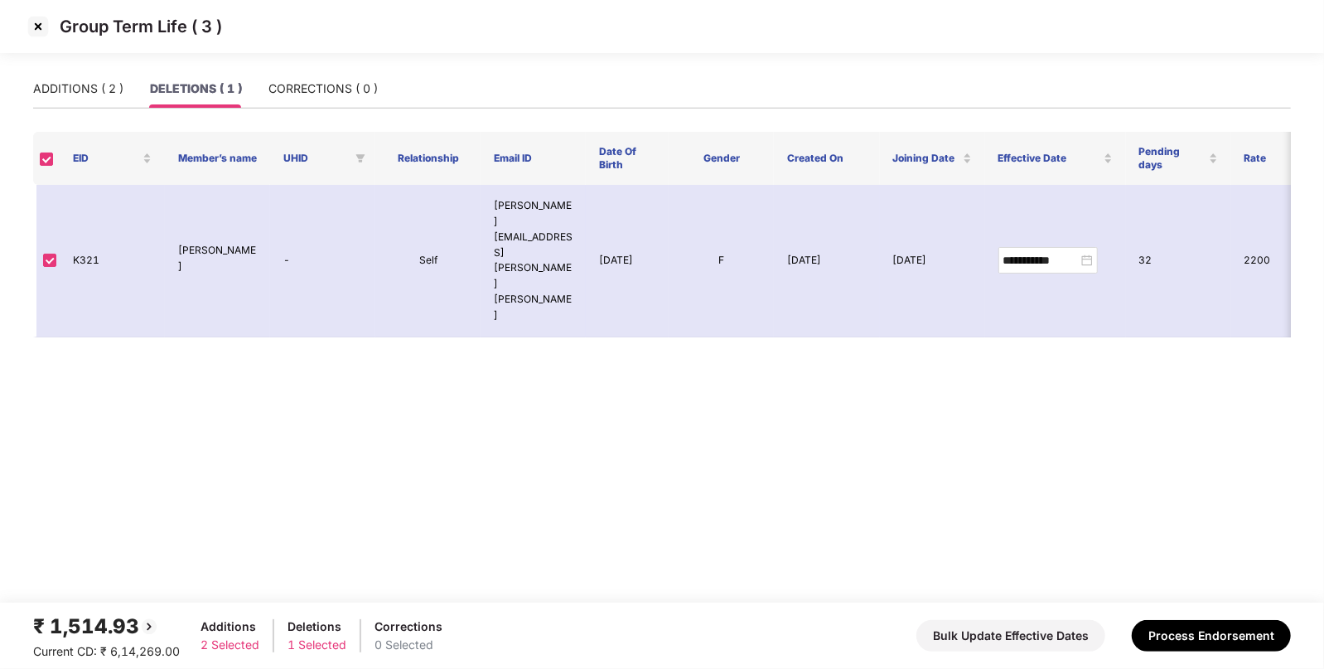
click at [34, 21] on img at bounding box center [38, 26] width 27 height 27
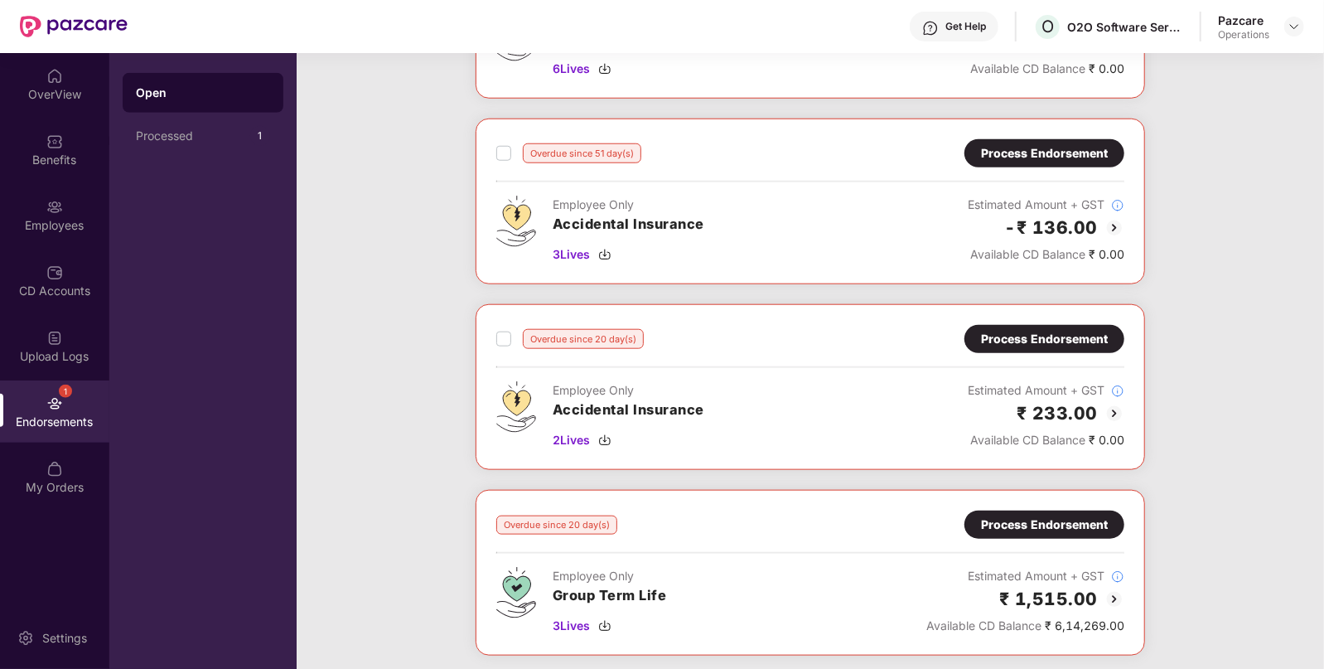
scroll to position [1102, 0]
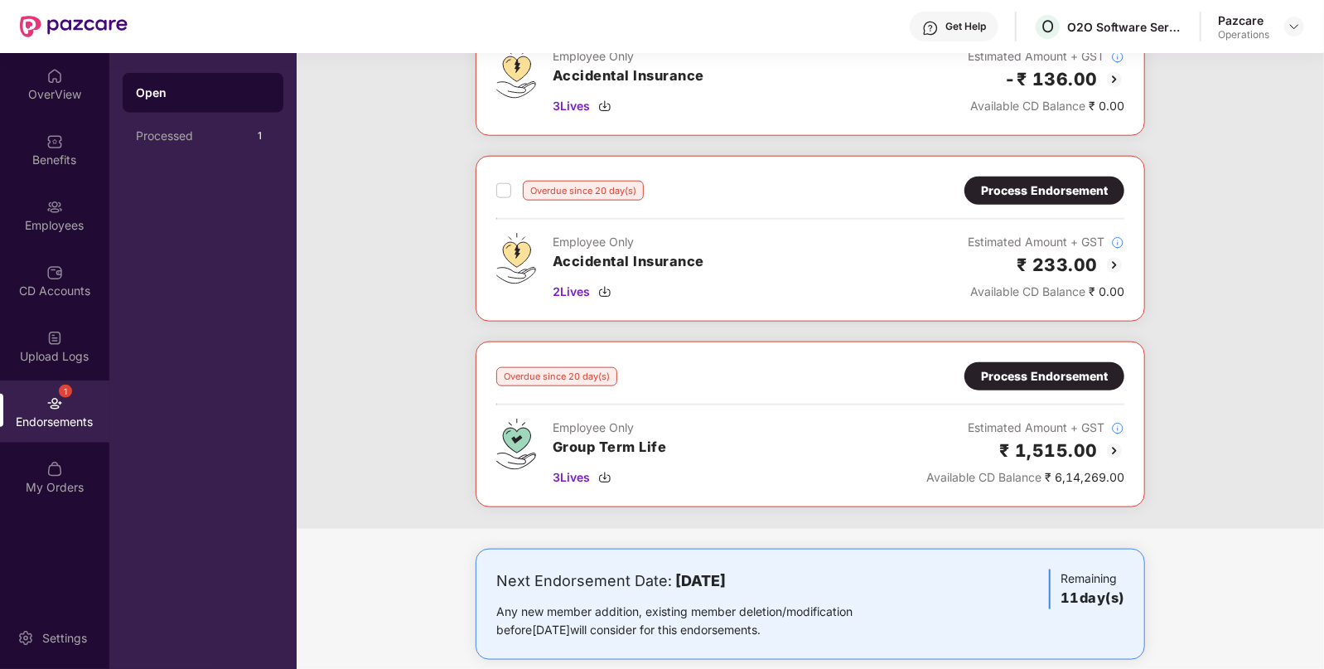
click at [1019, 378] on div "Process Endorsement" at bounding box center [1044, 376] width 127 height 18
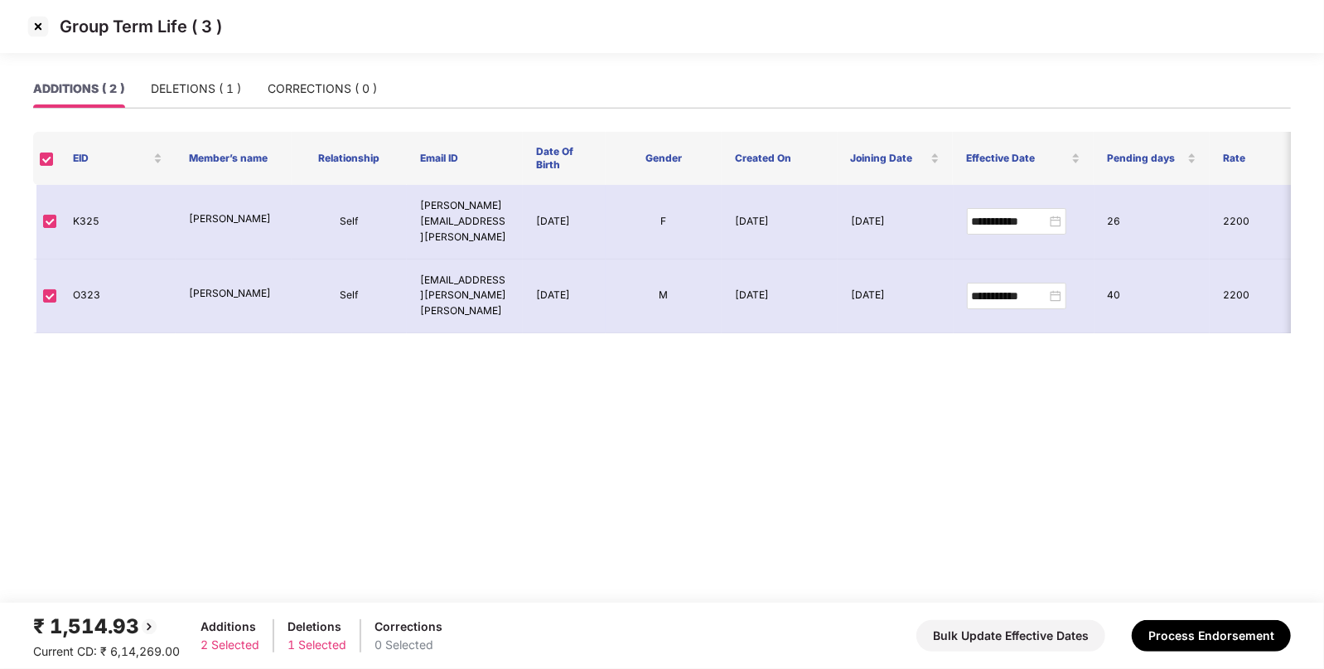
click at [35, 27] on img at bounding box center [38, 26] width 27 height 27
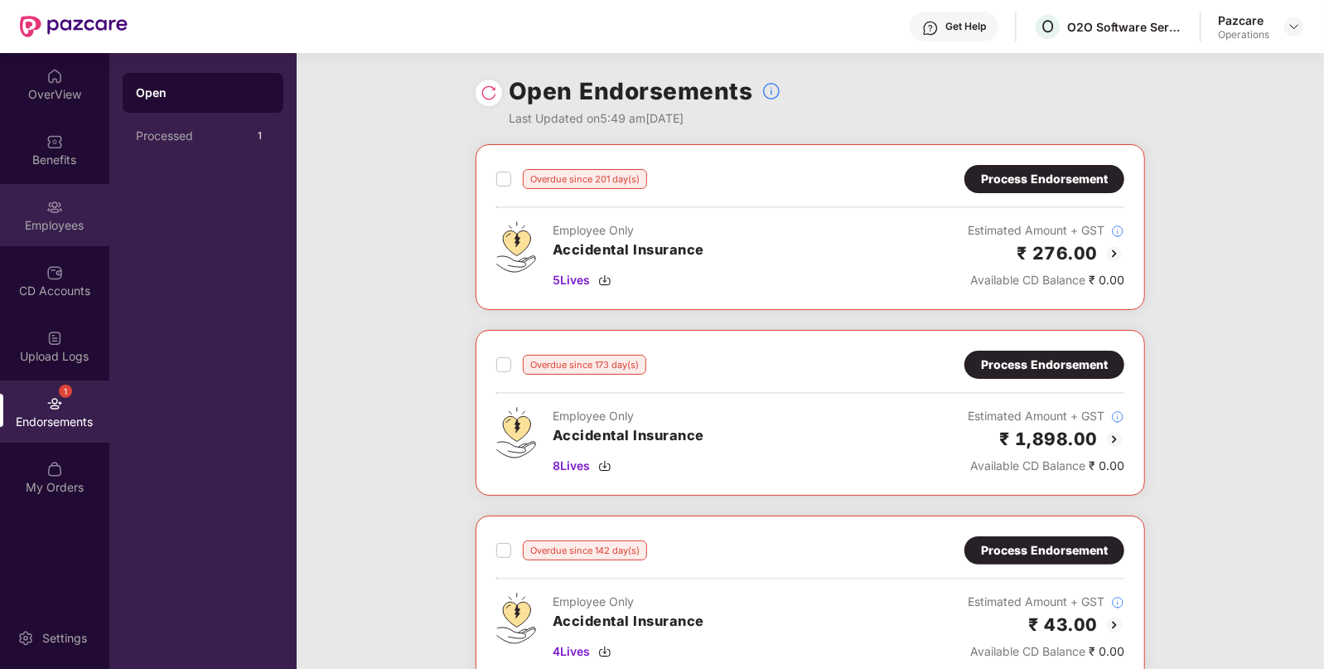
click at [85, 205] on div "Employees" at bounding box center [54, 215] width 109 height 62
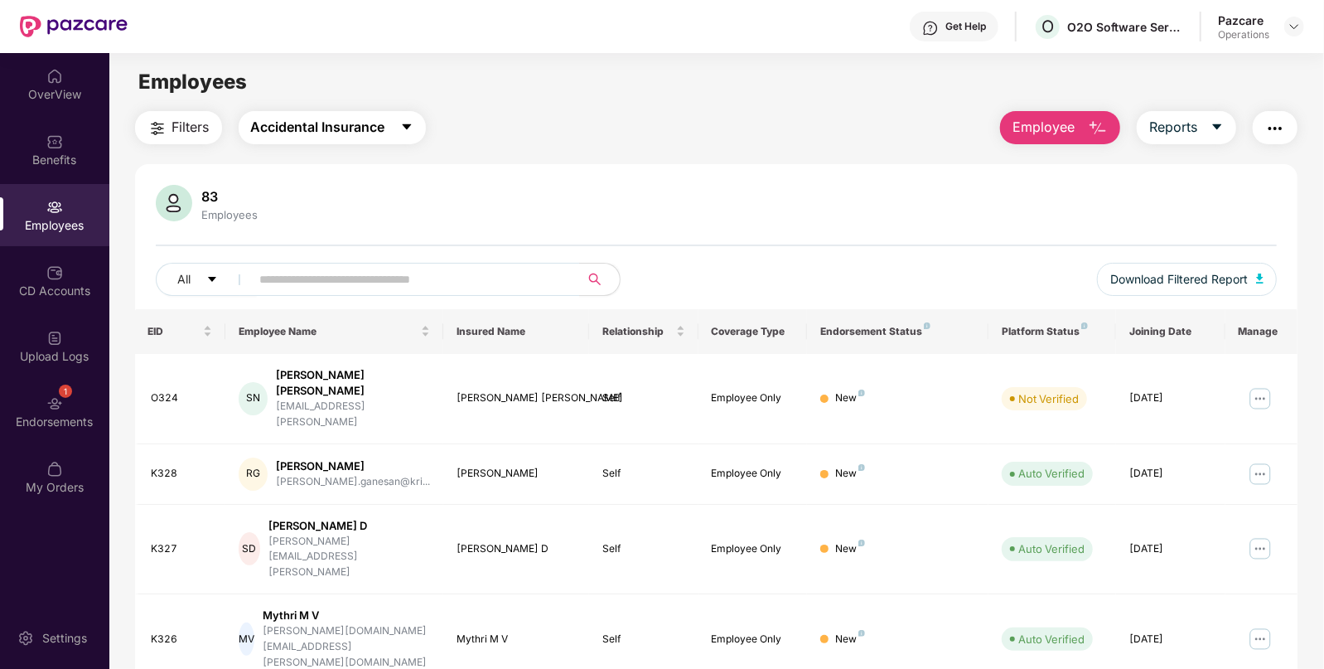
click at [290, 140] on button "Accidental Insurance" at bounding box center [332, 127] width 187 height 33
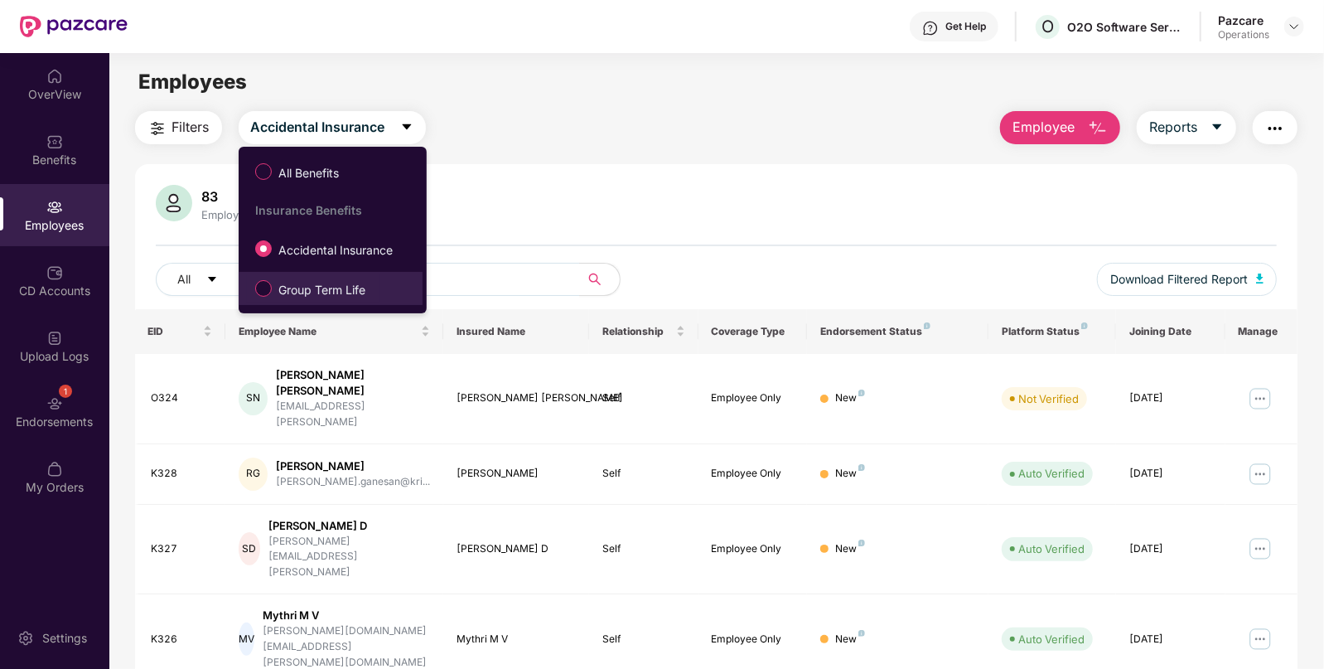
click at [297, 302] on label "Group Term Life" at bounding box center [313, 288] width 133 height 28
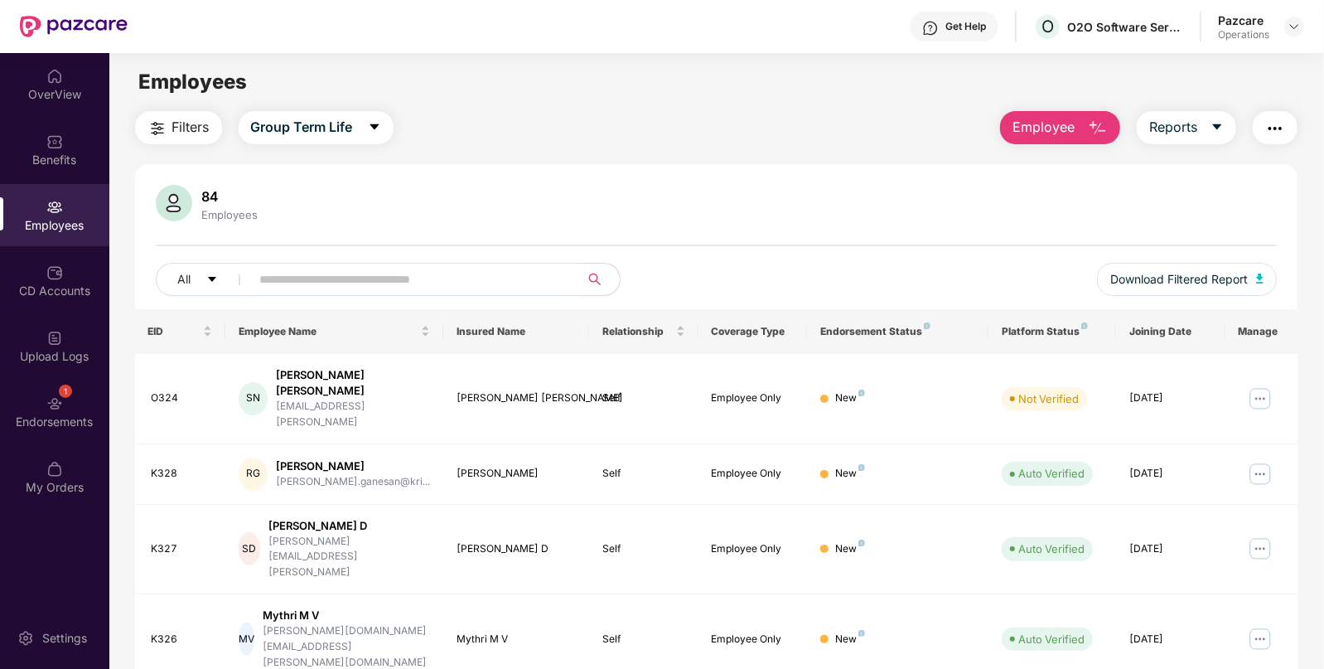
click at [190, 130] on span "Filters" at bounding box center [190, 127] width 37 height 21
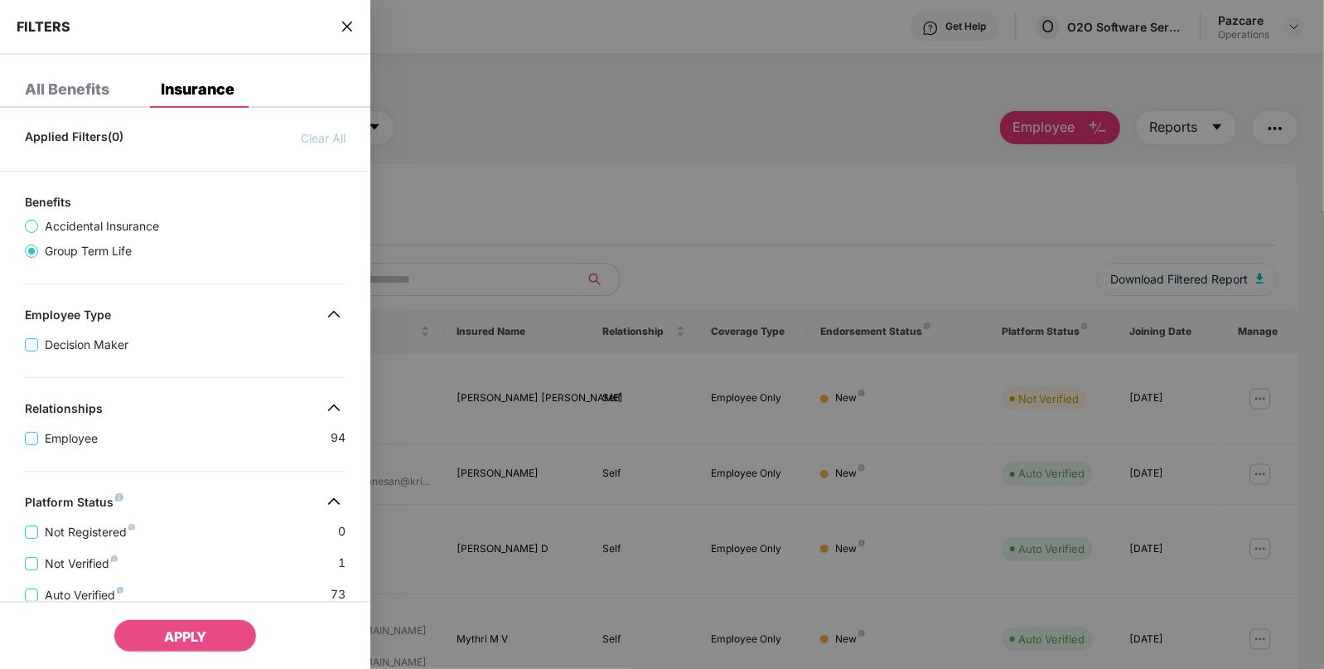
scroll to position [342, 0]
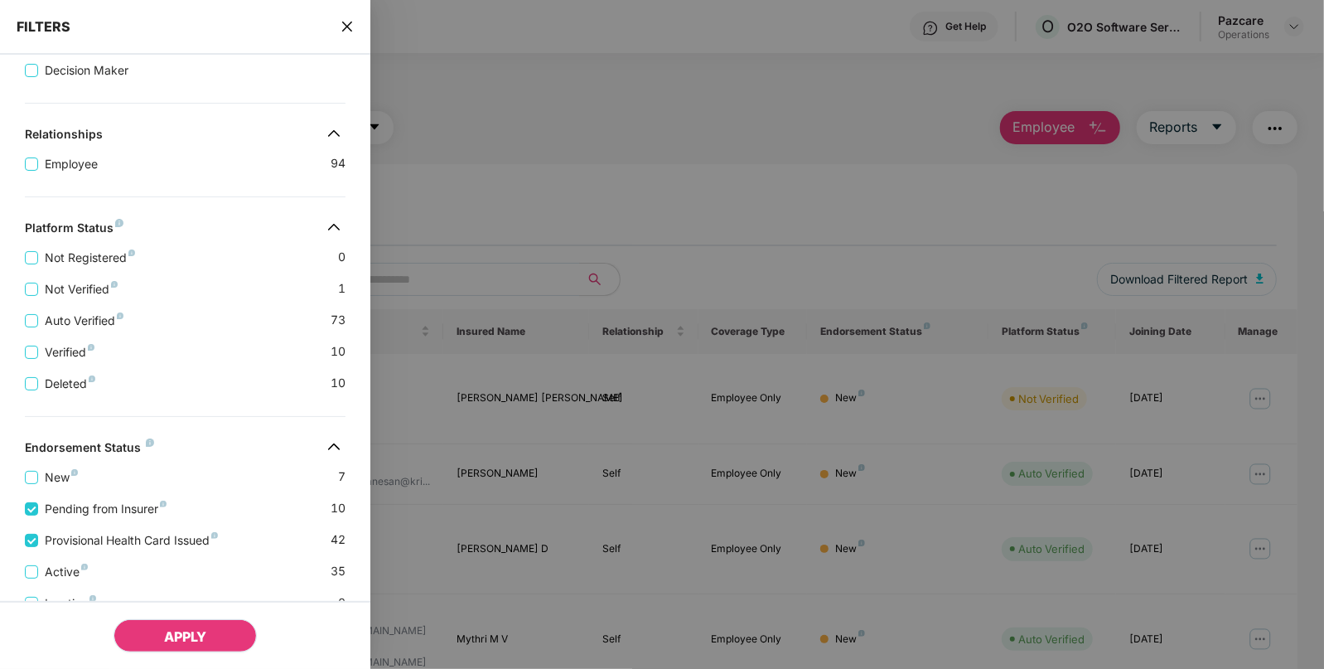
click at [171, 638] on span "APPLY" at bounding box center [185, 636] width 42 height 17
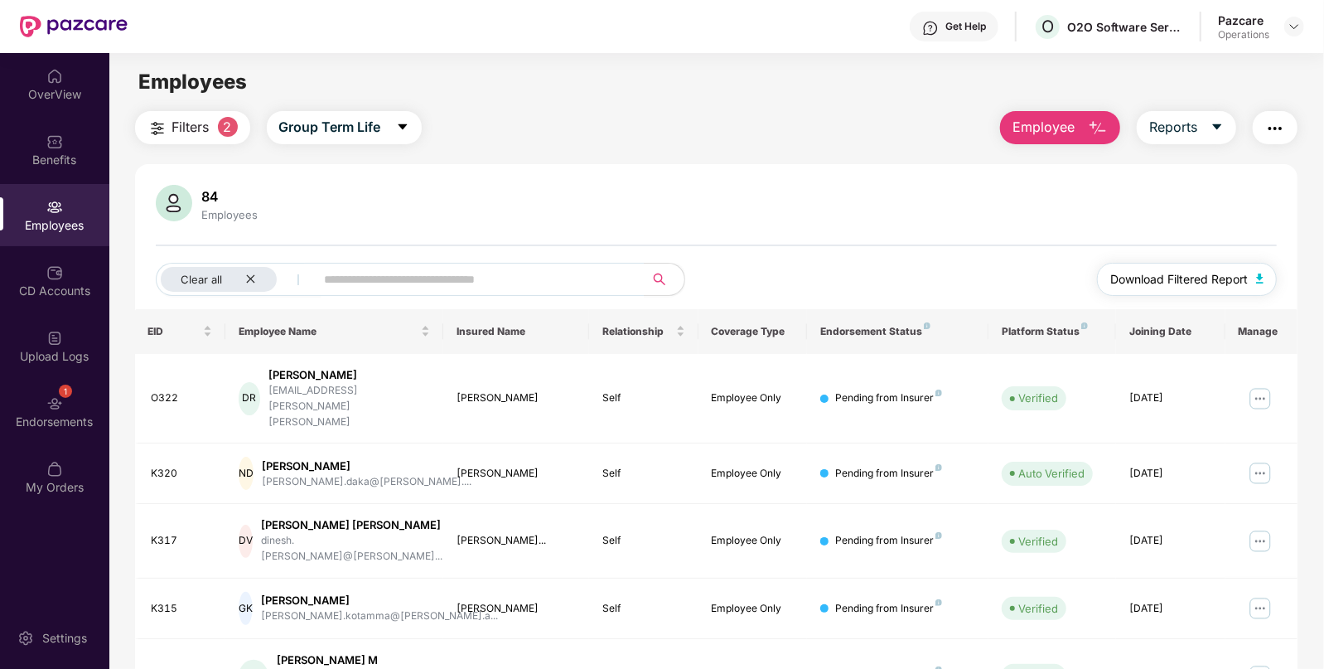
click at [1261, 275] on img "button" at bounding box center [1260, 278] width 8 height 10
click at [83, 181] on div "OverView Benefits Employees CD Accounts Upload Logs 1 Endorsements My Orders" at bounding box center [54, 282] width 109 height 458
click at [69, 167] on div "Benefits" at bounding box center [54, 149] width 109 height 62
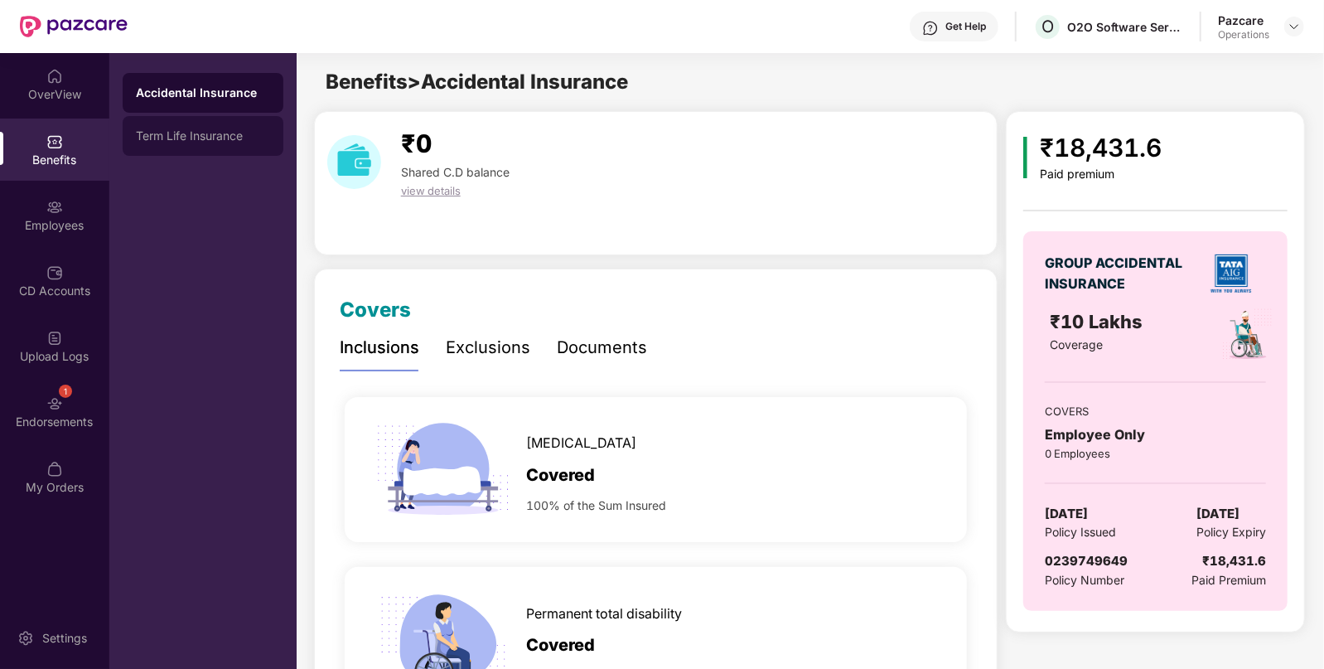
click at [183, 132] on div "Term Life Insurance" at bounding box center [203, 135] width 134 height 13
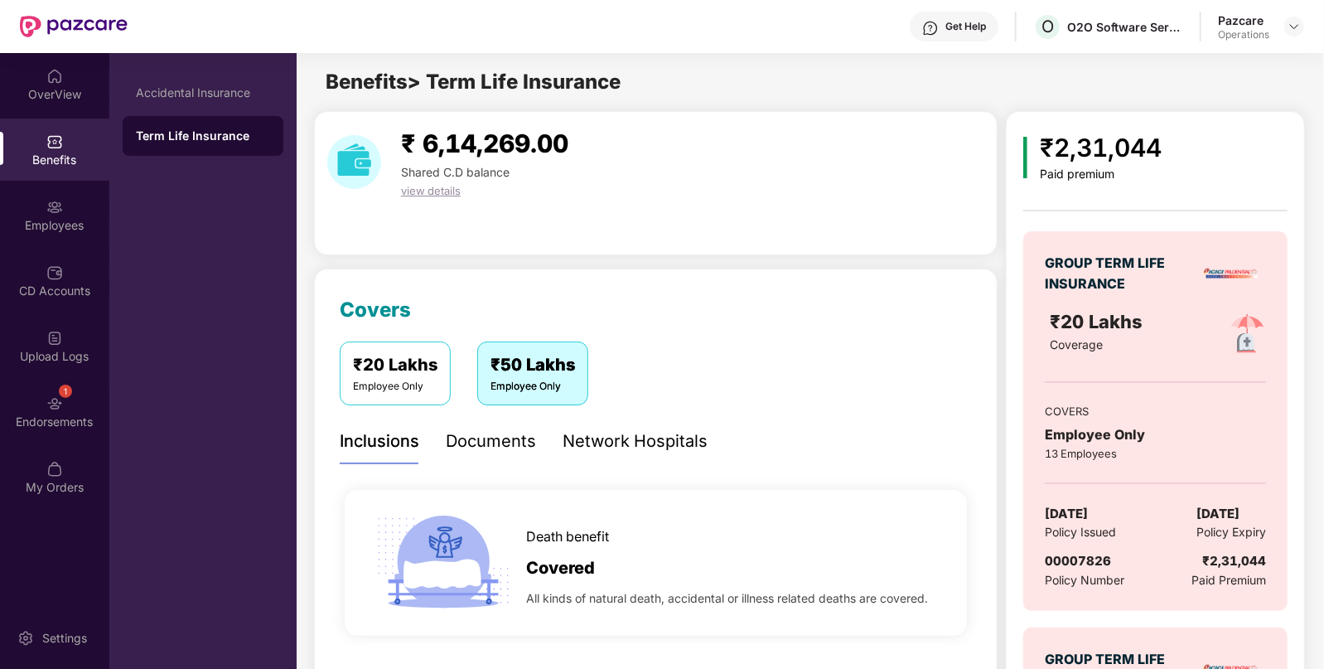
click at [1073, 517] on span "[DATE]" at bounding box center [1066, 514] width 43 height 20
copy span "[DATE]"
click at [1088, 560] on span "00007826" at bounding box center [1078, 561] width 66 height 16
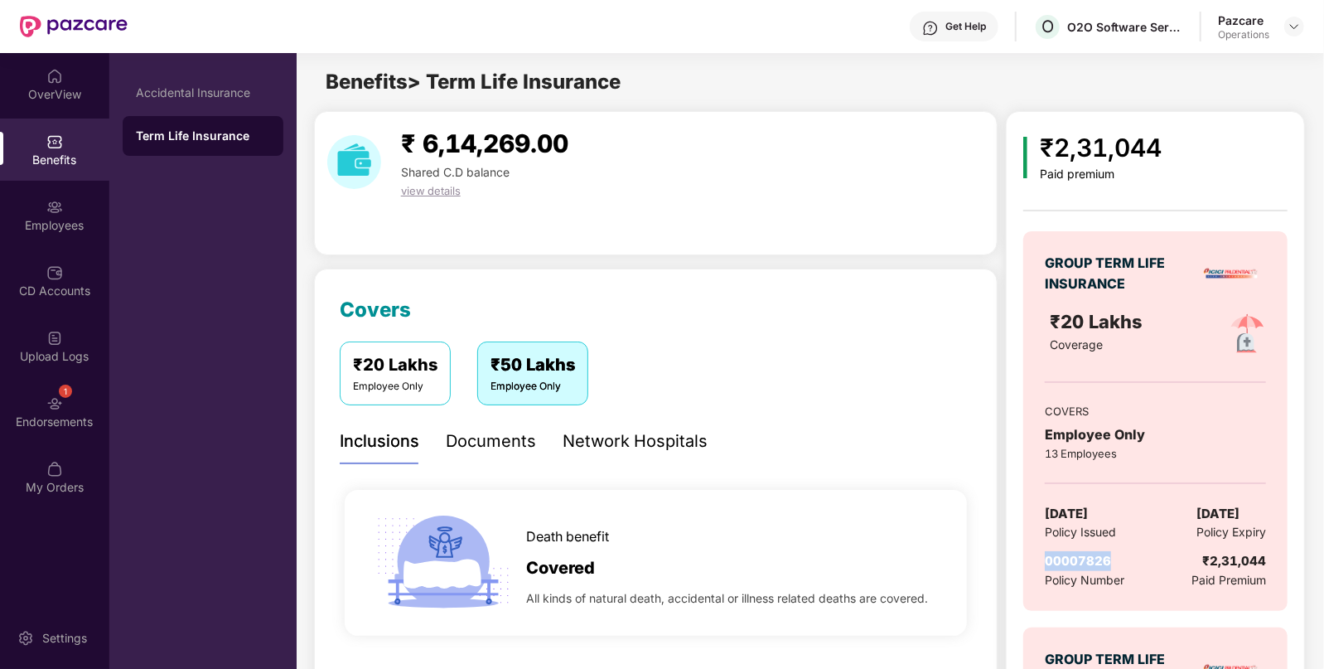
click at [1088, 560] on span "00007826" at bounding box center [1078, 561] width 66 height 16
click at [25, 210] on div "Employees" at bounding box center [54, 215] width 109 height 62
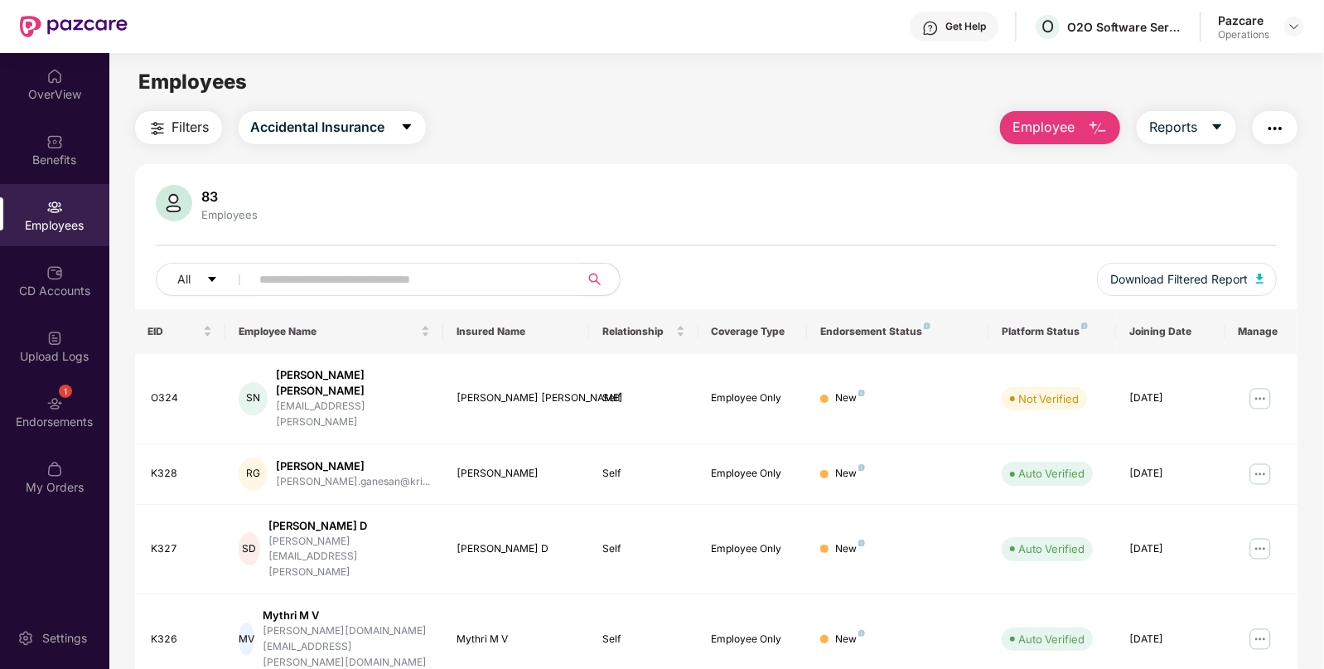
click at [1284, 130] on img "button" at bounding box center [1275, 128] width 20 height 20
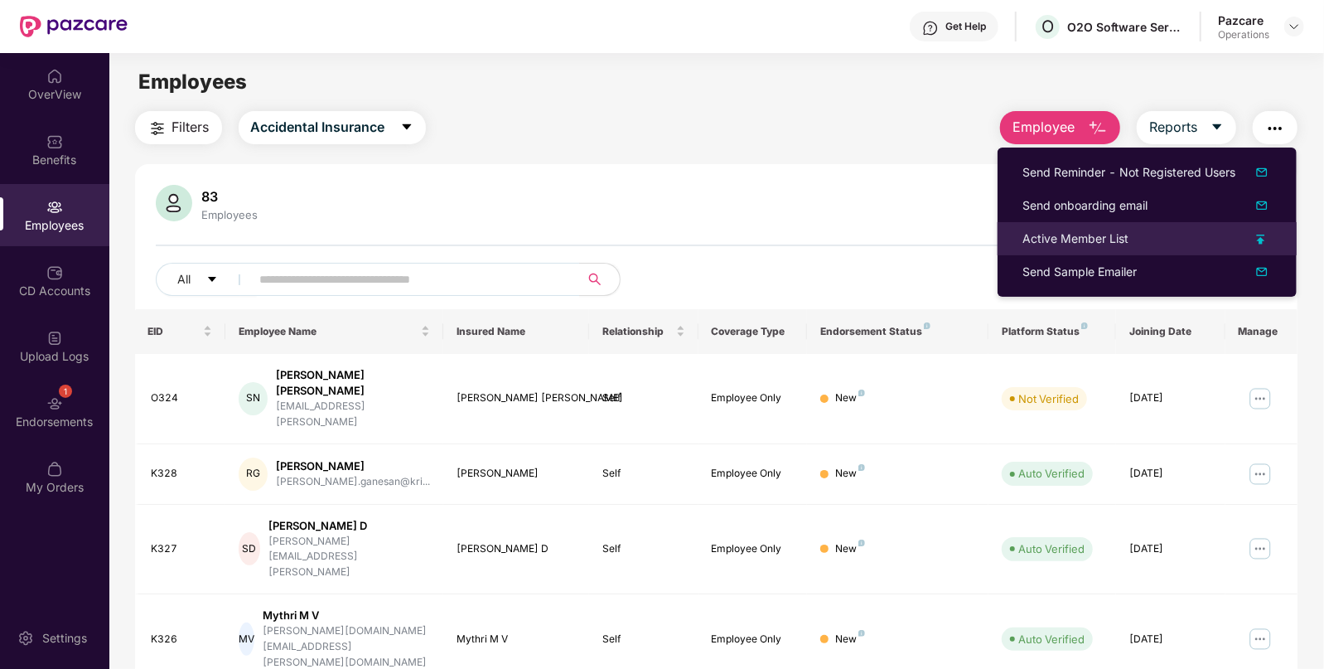
click at [1063, 244] on div "Active Member List" at bounding box center [1075, 238] width 106 height 18
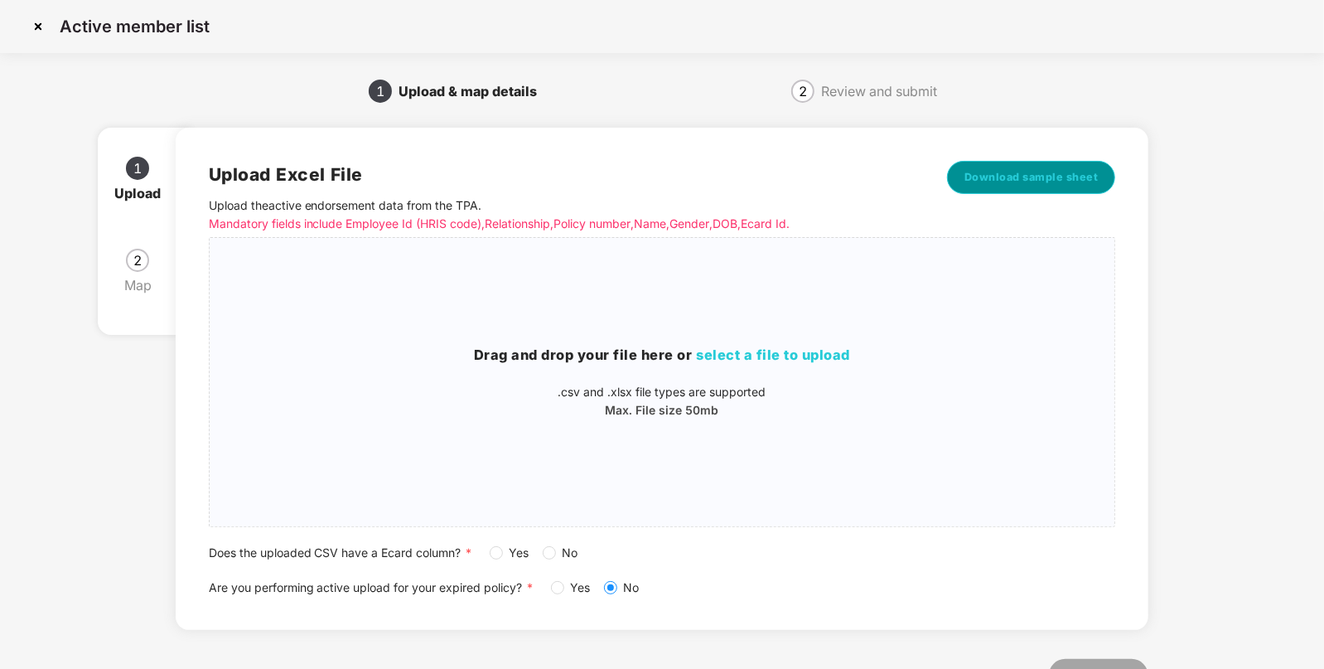
click at [996, 182] on span "Download sample sheet" at bounding box center [1031, 177] width 134 height 17
click at [747, 343] on div "Drag and drop your file here or select a file to upload .csv and .xlsx file typ…" at bounding box center [662, 382] width 905 height 262
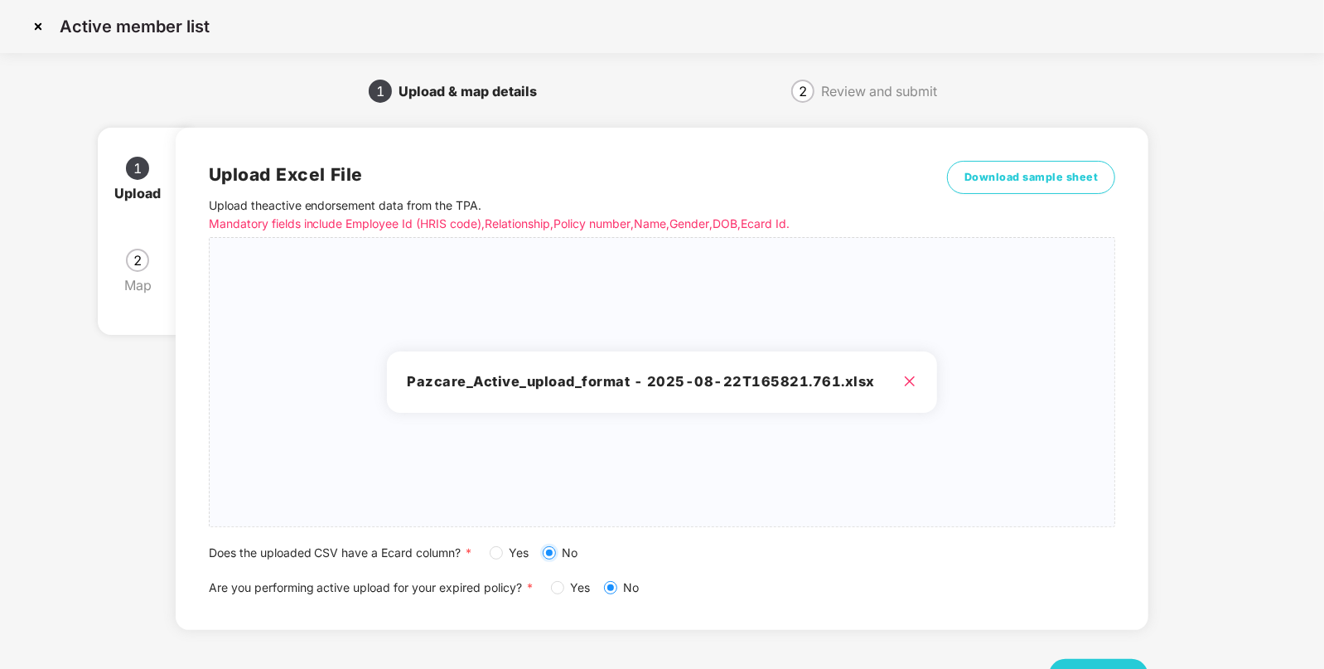
scroll to position [64, 0]
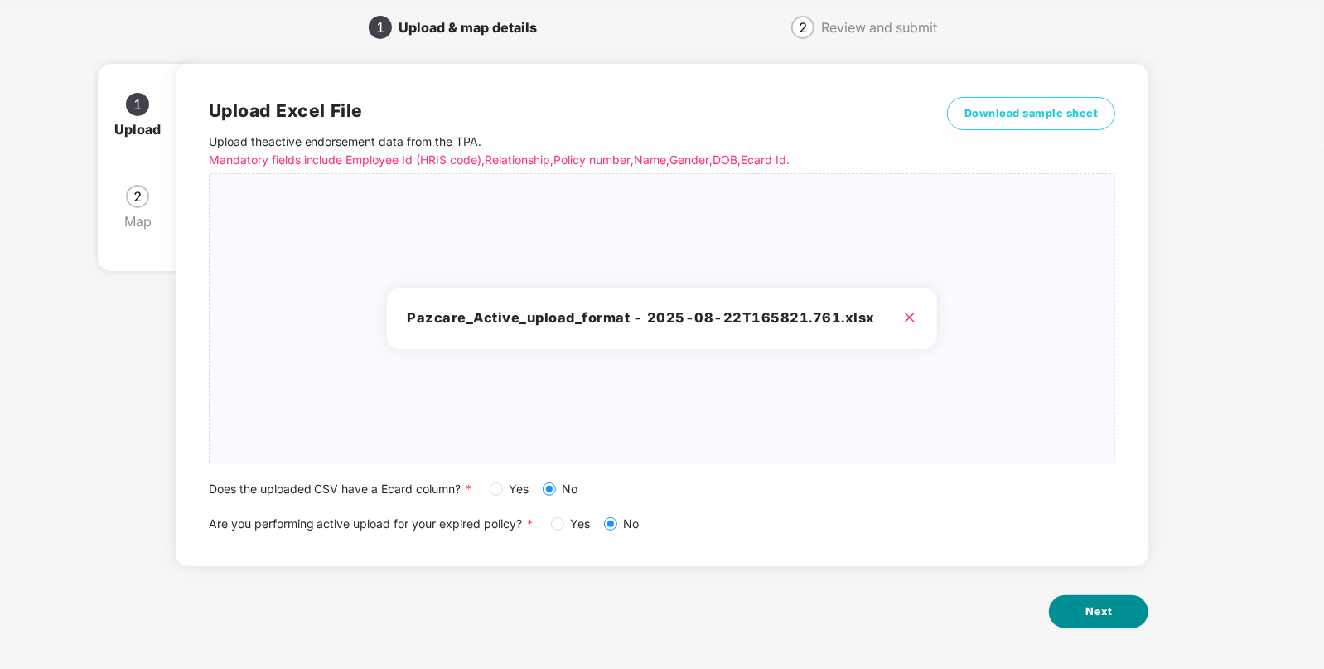
click at [1113, 617] on button "Next" at bounding box center [1098, 611] width 99 height 33
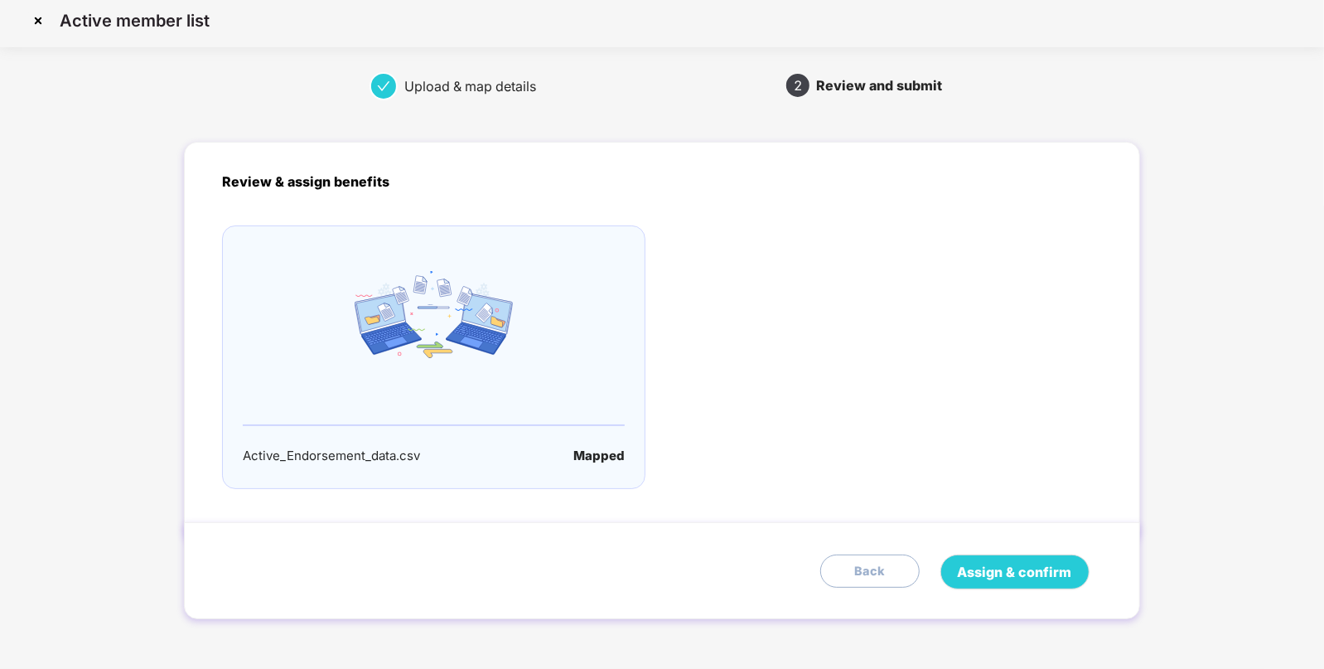
scroll to position [0, 0]
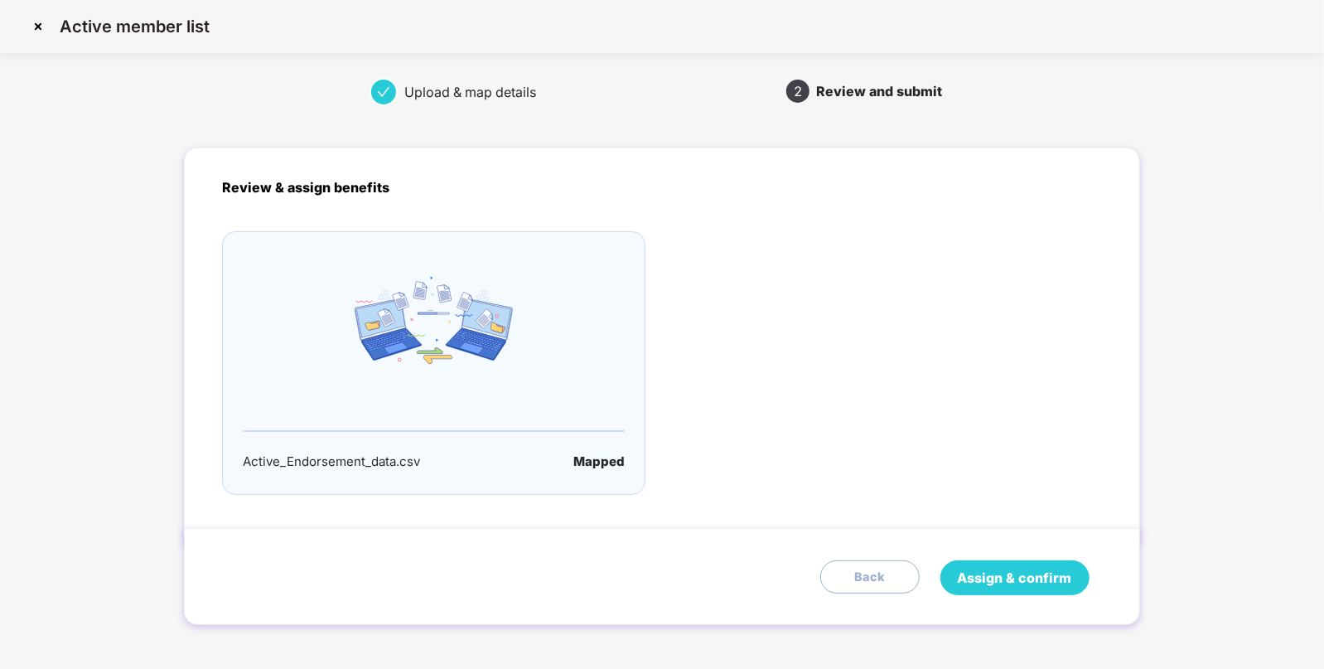
click at [1016, 576] on span "Assign & confirm" at bounding box center [1015, 577] width 114 height 21
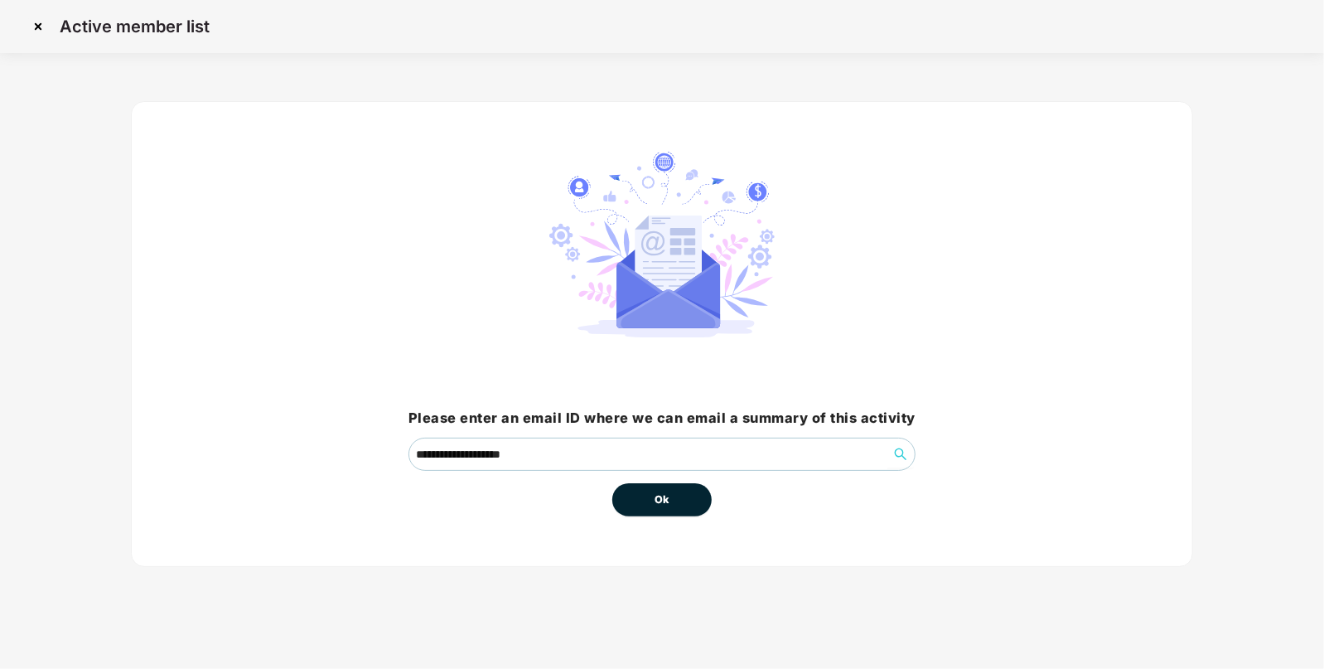
click at [654, 496] on button "Ok" at bounding box center [661, 499] width 99 height 33
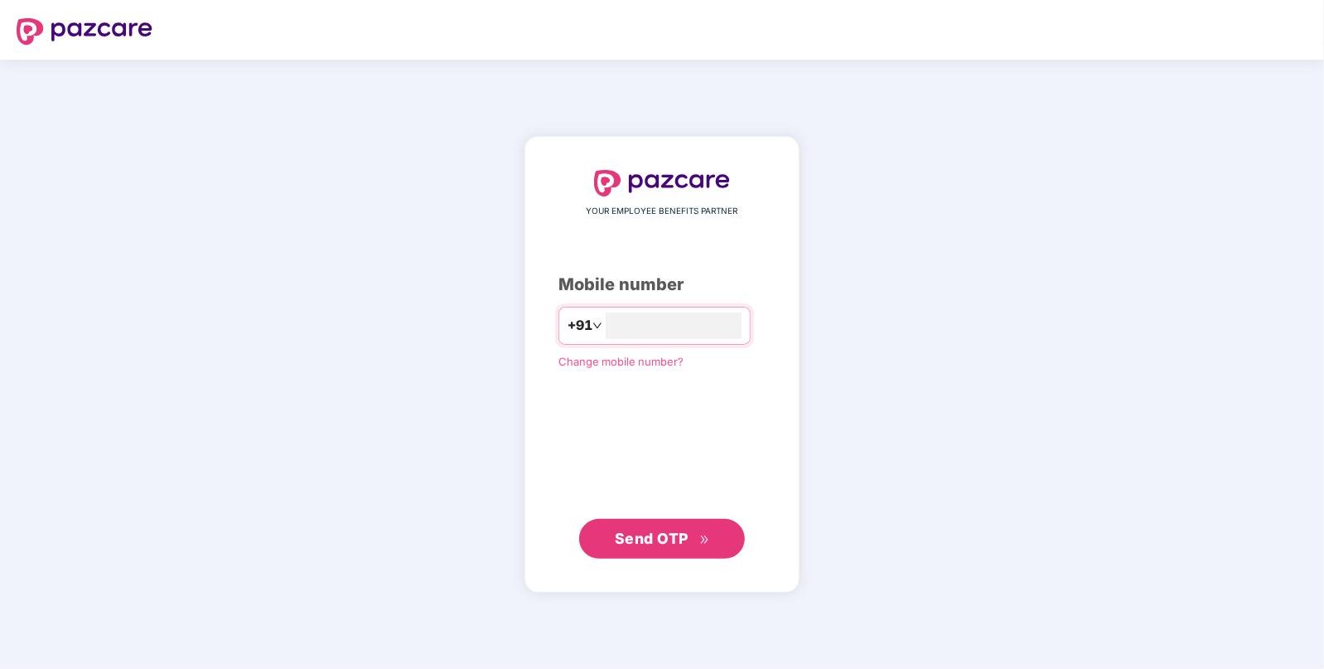
type input "**********"
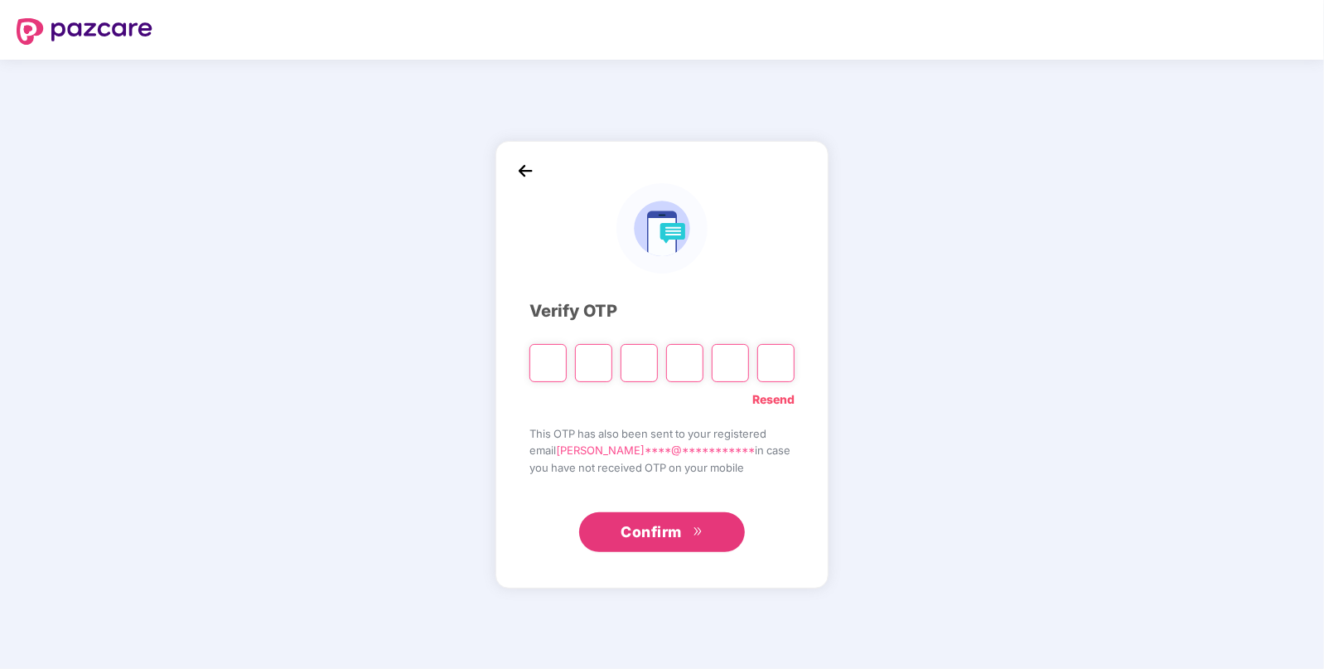
paste input "*"
type input "*"
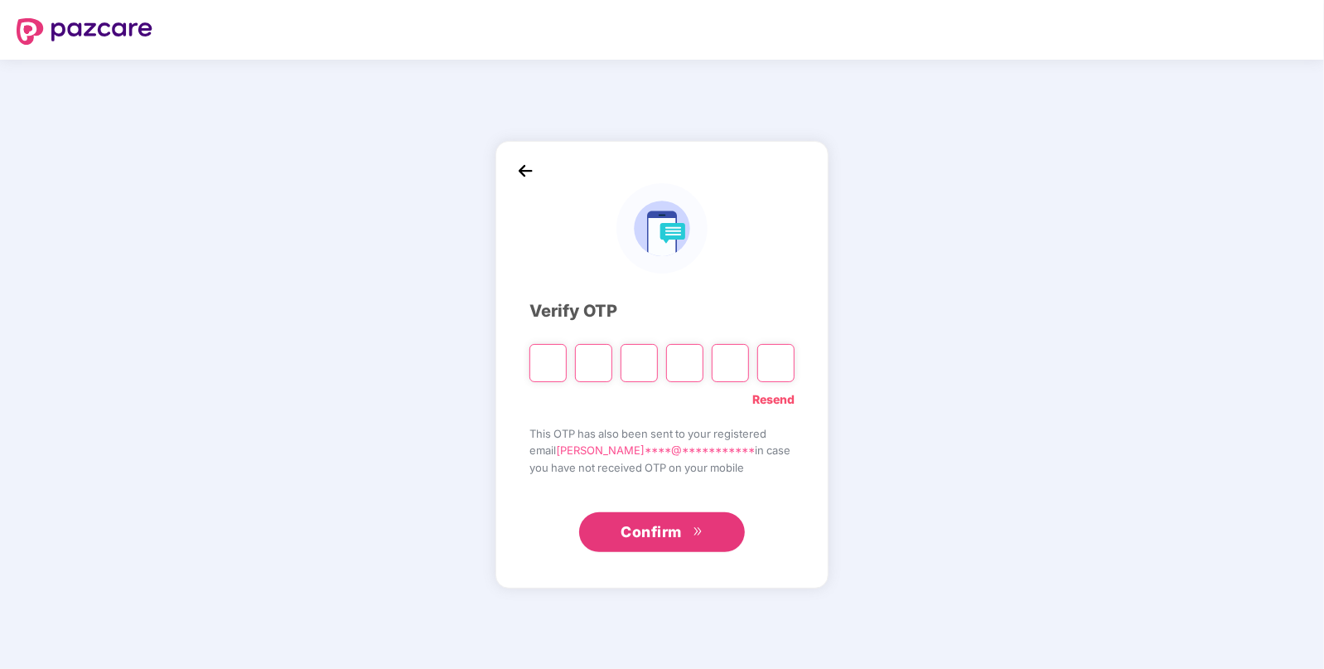
type input "*"
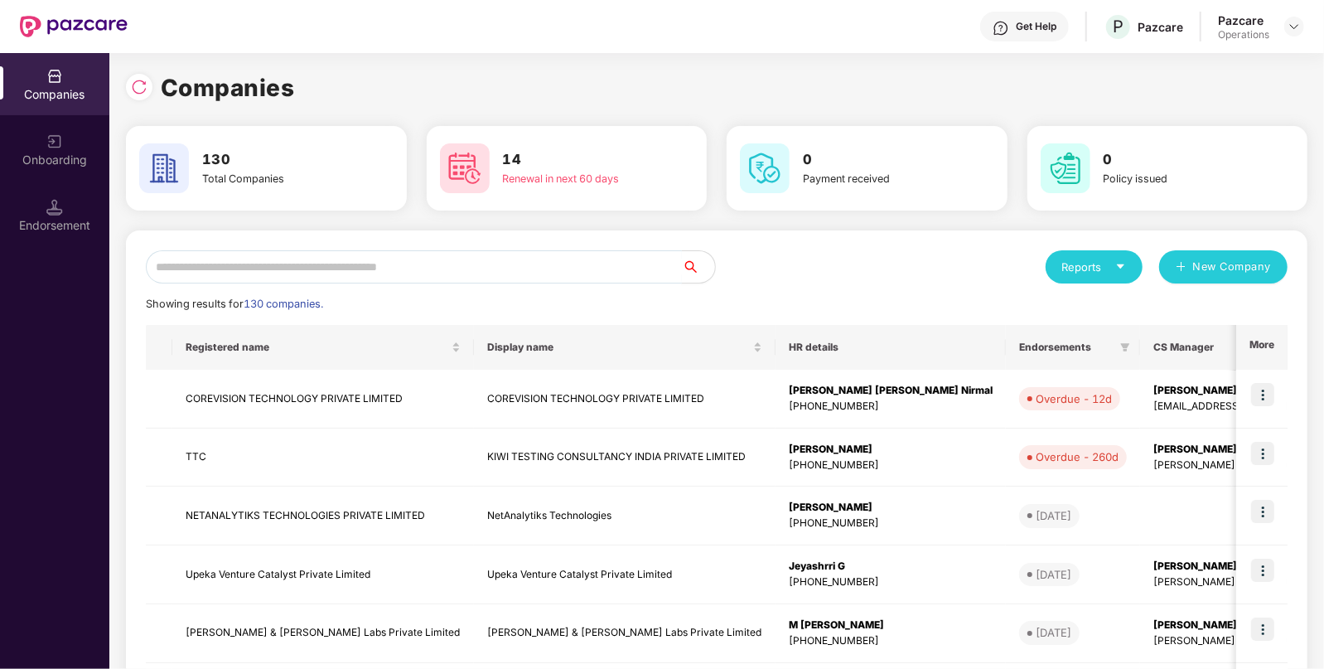
click at [565, 270] on input "text" at bounding box center [414, 266] width 536 height 33
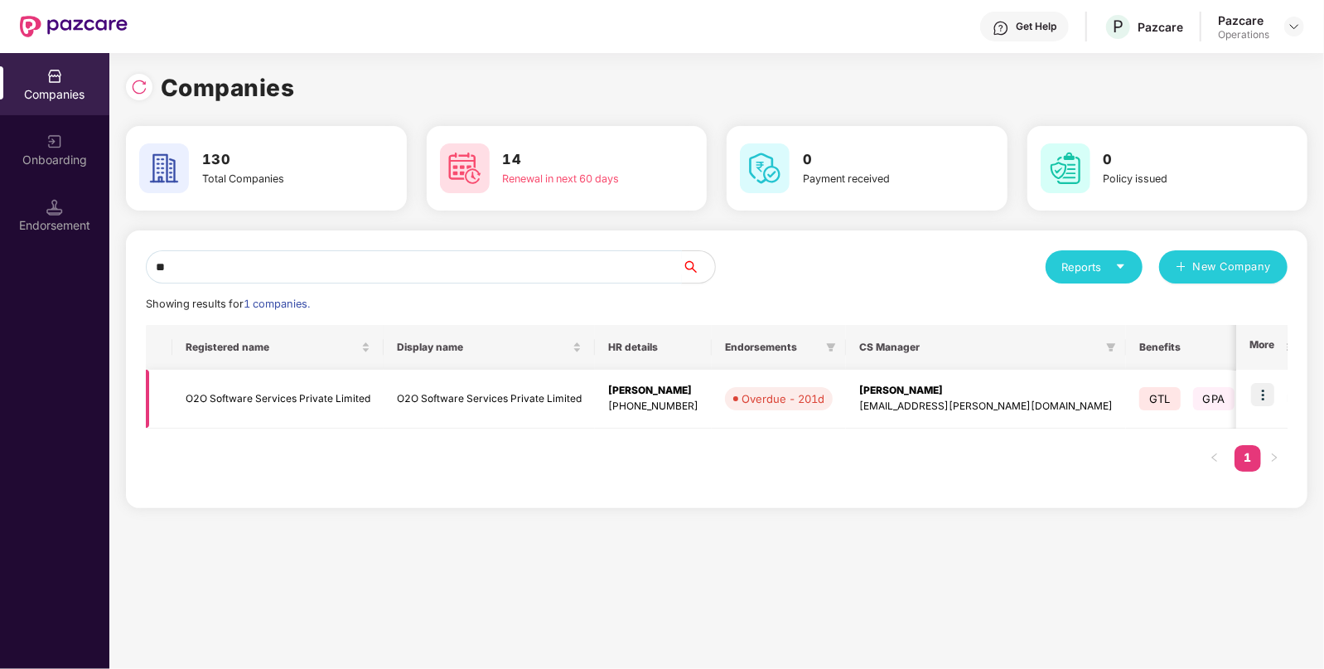
type input "**"
click at [1263, 390] on img at bounding box center [1262, 394] width 23 height 23
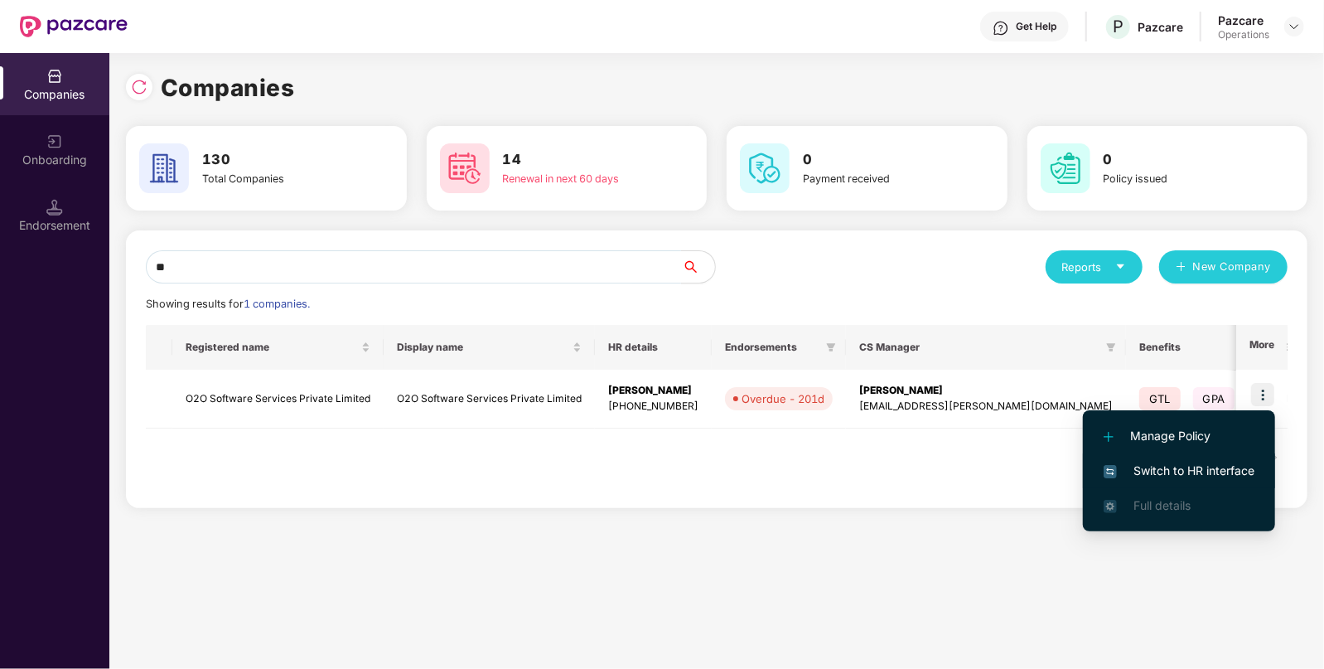
click at [1149, 470] on span "Switch to HR interface" at bounding box center [1178, 470] width 151 height 18
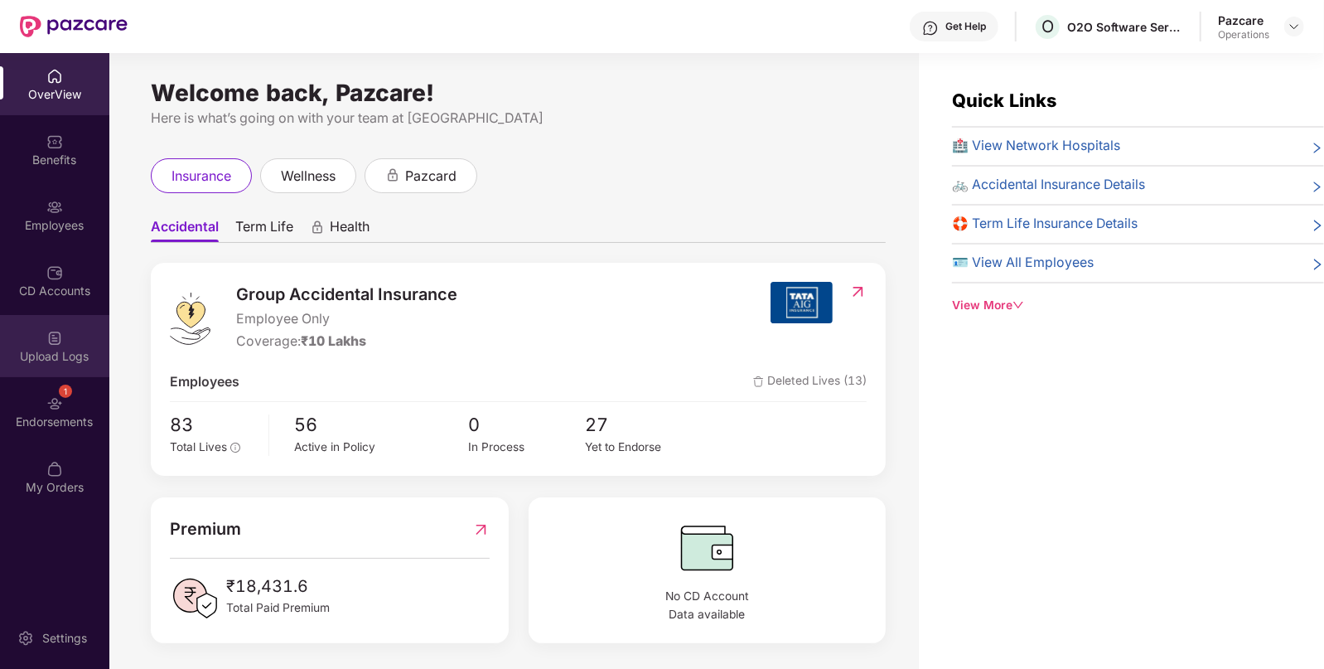
click at [71, 363] on div "Upload Logs" at bounding box center [54, 356] width 109 height 17
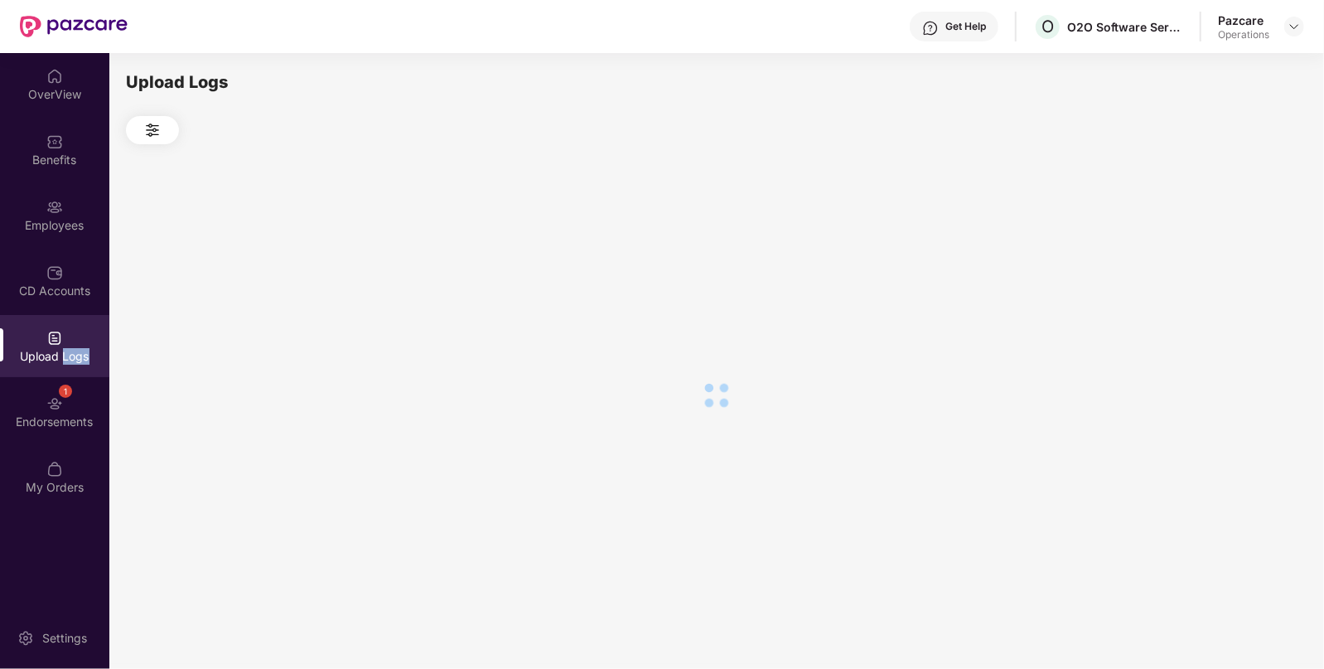
click at [71, 363] on div "Upload Logs" at bounding box center [54, 356] width 109 height 17
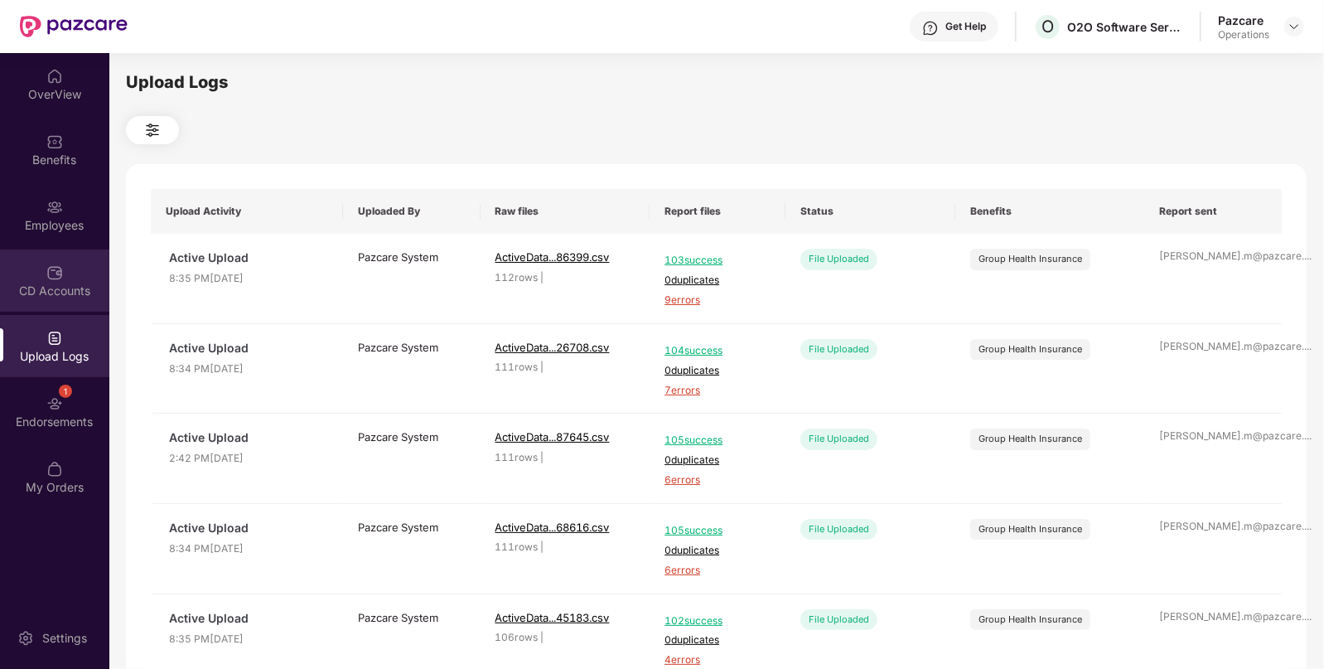
click at [38, 261] on div "CD Accounts" at bounding box center [54, 280] width 109 height 62
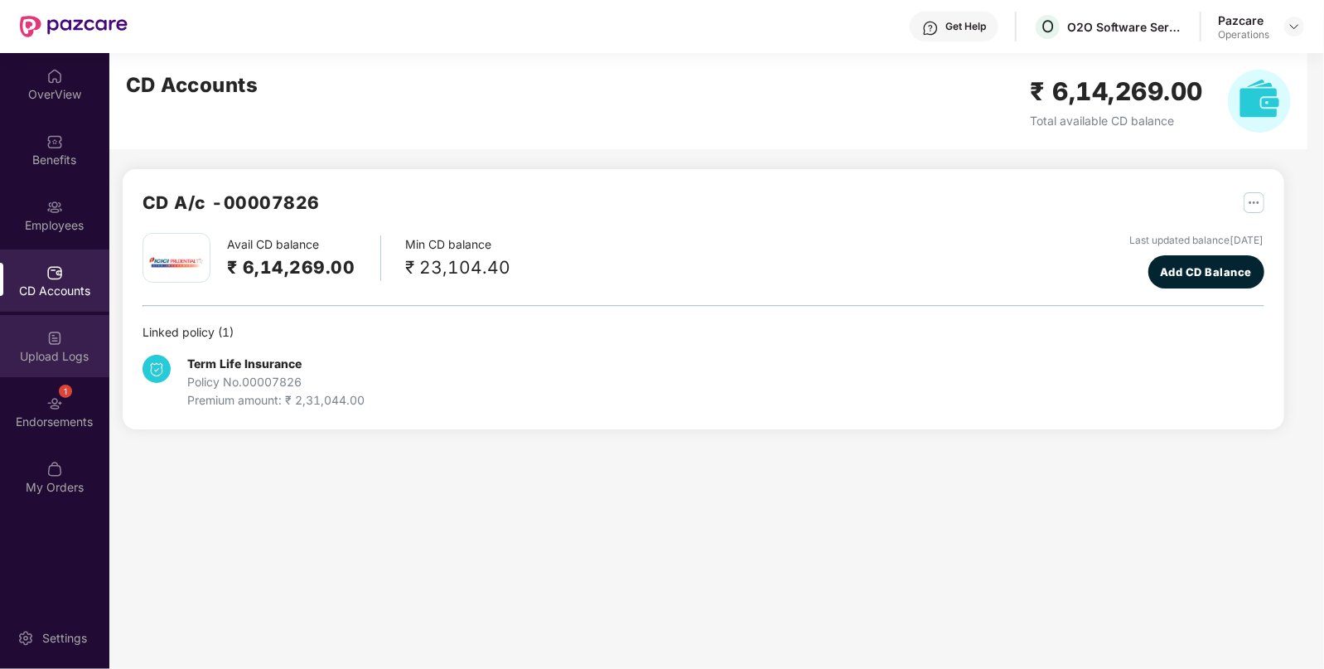
click at [54, 331] on img at bounding box center [54, 338] width 17 height 17
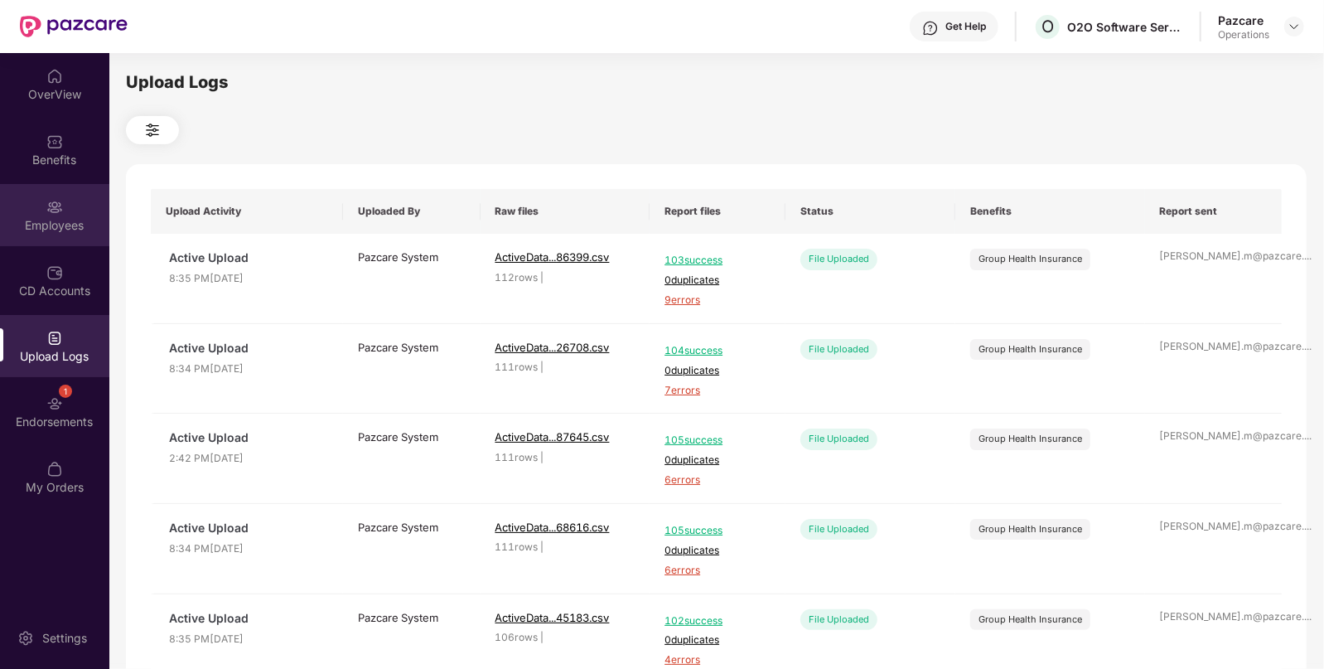
click at [52, 232] on div "Employees" at bounding box center [54, 225] width 109 height 17
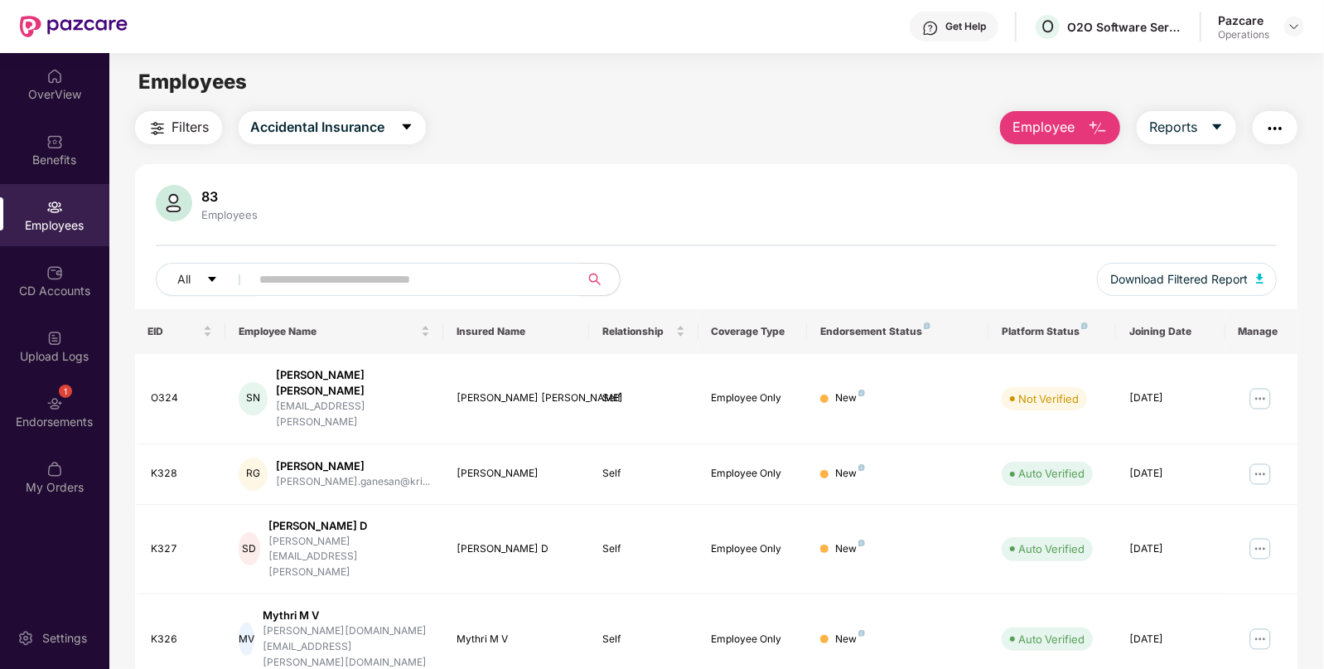
click at [1272, 114] on button "button" at bounding box center [1275, 127] width 45 height 33
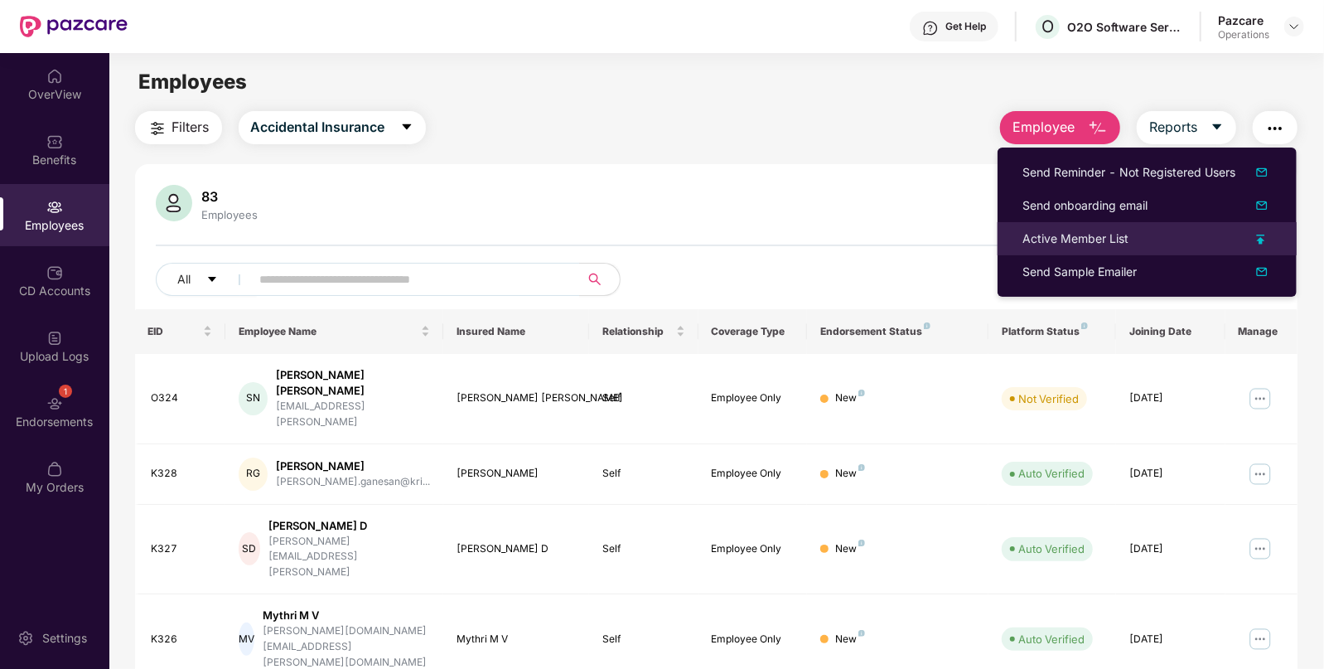
click at [1040, 239] on div "Active Member List" at bounding box center [1075, 238] width 106 height 18
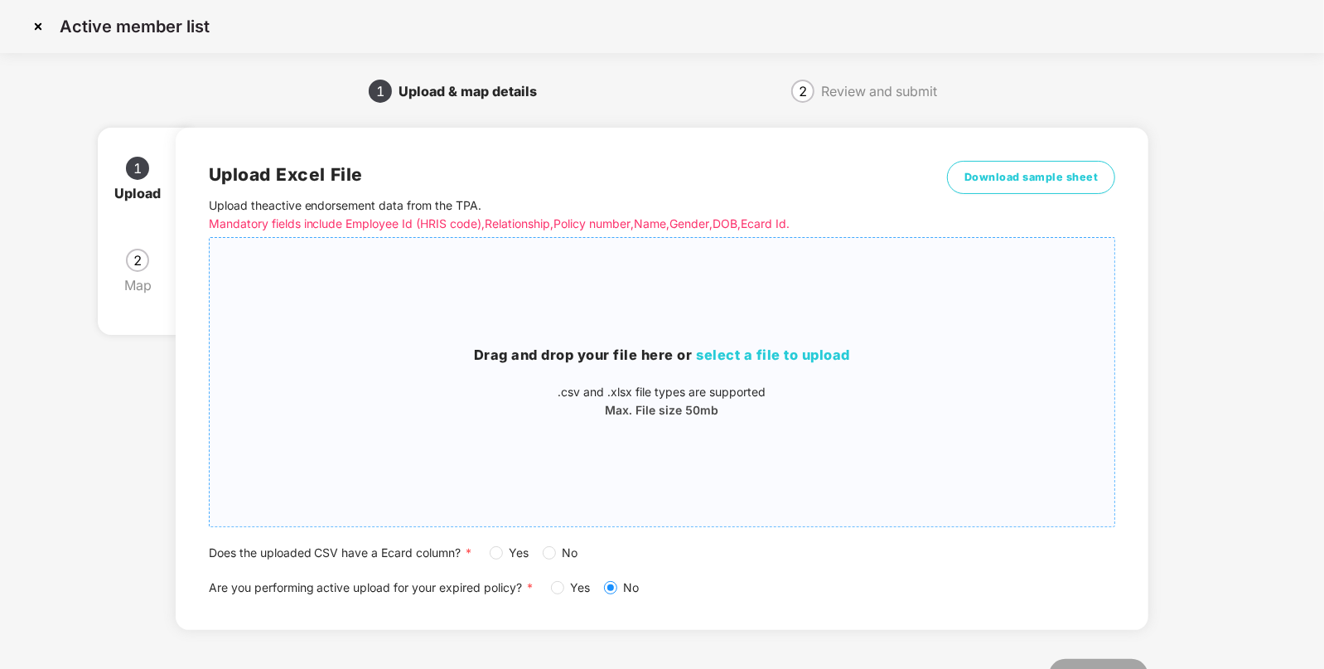
click at [726, 356] on span "select a file to upload" at bounding box center [774, 354] width 154 height 17
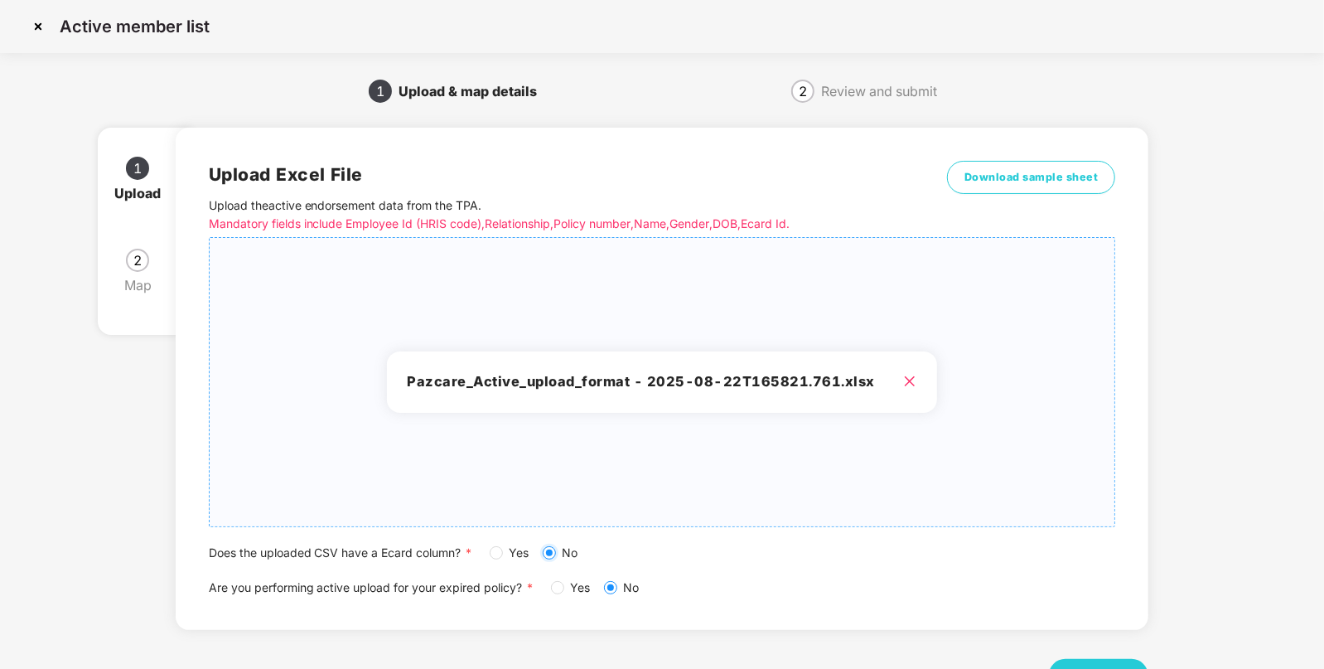
scroll to position [64, 0]
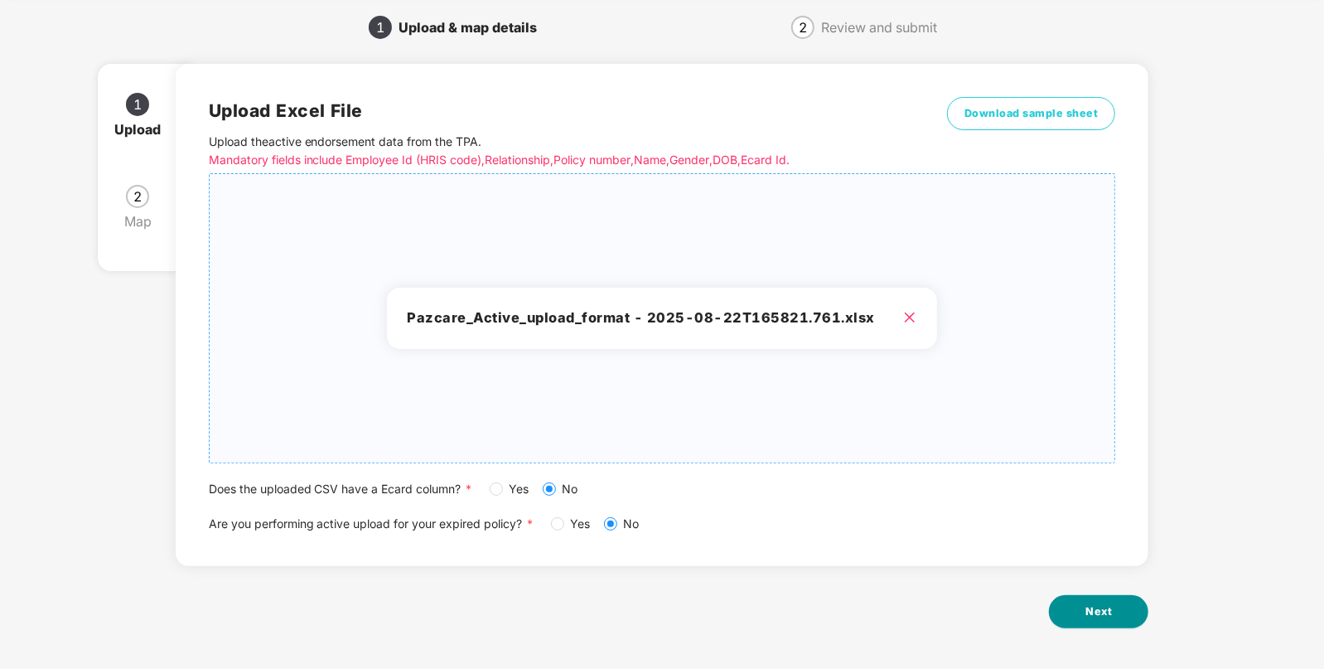
click at [1093, 613] on span "Next" at bounding box center [1098, 611] width 27 height 17
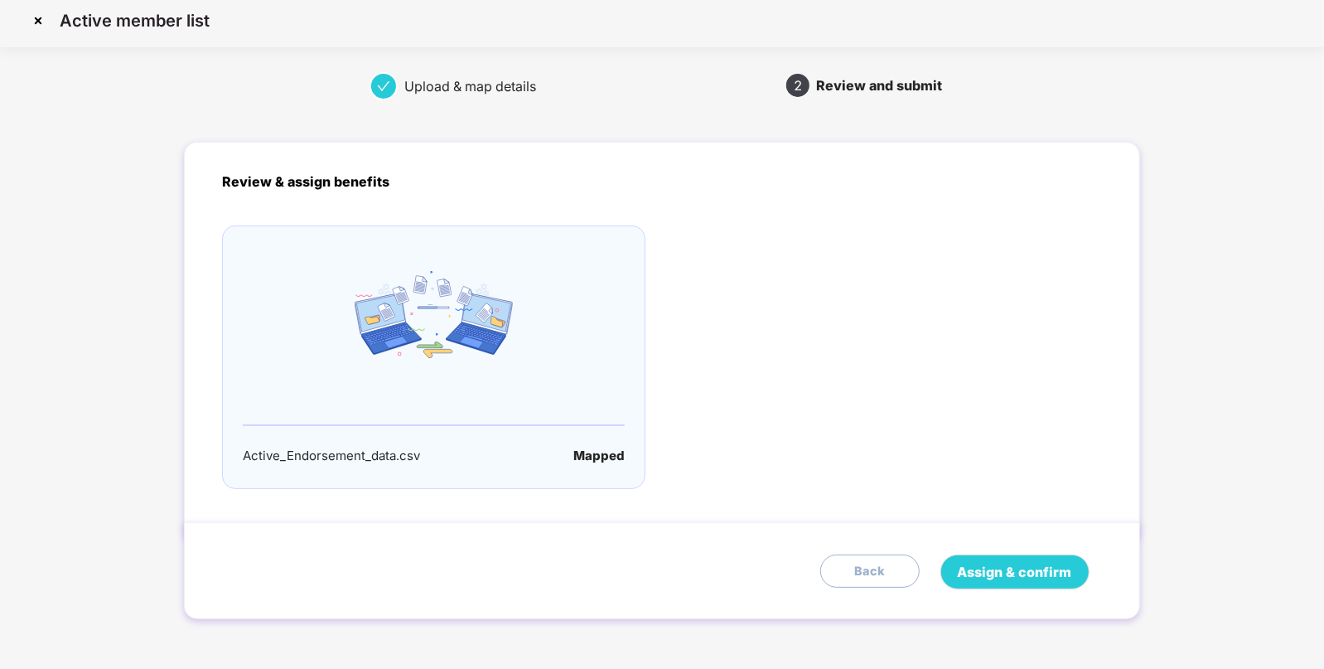
scroll to position [0, 0]
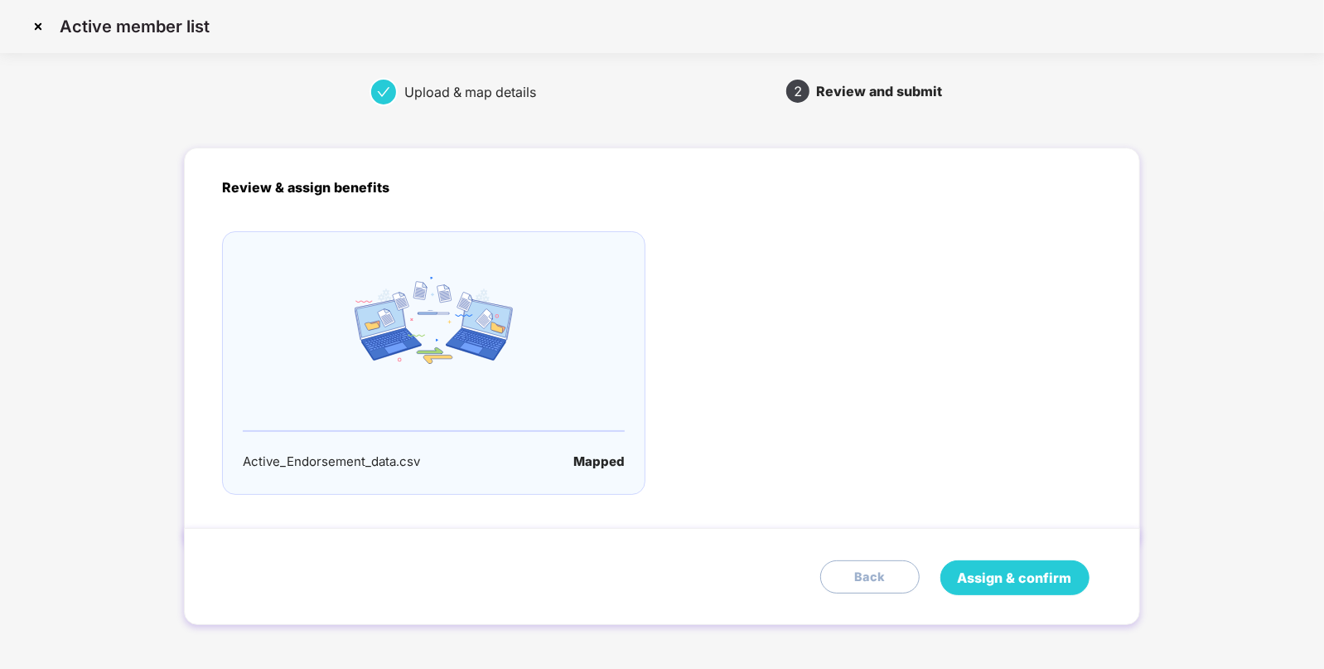
click at [1027, 567] on span "Assign & confirm" at bounding box center [1015, 577] width 114 height 21
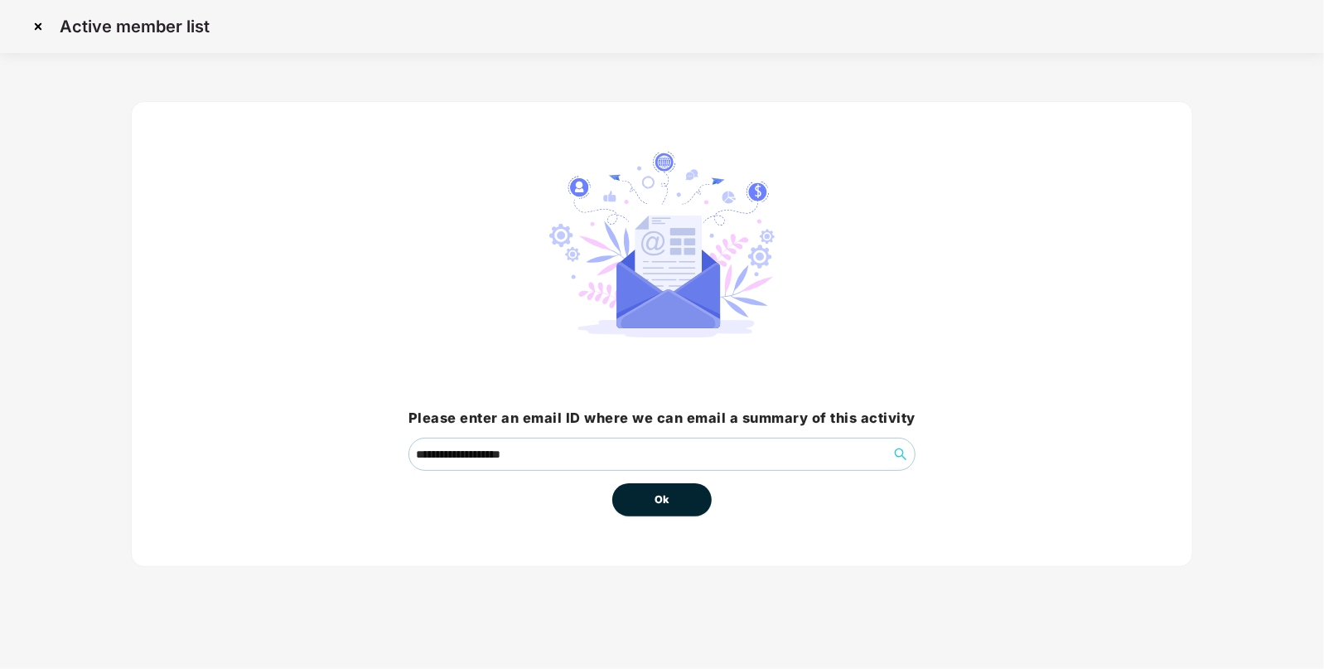
click at [671, 508] on button "Ok" at bounding box center [661, 499] width 99 height 33
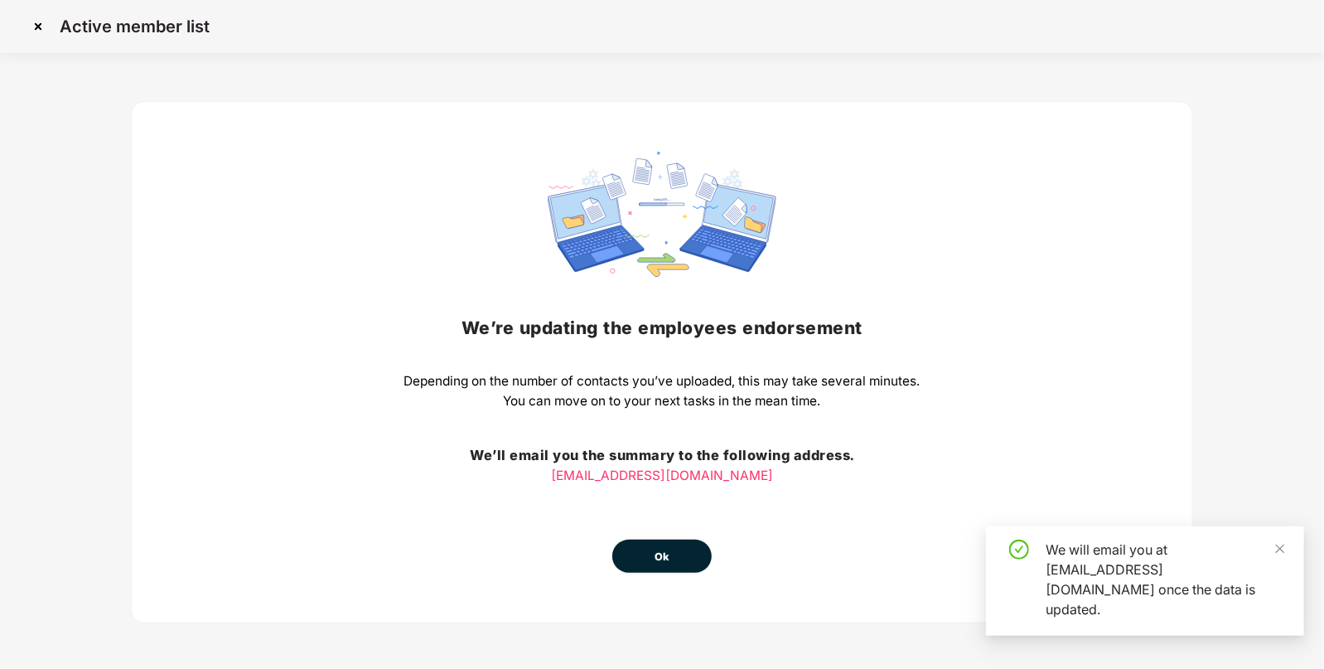
click at [687, 551] on button "Ok" at bounding box center [661, 555] width 99 height 33
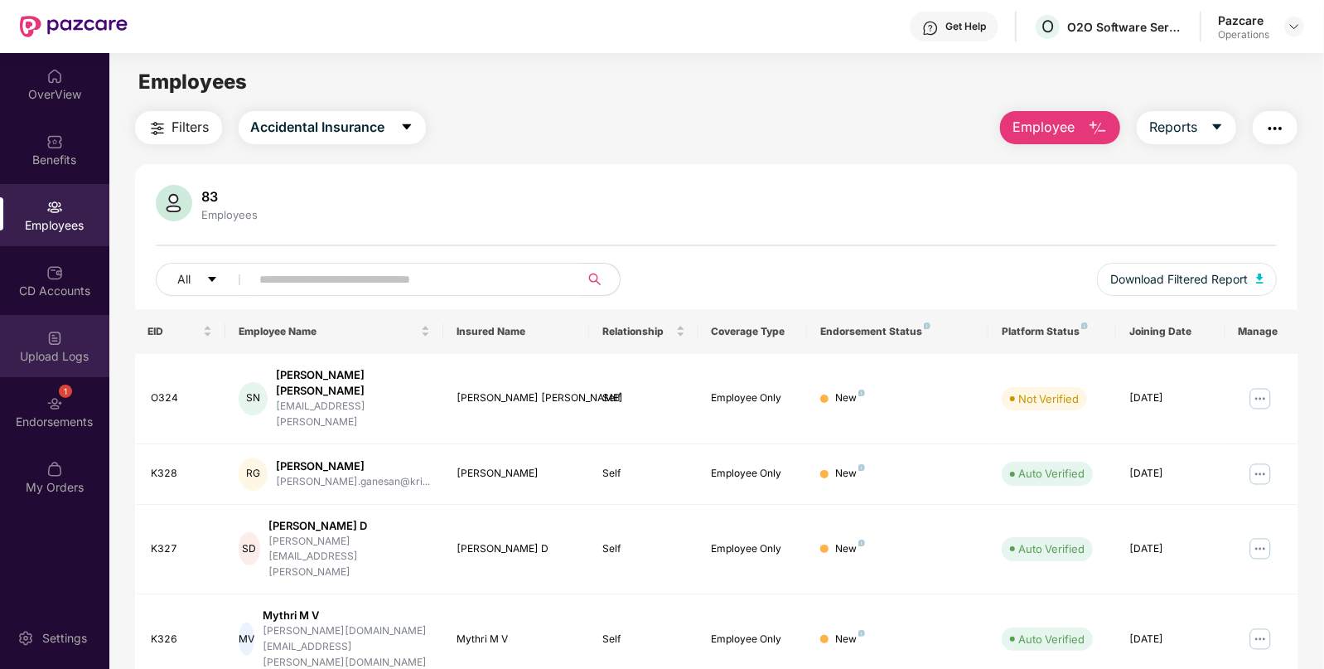
click at [34, 369] on div "Upload Logs" at bounding box center [54, 346] width 109 height 62
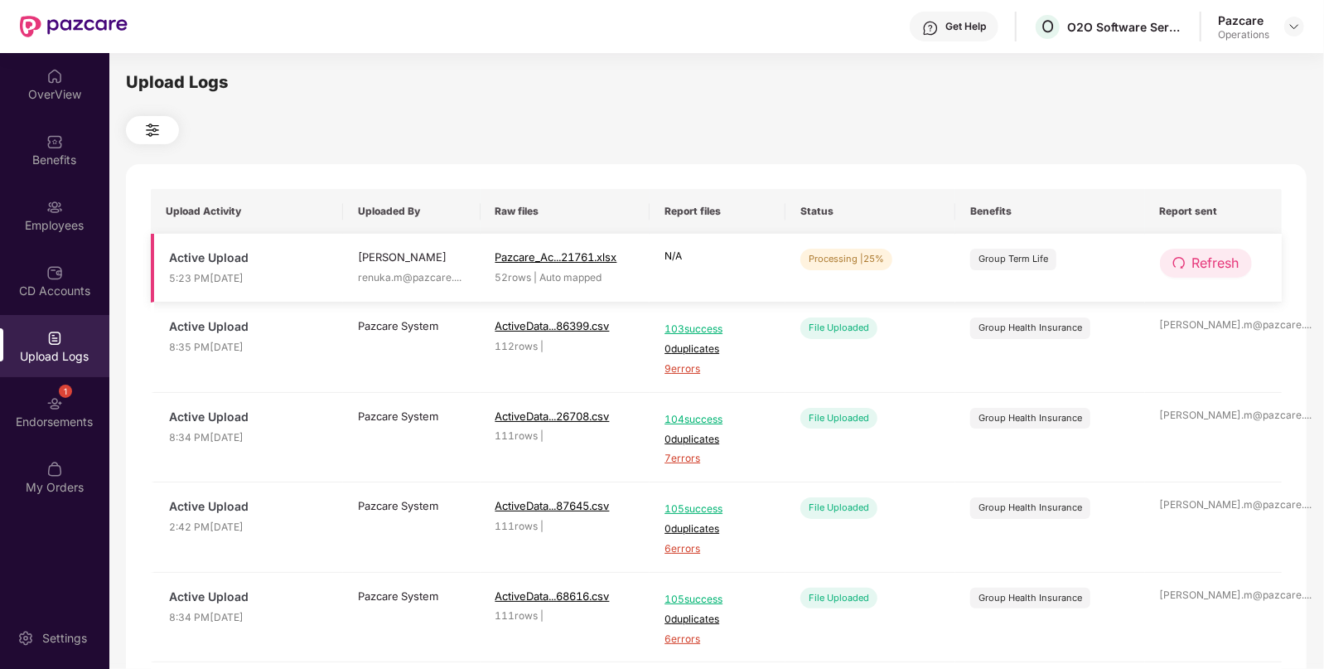
click at [1196, 276] on button "Refresh" at bounding box center [1206, 263] width 92 height 29
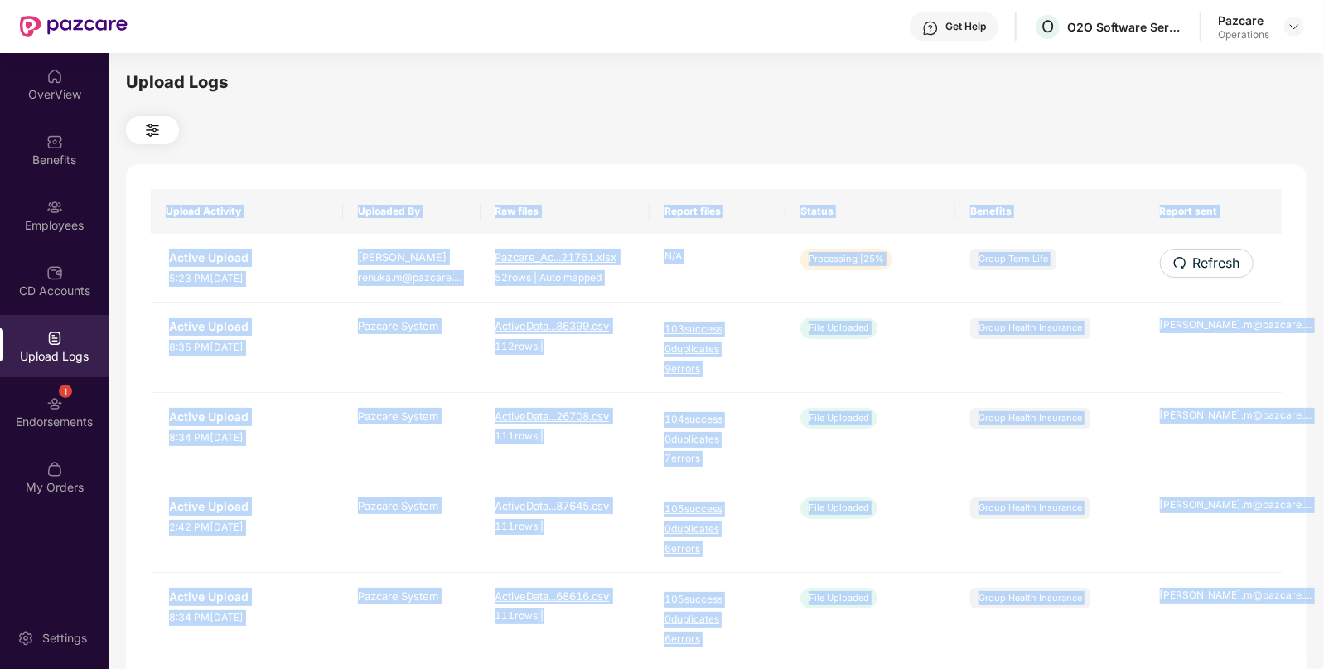
click at [1196, 276] on div "Upload Activity Uploaded By Raw files Report files Status Benefits Report sent …" at bounding box center [716, 672] width 1180 height 1016
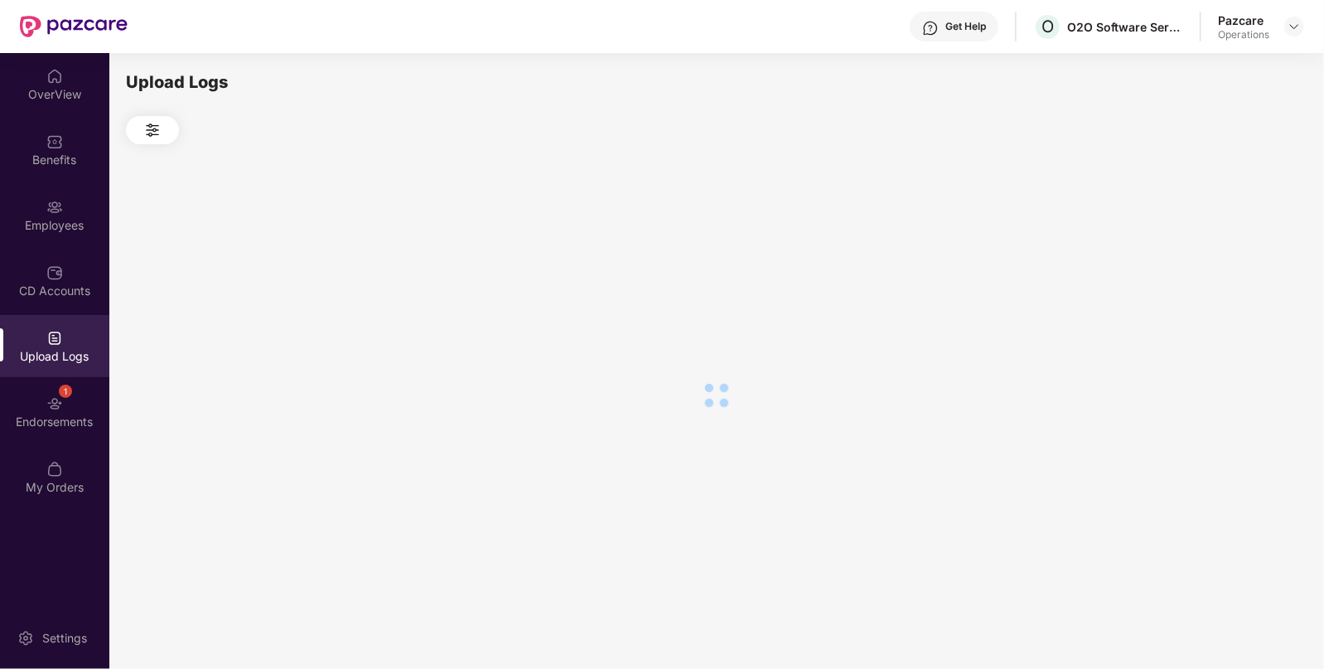
click at [1196, 276] on div at bounding box center [716, 394] width 1180 height 501
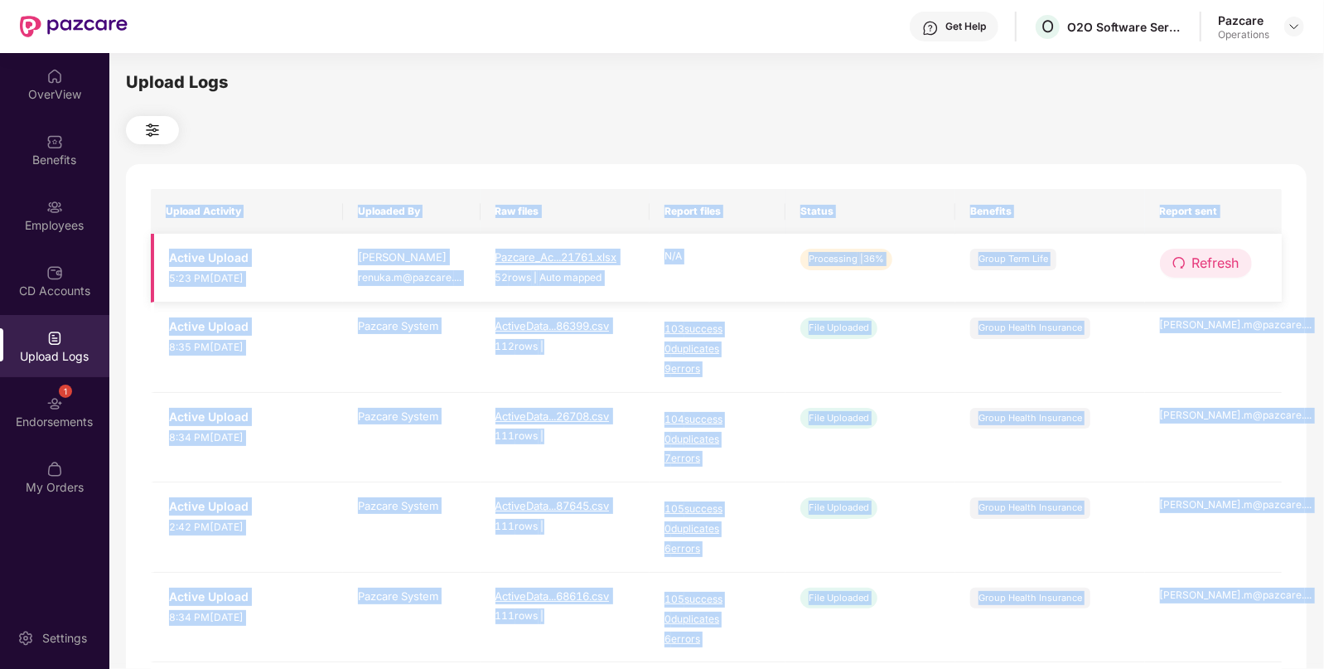
click at [1197, 276] on button "Refresh" at bounding box center [1206, 263] width 92 height 29
click at [1197, 276] on div "Upload Activity Uploaded By Raw files Report files Status Benefits Report sent …" at bounding box center [716, 672] width 1180 height 1016
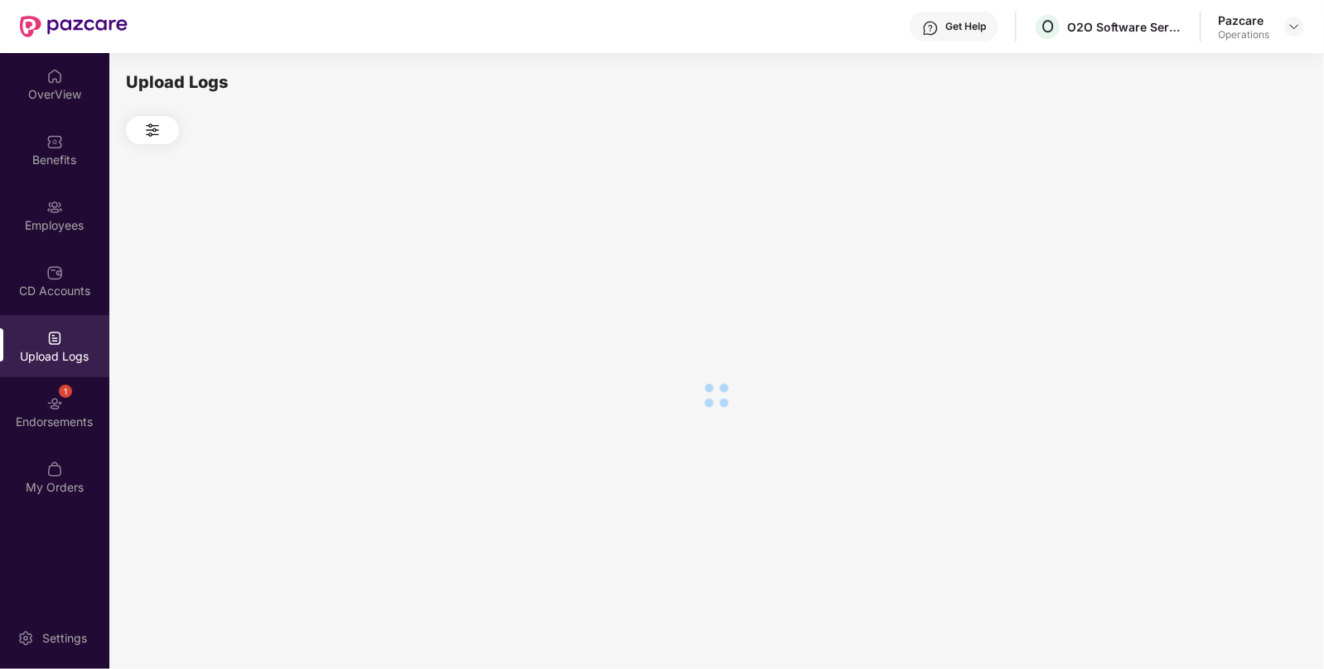
click at [1197, 276] on div at bounding box center [716, 394] width 1180 height 501
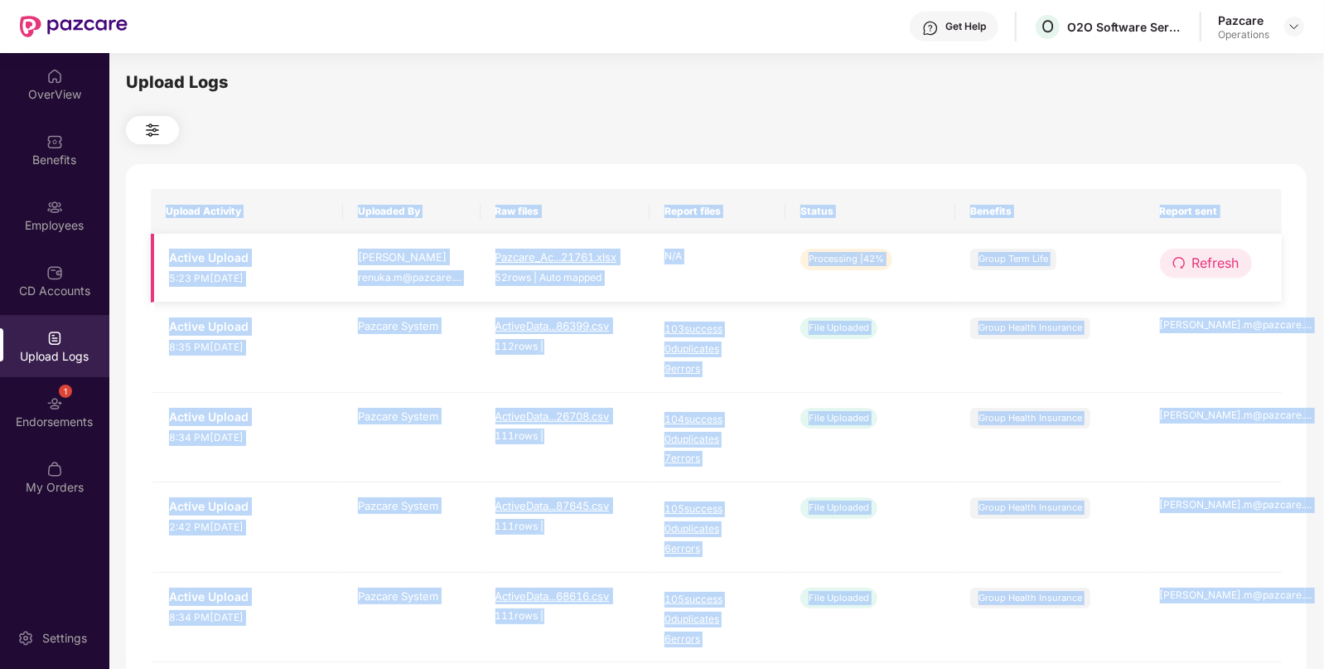
click at [1216, 256] on span "Refresh" at bounding box center [1215, 263] width 47 height 21
click at [1216, 256] on div "Upload Activity Uploaded By Raw files Report files Status Benefits Report sent …" at bounding box center [716, 672] width 1180 height 1016
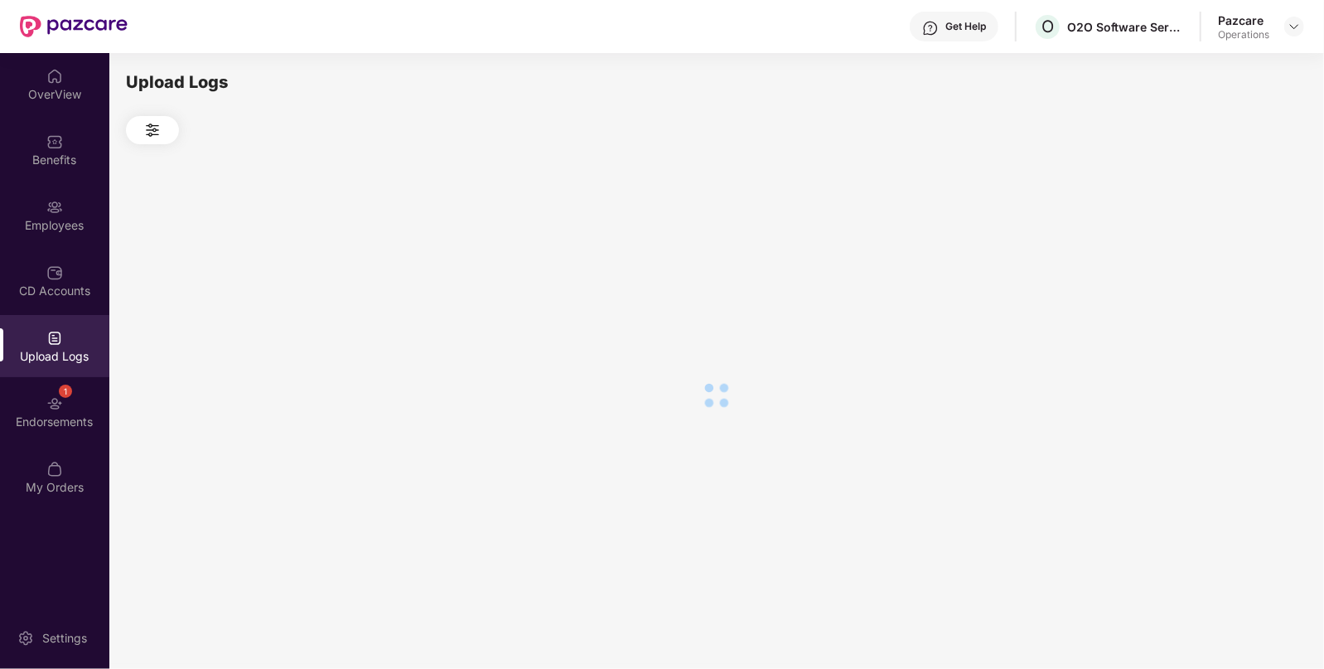
click at [1216, 256] on div at bounding box center [716, 394] width 1180 height 501
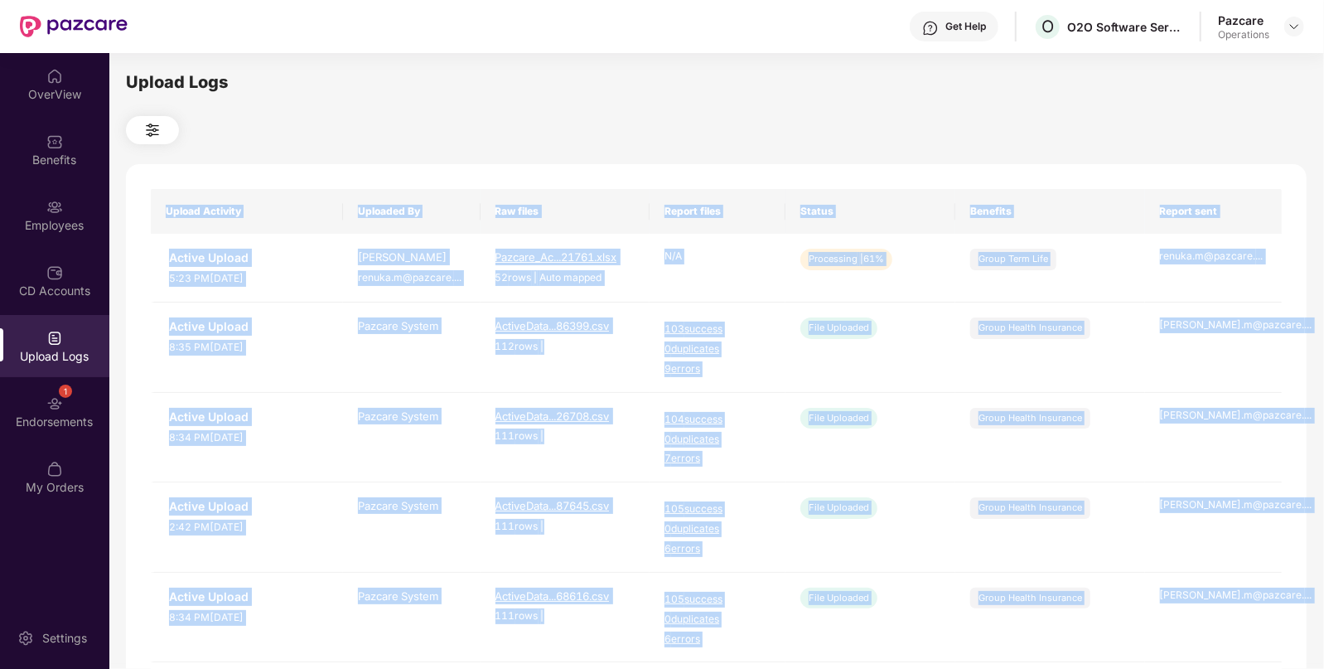
click at [1060, 218] on th "Benefits" at bounding box center [1050, 211] width 190 height 45
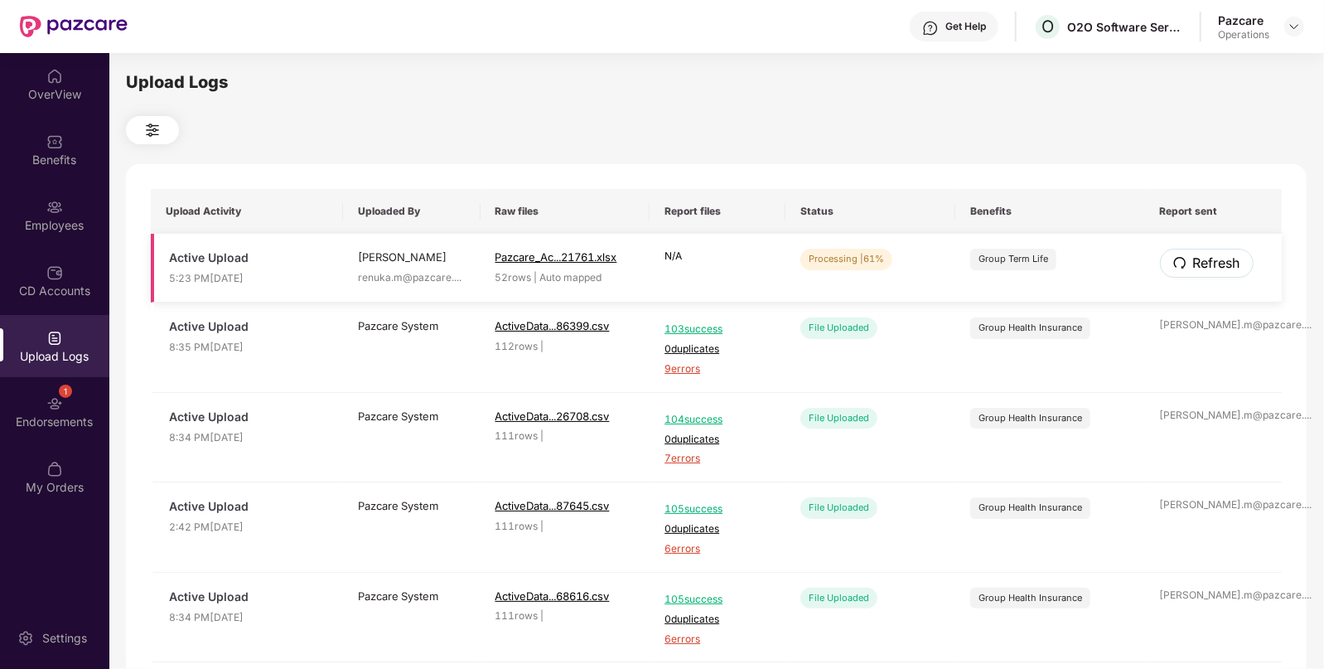
click at [1199, 263] on span "Refresh" at bounding box center [1216, 263] width 47 height 21
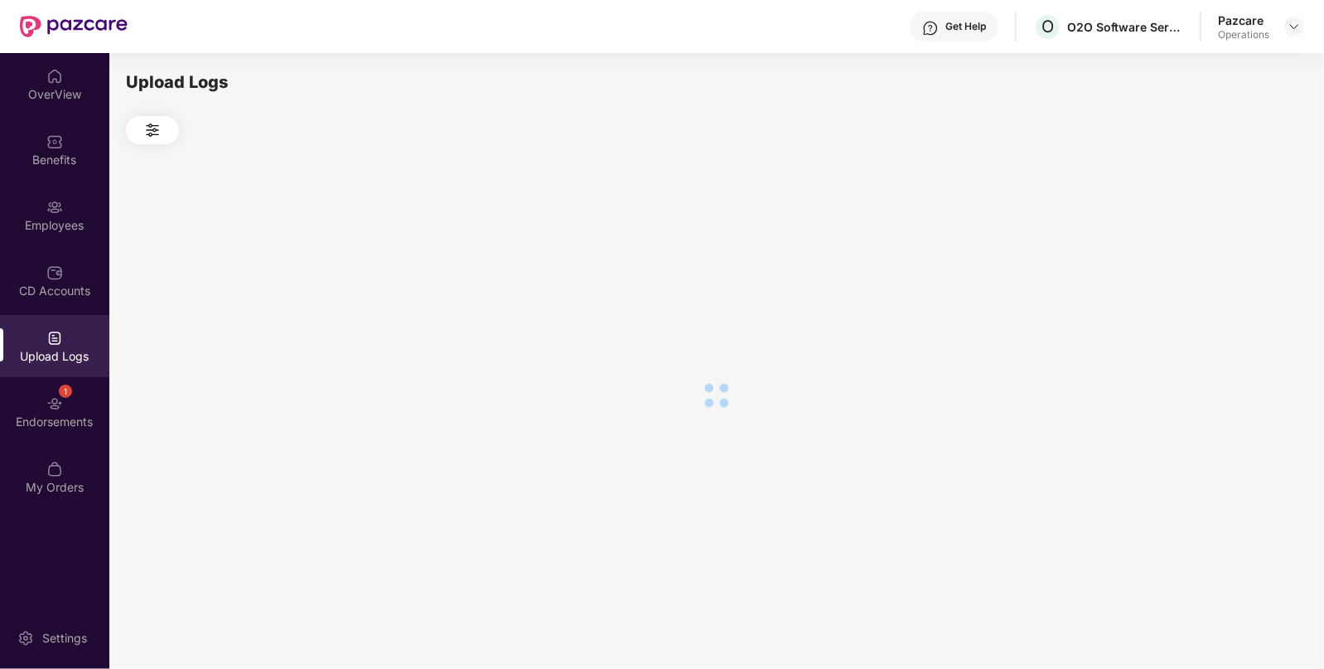
drag, startPoint x: 1228, startPoint y: 246, endPoint x: 1199, endPoint y: 263, distance: 33.8
click at [1199, 263] on div at bounding box center [716, 394] width 1180 height 501
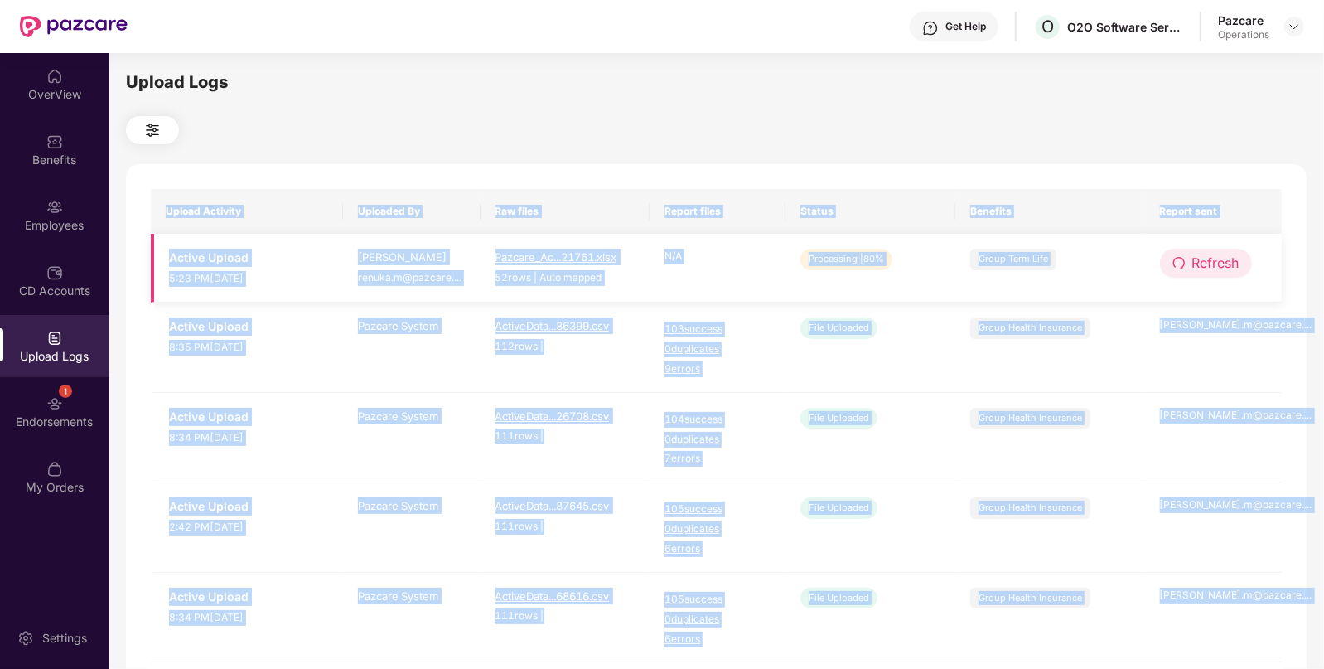
click at [1194, 269] on span "Refresh" at bounding box center [1215, 263] width 47 height 21
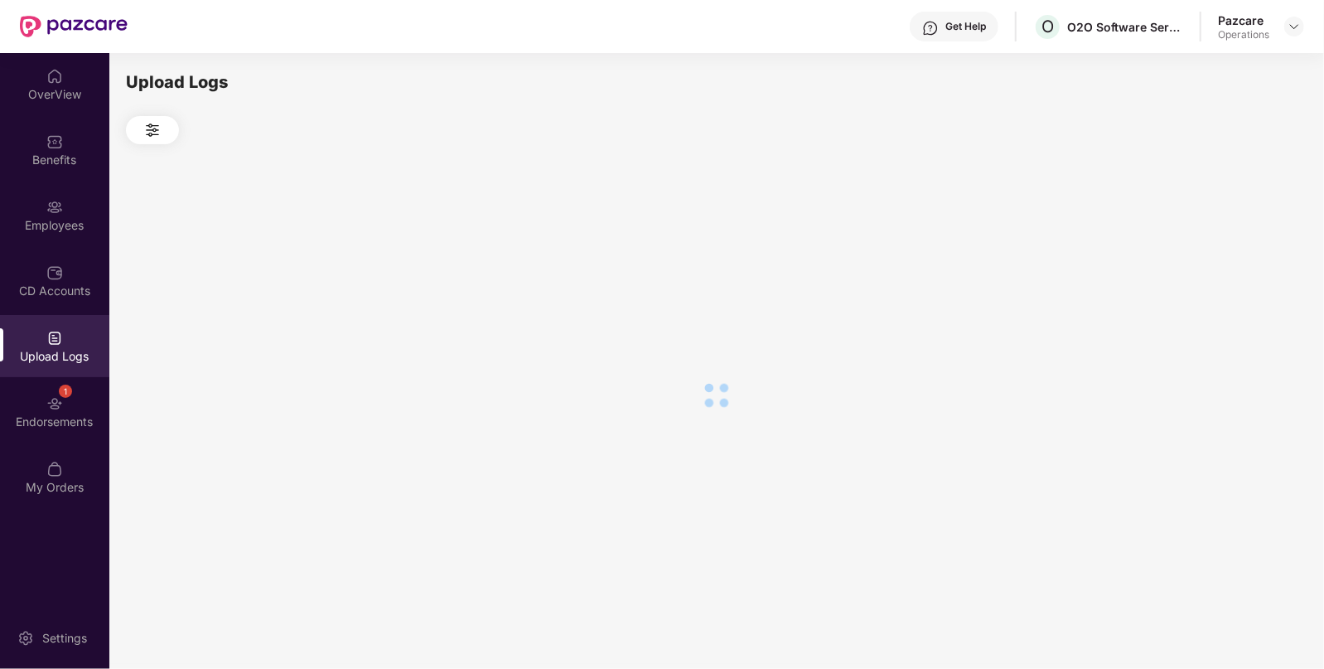
click at [1194, 269] on div at bounding box center [716, 394] width 1180 height 501
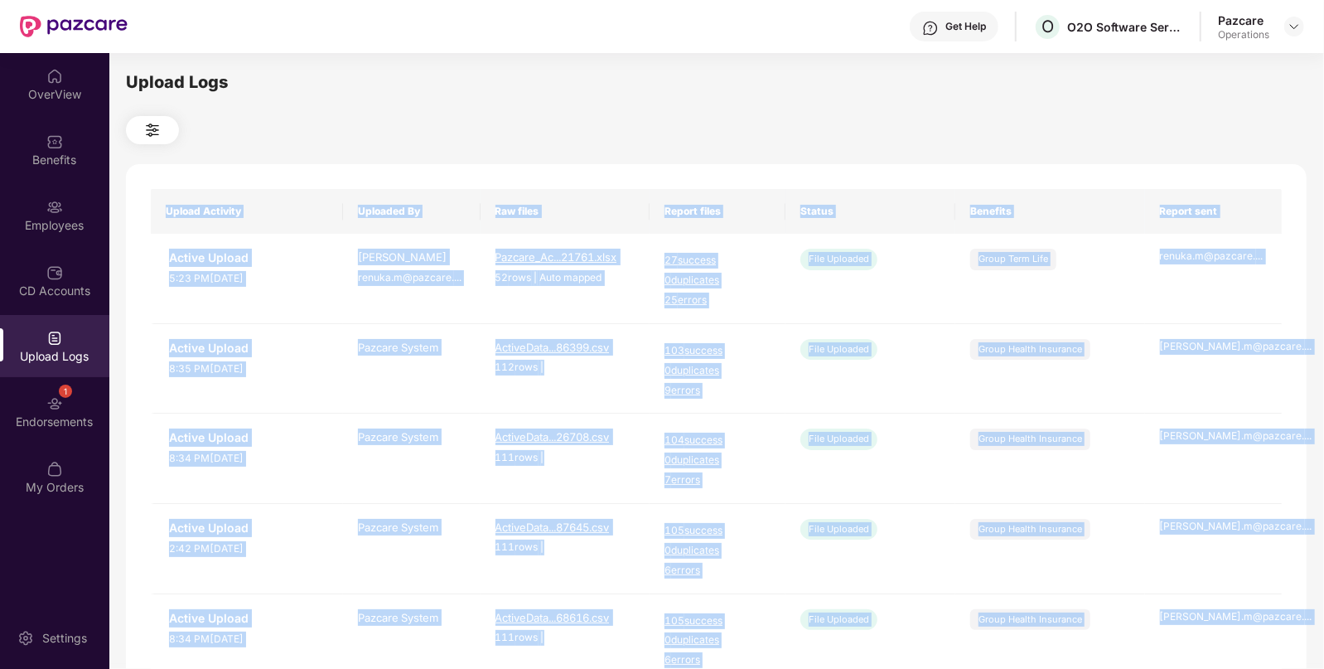
click at [1194, 269] on td "renuka.m@pazcare. ..." at bounding box center [1214, 279] width 138 height 90
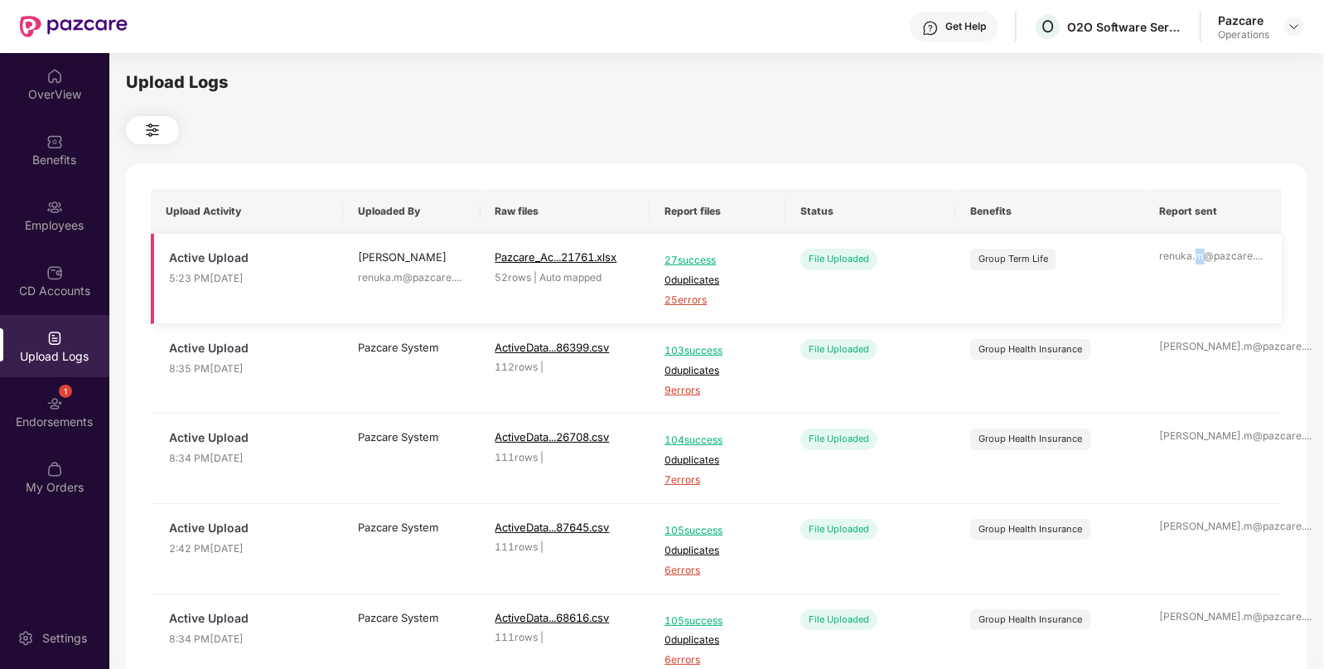
click at [1194, 269] on td "renuka.m@pazcare. ..." at bounding box center [1214, 279] width 138 height 90
click at [1002, 200] on th "Benefits" at bounding box center [1050, 211] width 190 height 45
click at [701, 302] on span "25 errors" at bounding box center [717, 300] width 106 height 16
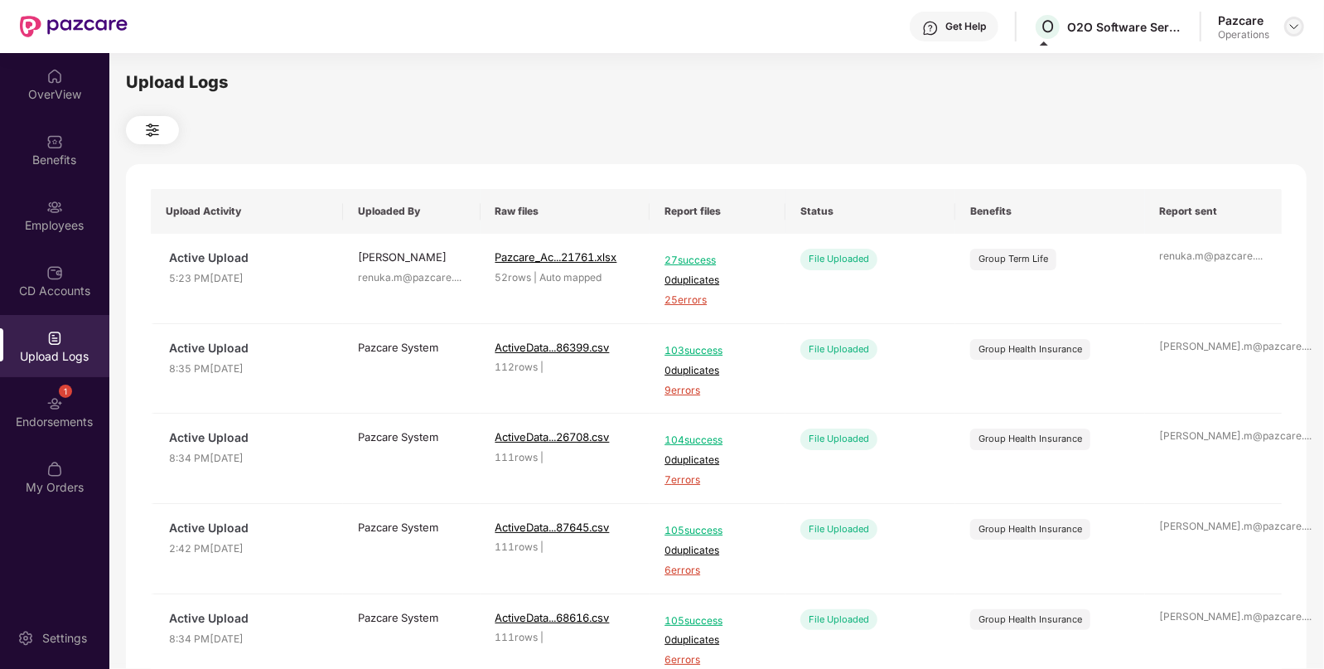
click at [1292, 24] on img at bounding box center [1293, 26] width 13 height 13
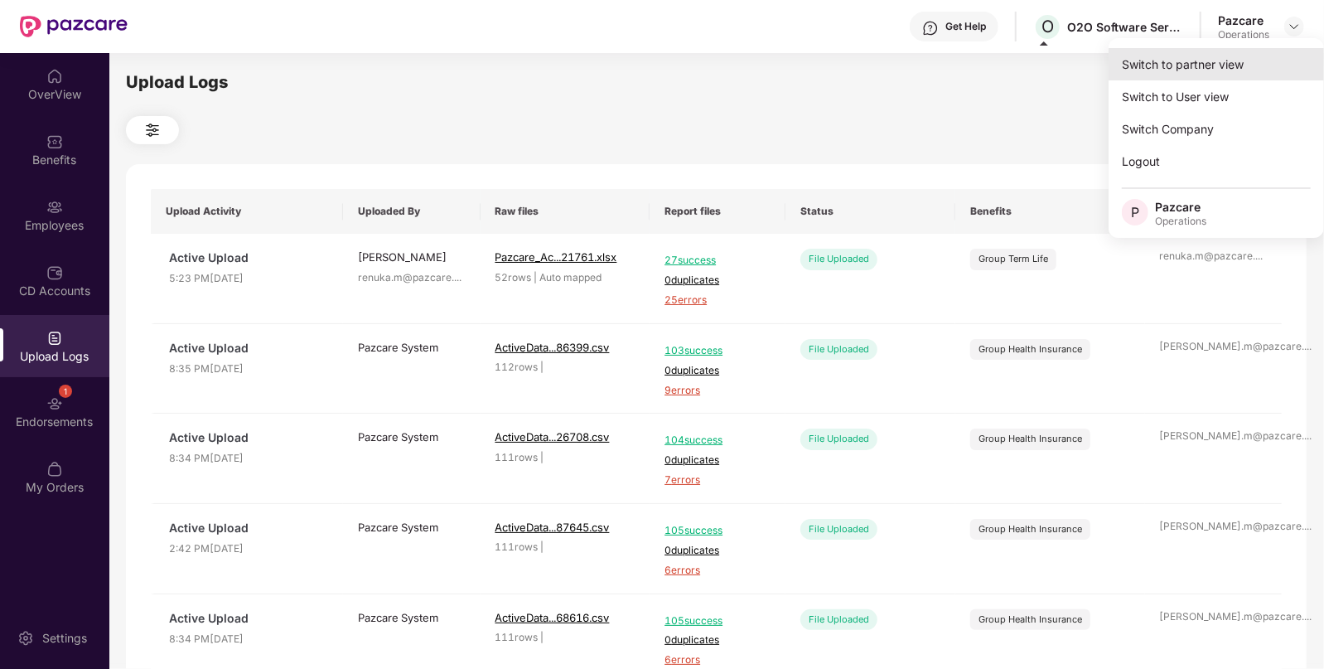
click at [1197, 70] on div "Switch to partner view" at bounding box center [1215, 64] width 215 height 32
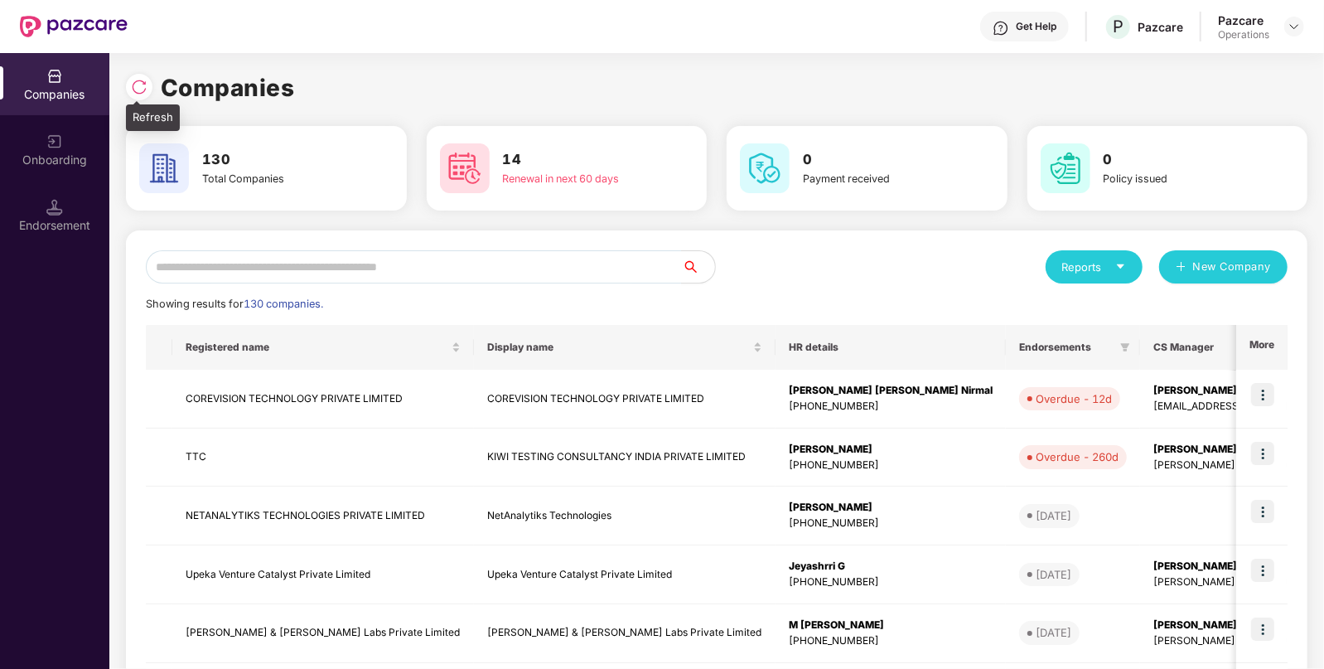
click at [135, 87] on img at bounding box center [139, 87] width 17 height 17
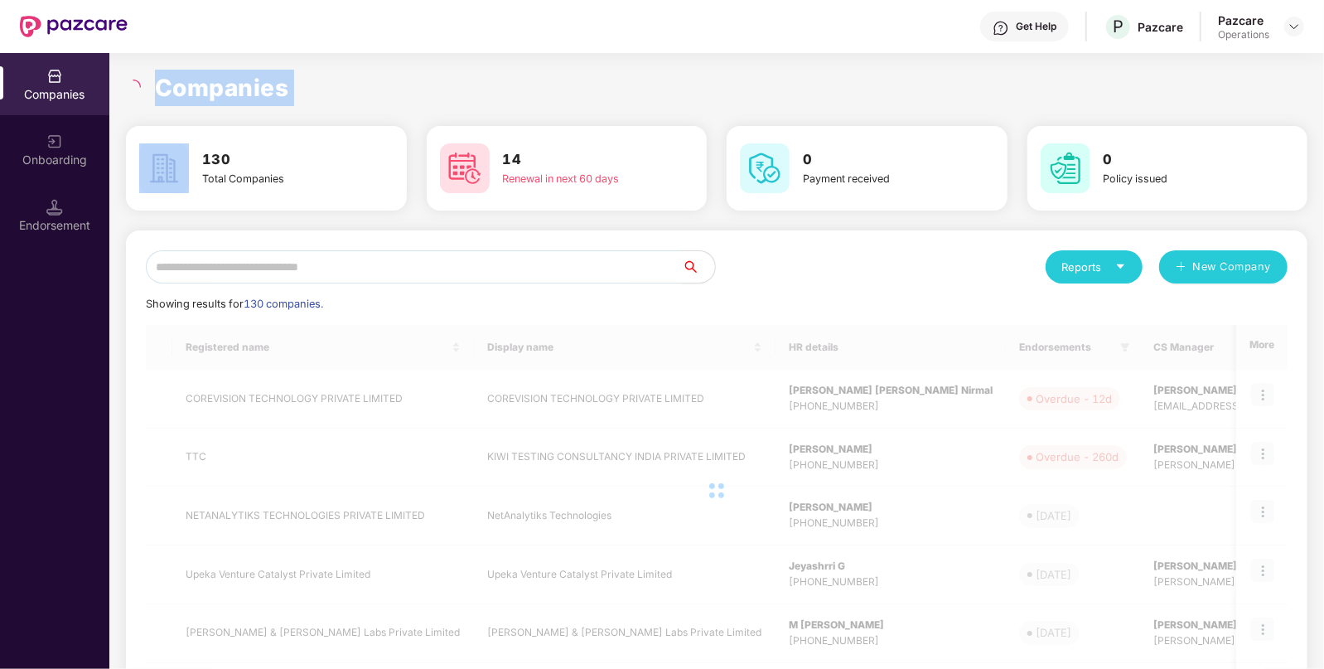
click at [135, 87] on icon "loading" at bounding box center [133, 87] width 15 height 15
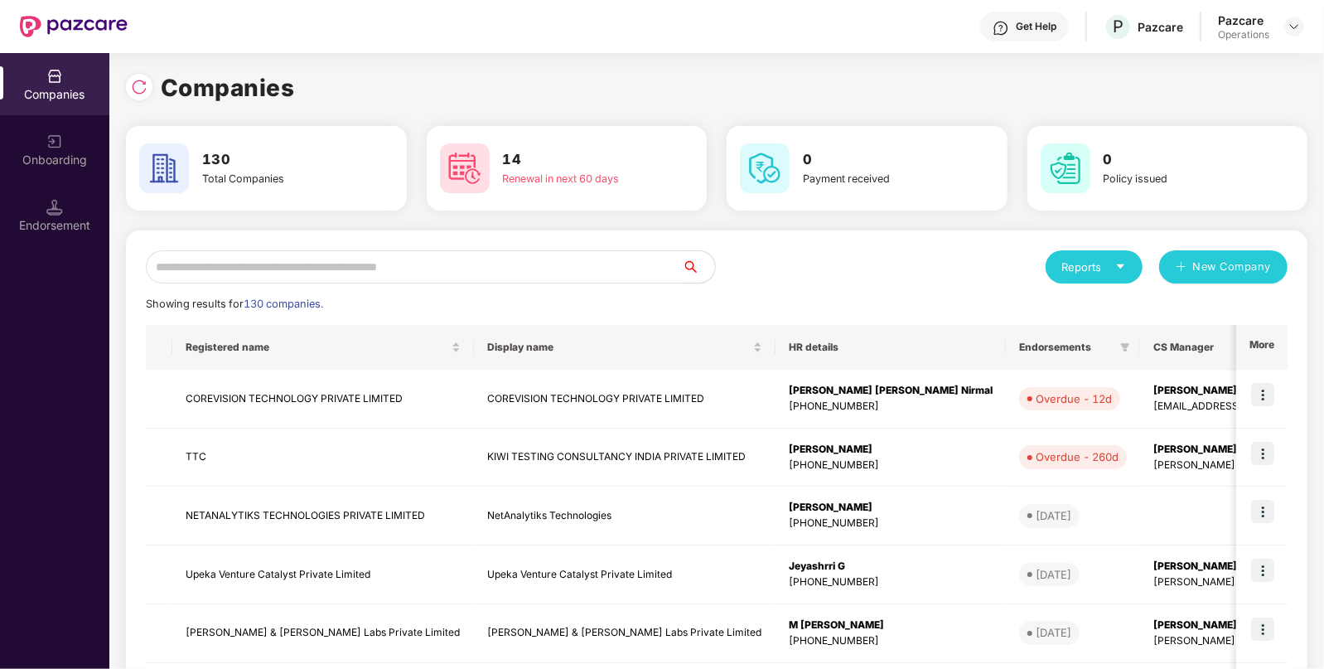
click at [426, 269] on input "text" at bounding box center [414, 266] width 536 height 33
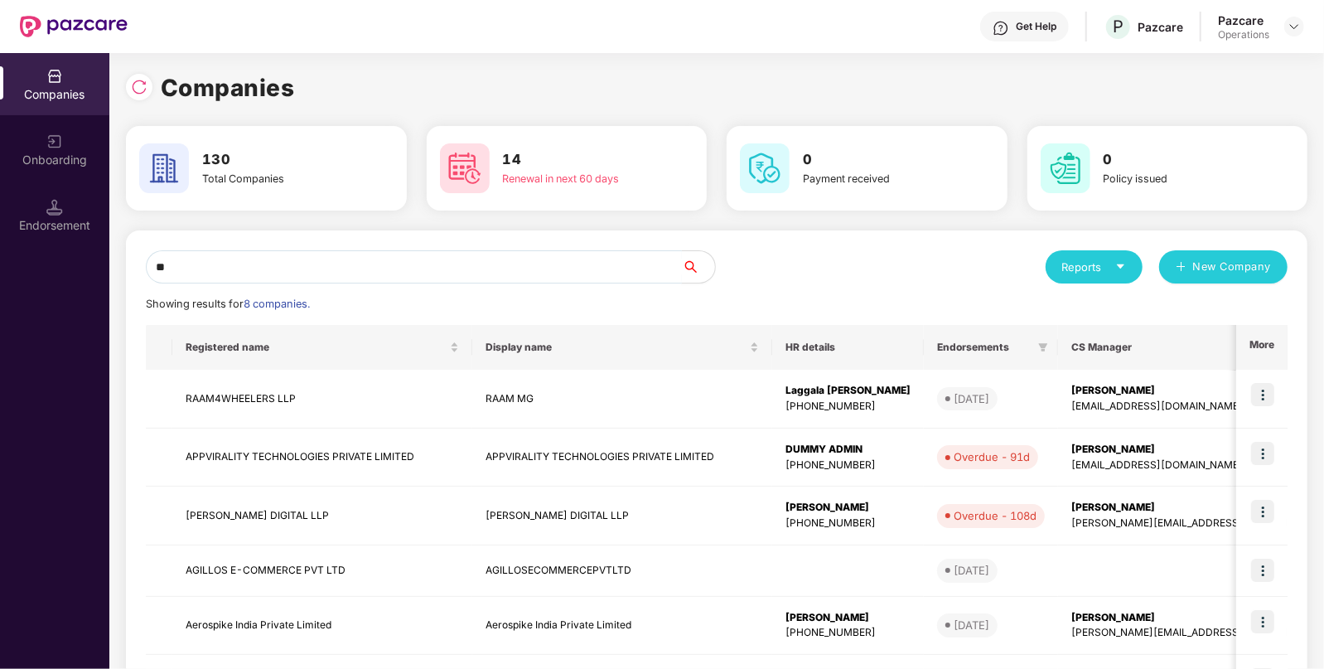
type input "*"
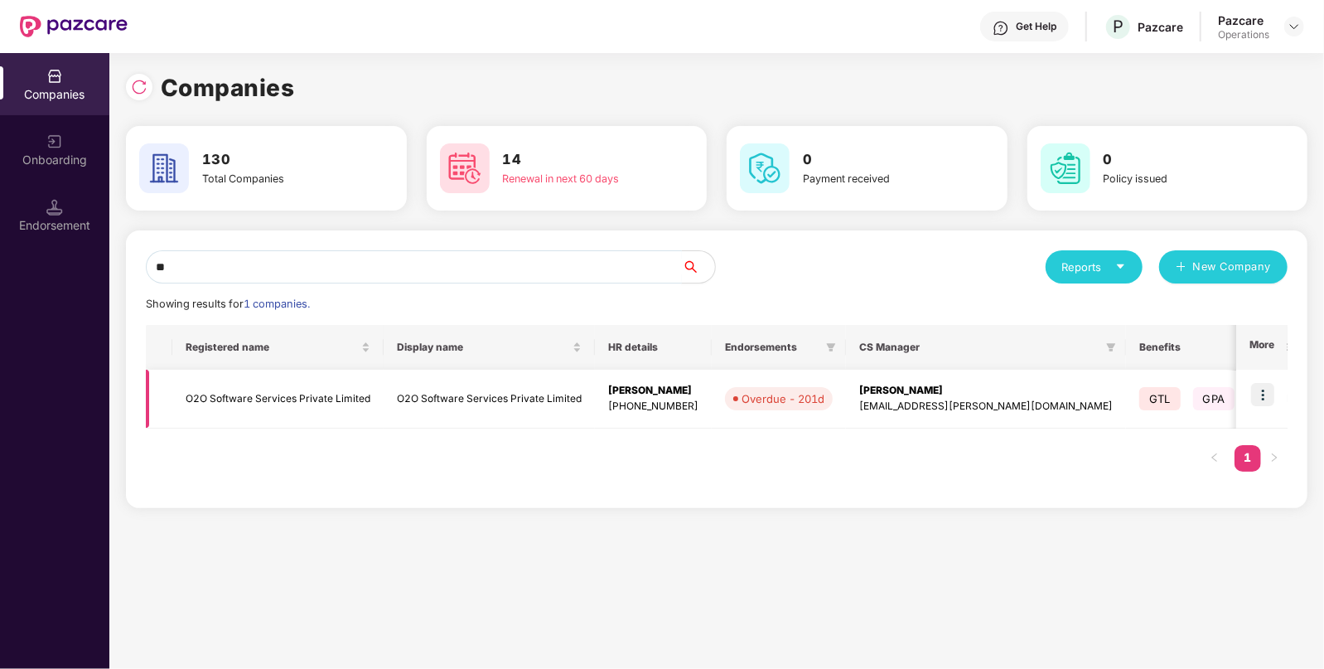
type input "**"
click at [422, 411] on td "O2O Software Services Private Limited" at bounding box center [489, 398] width 211 height 59
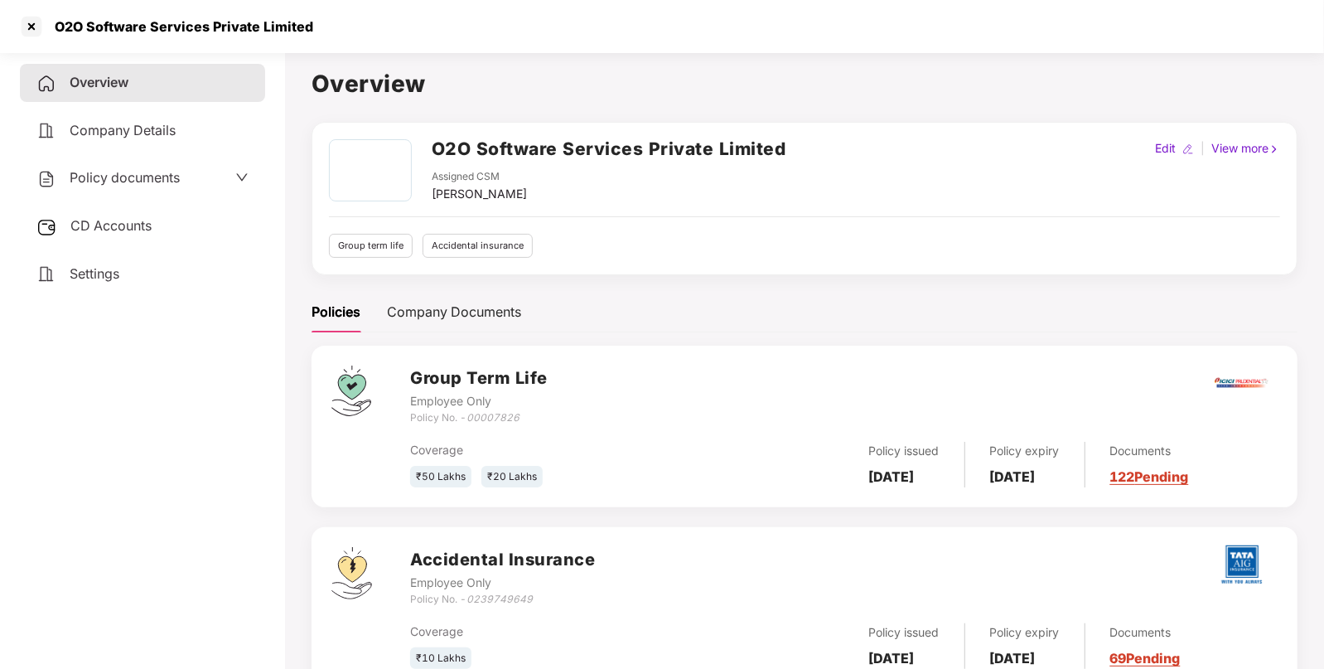
click at [79, 234] on span "CD Accounts" at bounding box center [110, 225] width 81 height 17
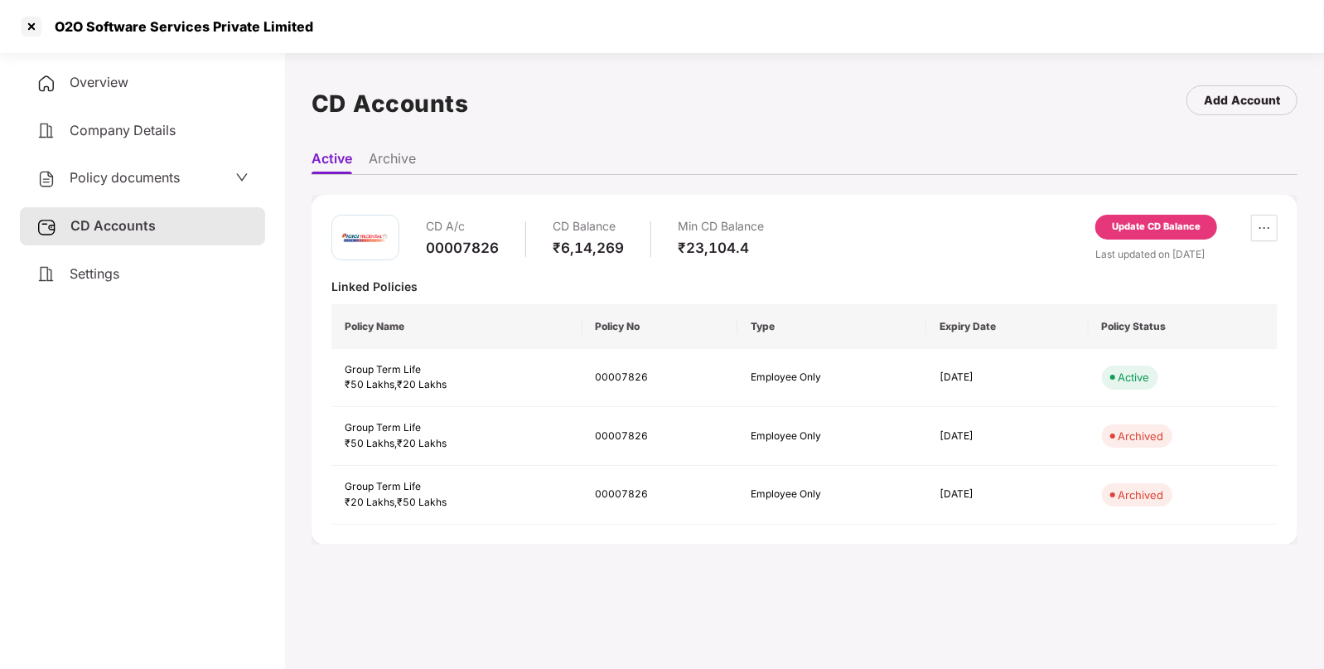
click at [1146, 249] on div "Last updated on 07 May 2025" at bounding box center [1186, 254] width 182 height 16
click at [1154, 228] on div "Update CD Balance" at bounding box center [1156, 227] width 89 height 15
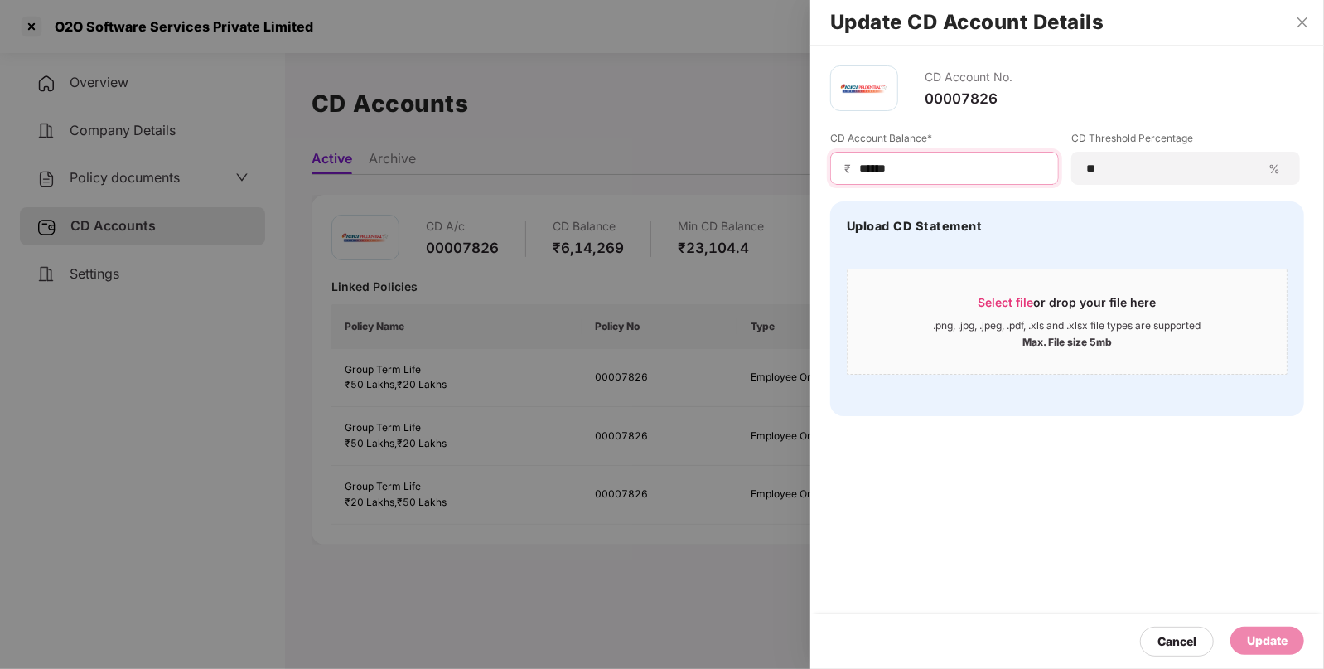
drag, startPoint x: 944, startPoint y: 169, endPoint x: 666, endPoint y: 177, distance: 278.5
click at [666, 177] on div "Update CD Account Details CD Account No. 00007826 CD Account Balance* ₹ ****** …" at bounding box center [662, 334] width 1324 height 669
paste input "***"
type input "*********"
click at [1274, 641] on div "Update" at bounding box center [1267, 640] width 41 height 18
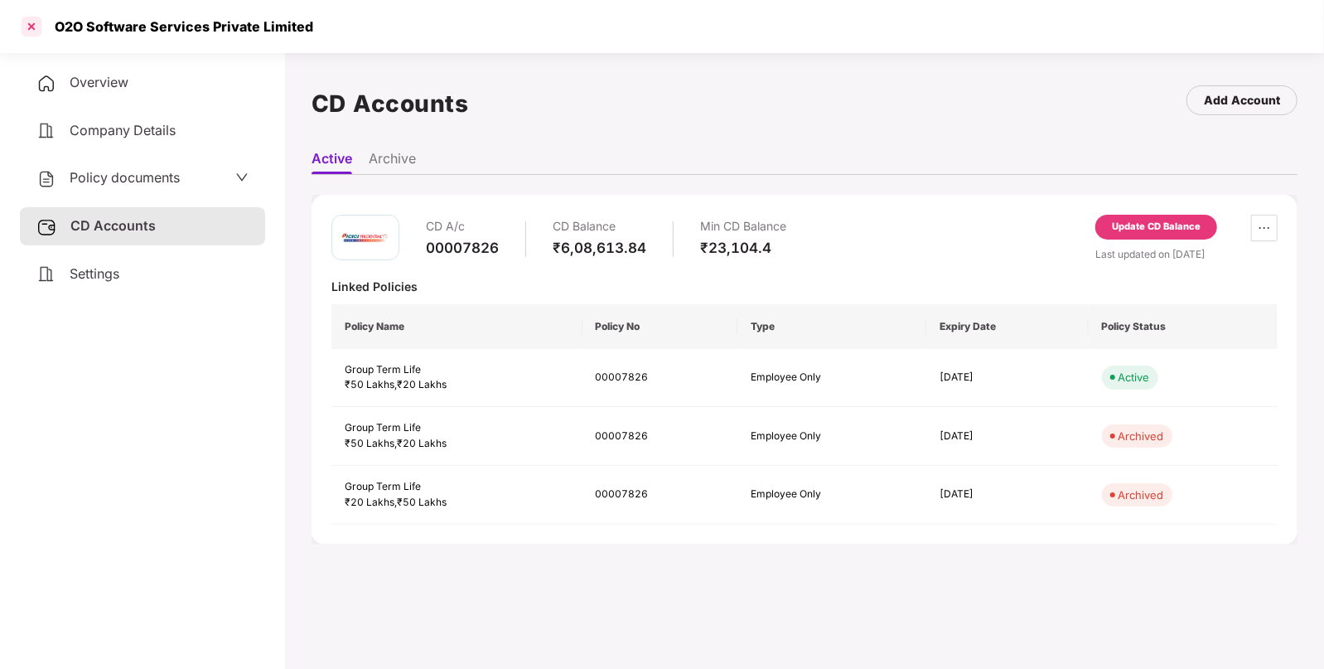
click at [27, 34] on div at bounding box center [31, 26] width 27 height 27
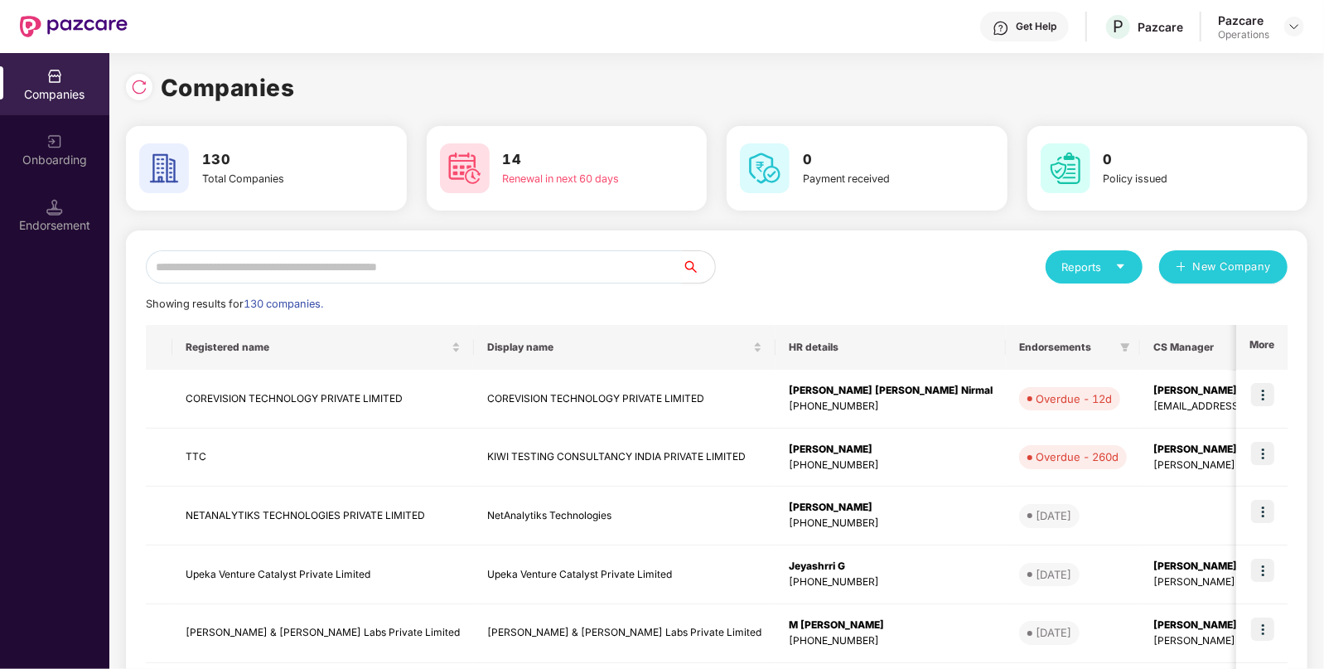
click at [356, 258] on input "text" at bounding box center [414, 266] width 536 height 33
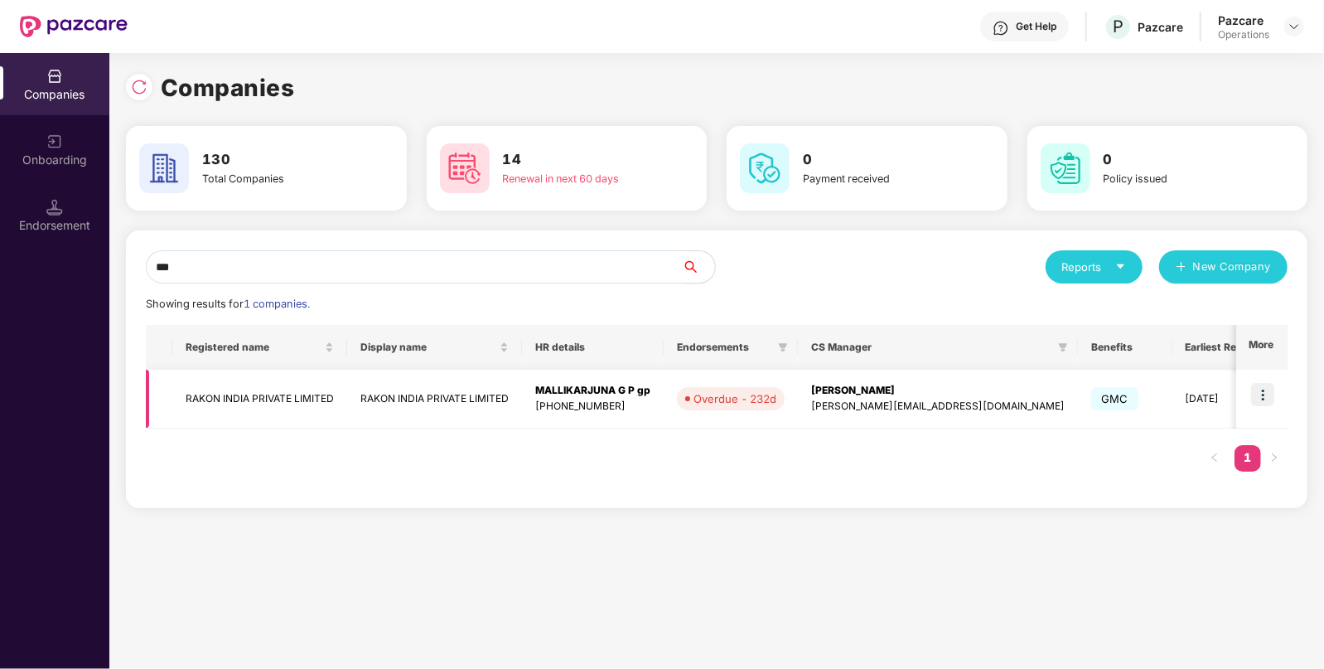
type input "***"
click at [1256, 389] on img at bounding box center [1262, 394] width 23 height 23
click at [577, 413] on div "+919686993666" at bounding box center [592, 406] width 115 height 16
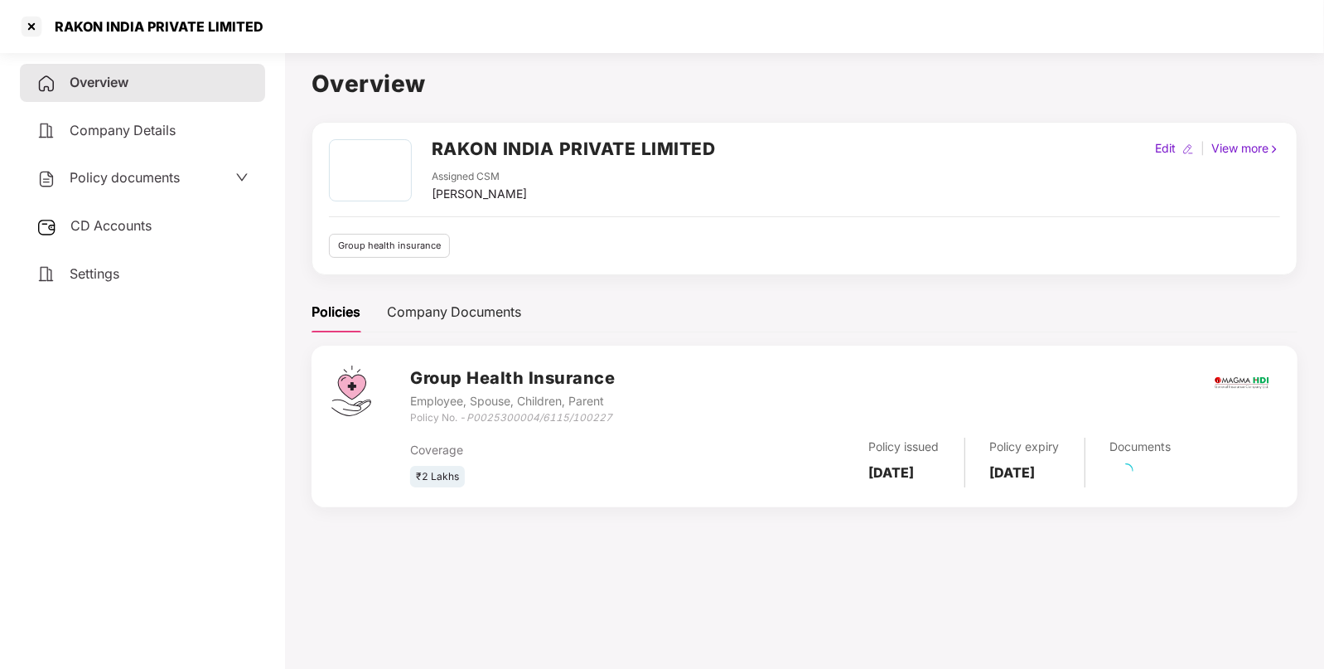
click at [113, 241] on div "CD Accounts" at bounding box center [142, 226] width 245 height 38
